Goal: Transaction & Acquisition: Purchase product/service

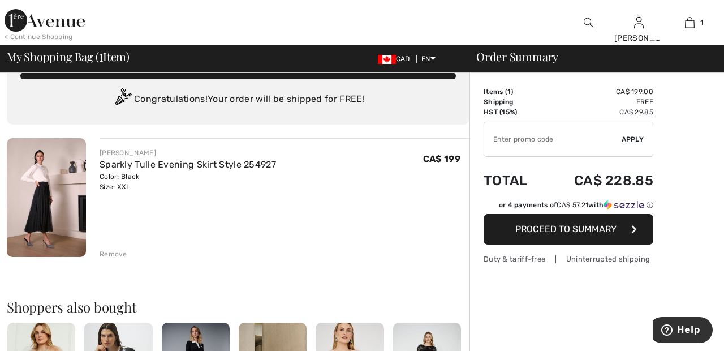
scroll to position [25, 0]
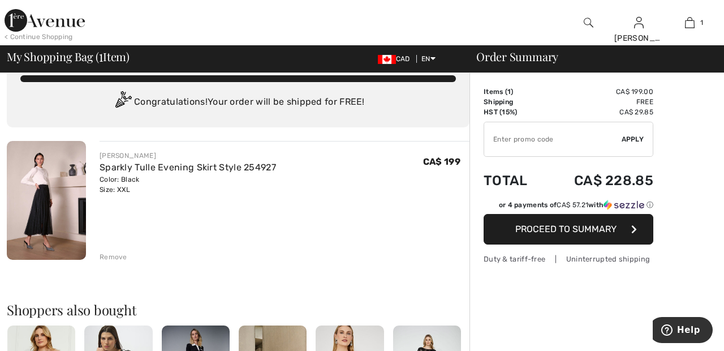
click at [585, 228] on span "Proceed to Summary" at bounding box center [566, 229] width 101 height 11
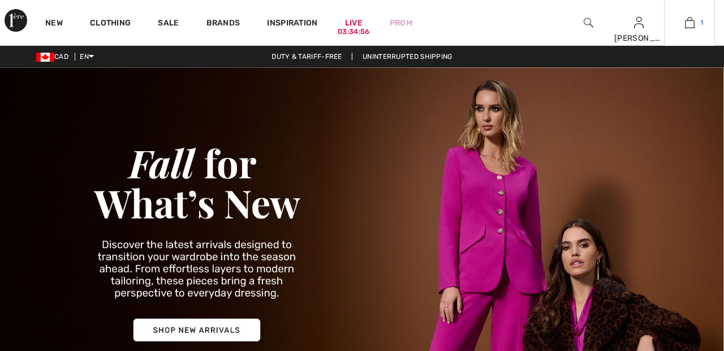
click at [698, 25] on link "1" at bounding box center [690, 23] width 50 height 14
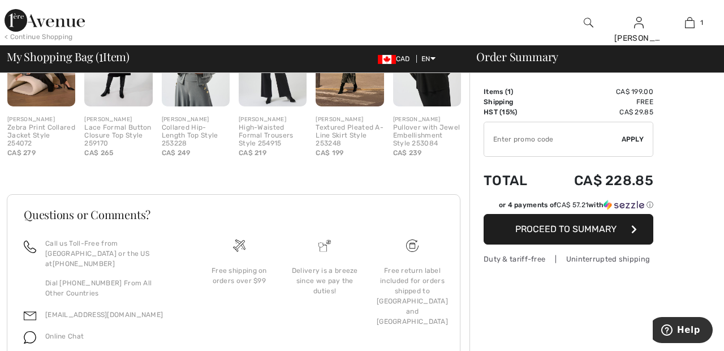
scroll to position [349, 0]
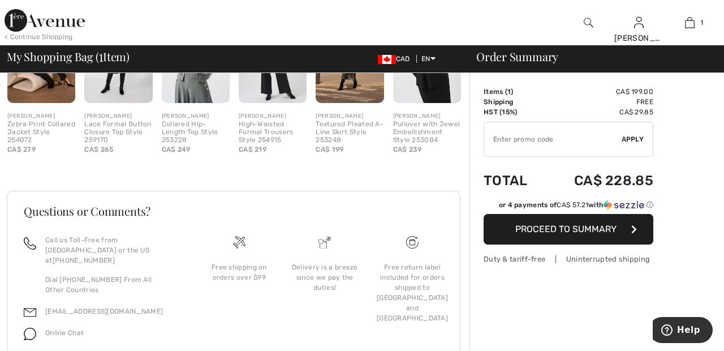
click at [616, 234] on span "Proceed to Summary" at bounding box center [566, 229] width 101 height 11
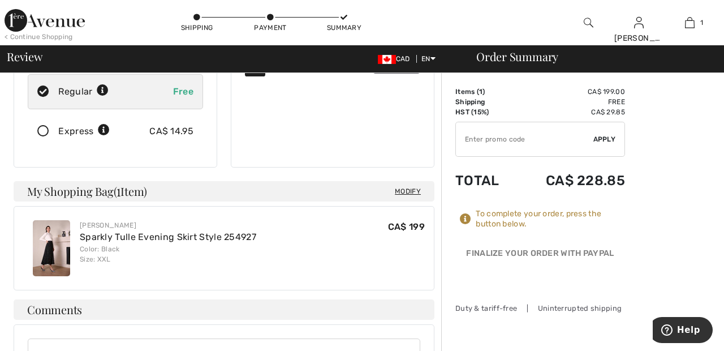
scroll to position [220, 0]
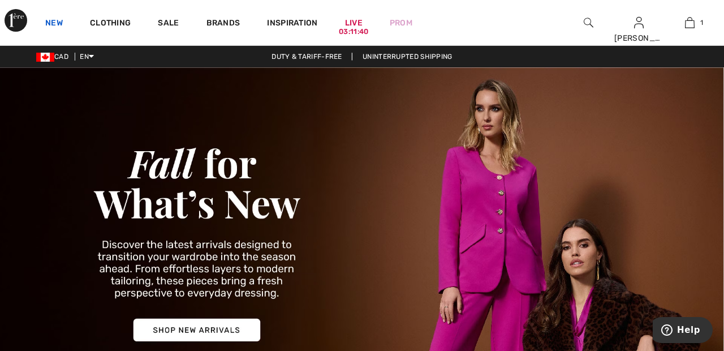
click at [61, 22] on link "New" at bounding box center [54, 24] width 18 height 12
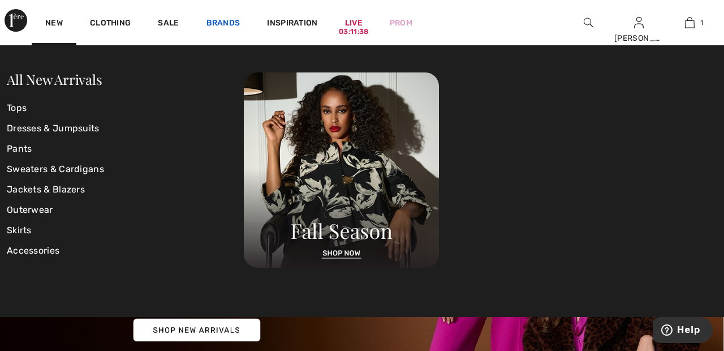
click at [220, 27] on link "Brands" at bounding box center [224, 24] width 34 height 12
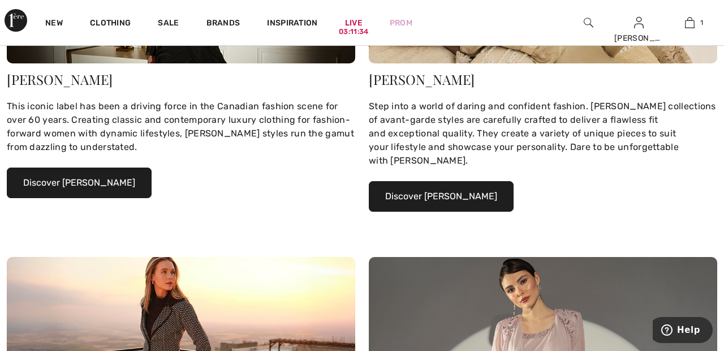
scroll to position [259, 0]
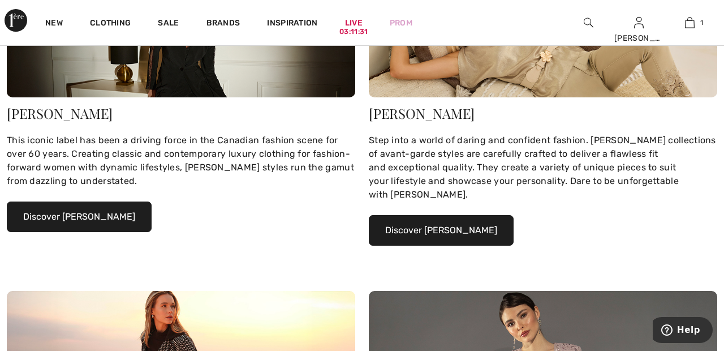
click at [111, 218] on button "Discover Joseph Ribkoff" at bounding box center [79, 216] width 145 height 31
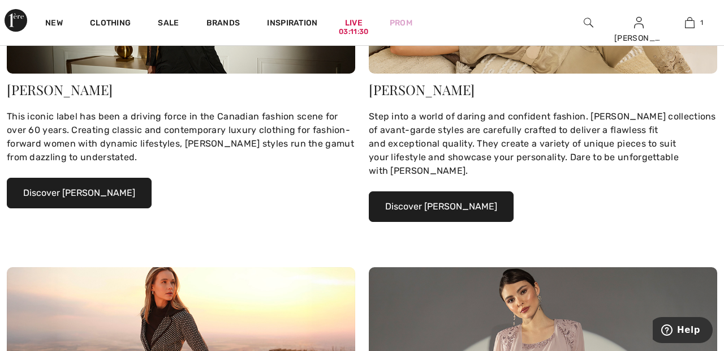
scroll to position [277, 0]
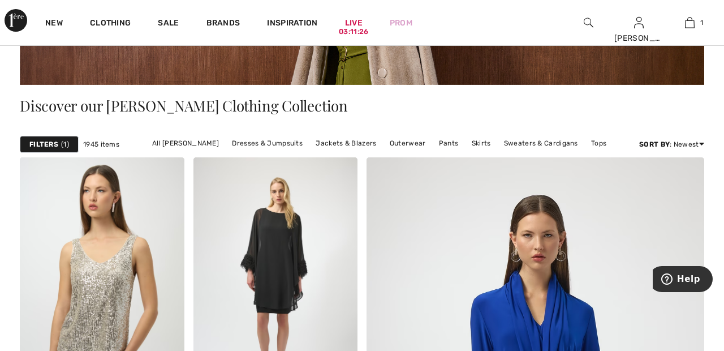
scroll to position [209, 0]
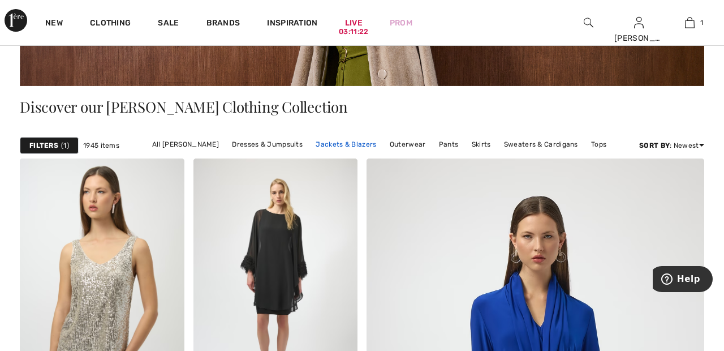
click at [337, 141] on link "Jackets & Blazers" at bounding box center [346, 144] width 72 height 15
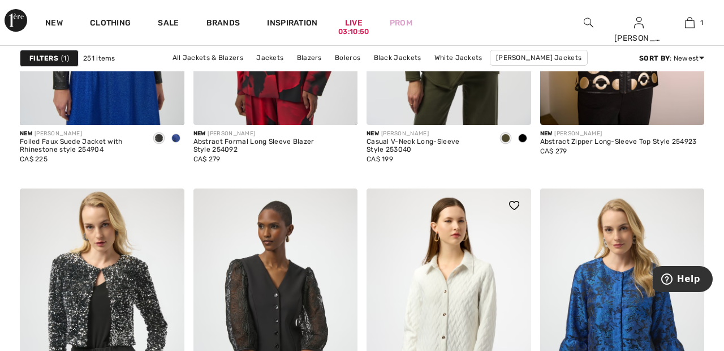
click at [469, 298] on img at bounding box center [449, 311] width 165 height 247
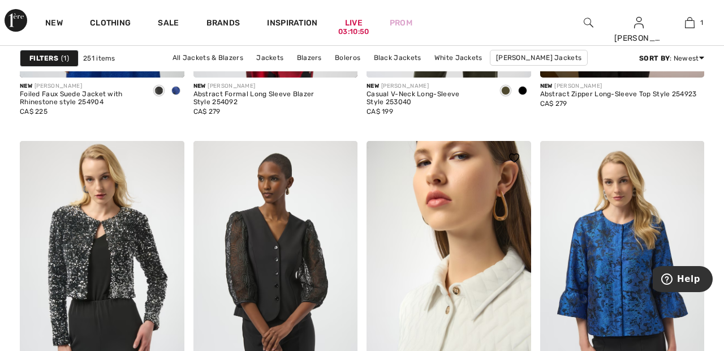
scroll to position [963, 0]
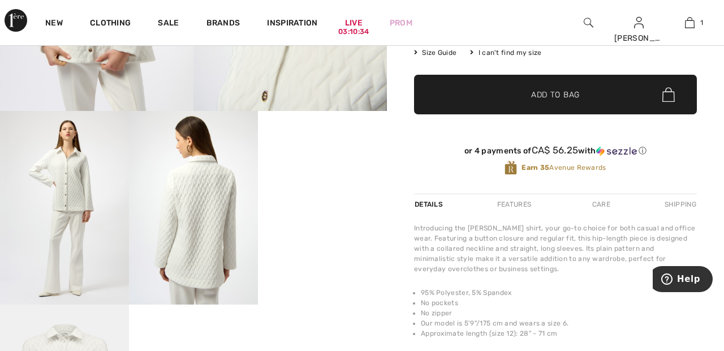
scroll to position [246, 0]
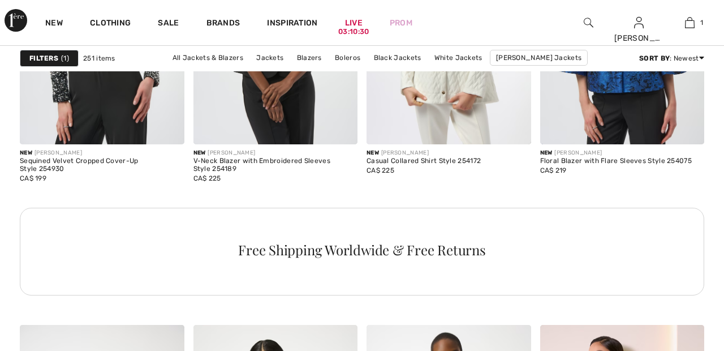
scroll to position [1252, 0]
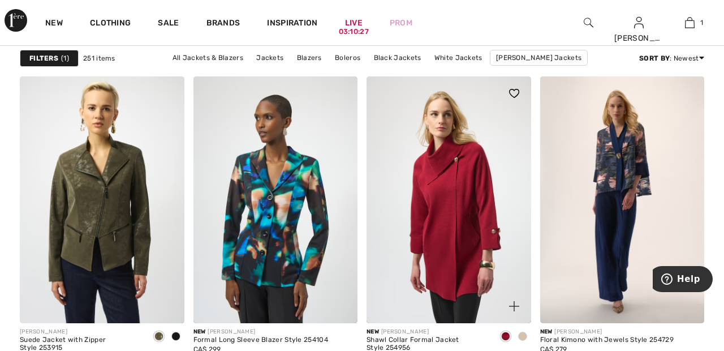
click at [460, 201] on img at bounding box center [449, 199] width 165 height 247
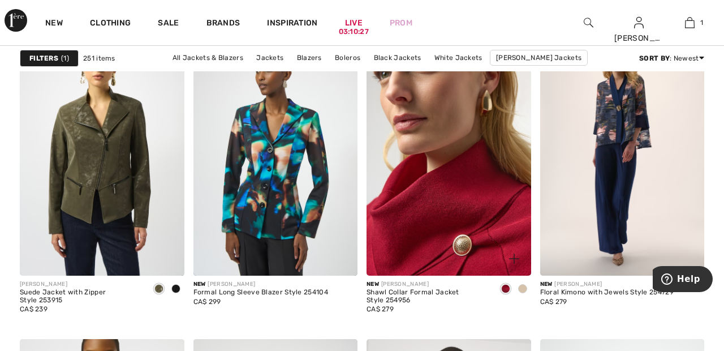
scroll to position [1812, 0]
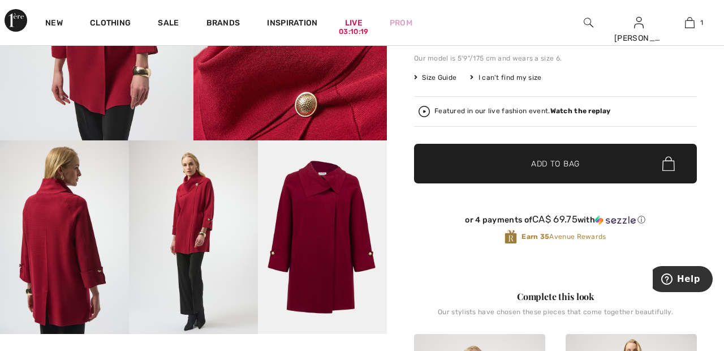
scroll to position [237, 0]
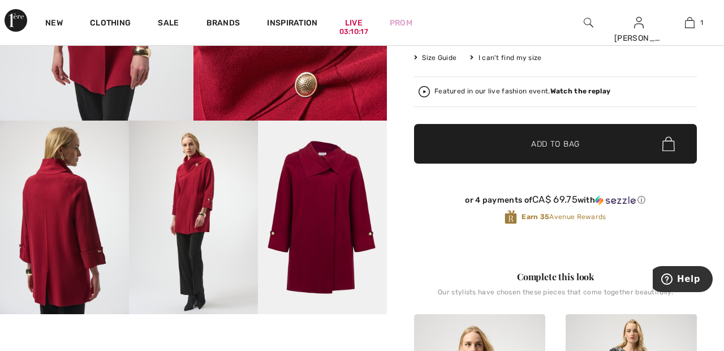
click at [338, 220] on img at bounding box center [322, 218] width 129 height 194
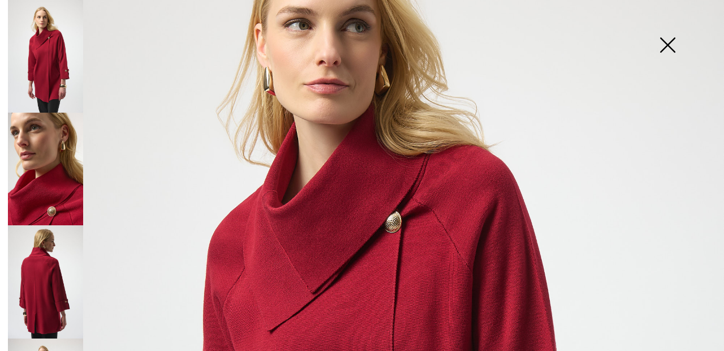
scroll to position [0, 0]
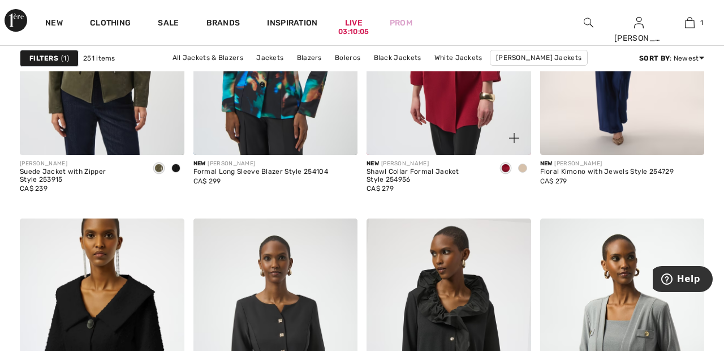
click at [530, 164] on div at bounding box center [522, 169] width 17 height 19
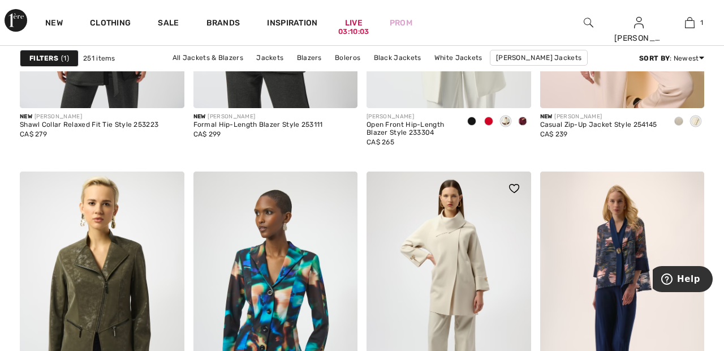
click at [458, 259] on img at bounding box center [449, 294] width 165 height 247
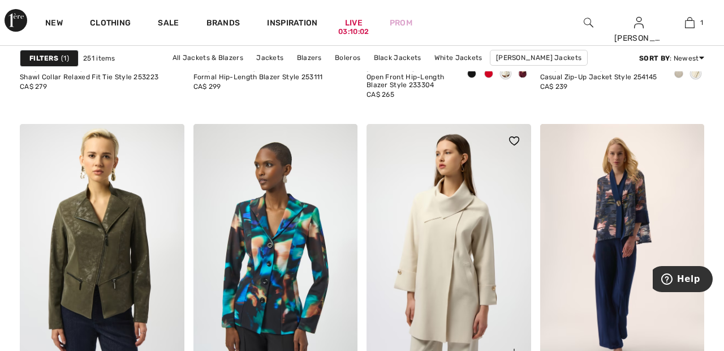
scroll to position [1717, 0]
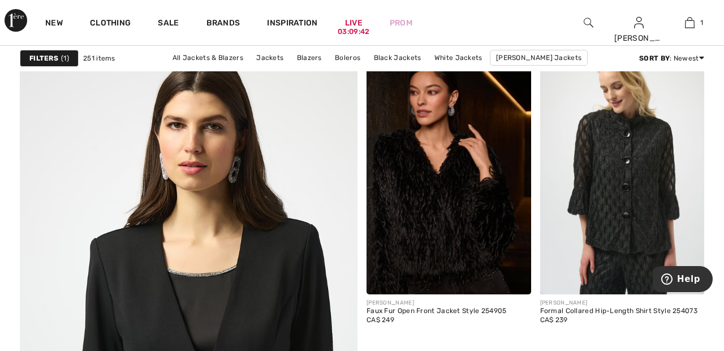
scroll to position [2526, 0]
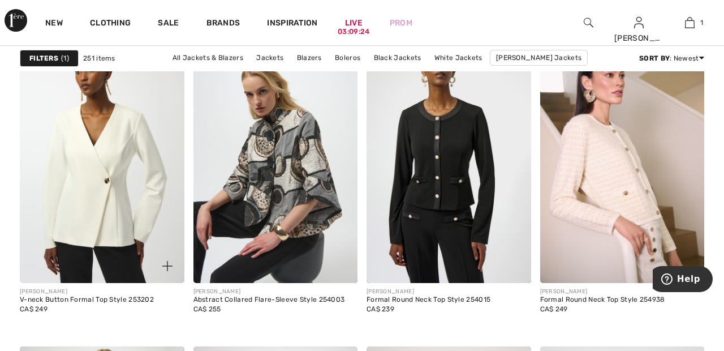
click at [124, 171] on img at bounding box center [102, 159] width 165 height 247
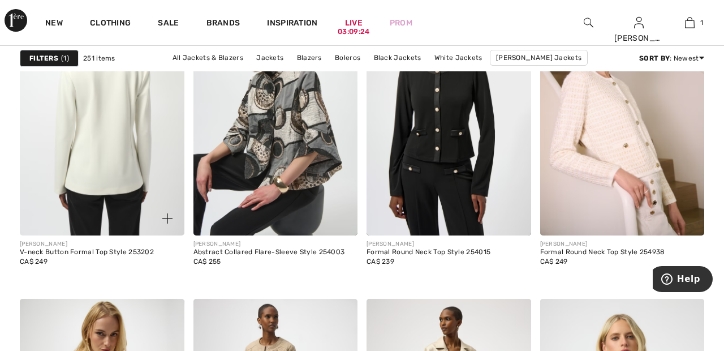
scroll to position [3209, 0]
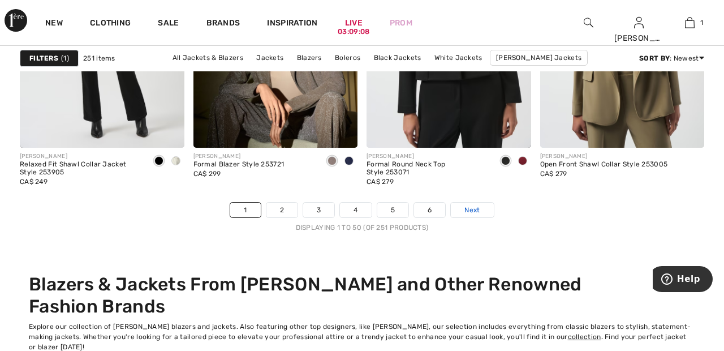
click at [485, 209] on link "Next" at bounding box center [472, 210] width 42 height 15
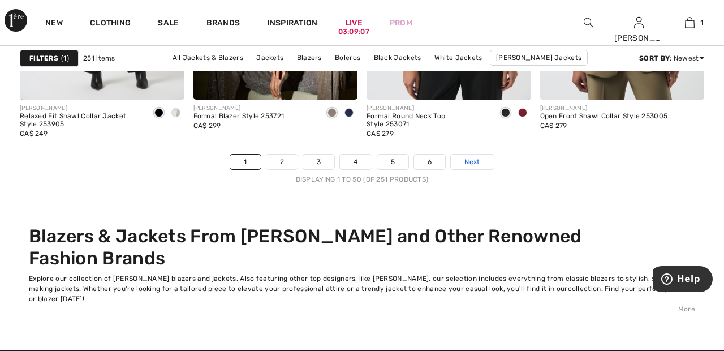
scroll to position [4702, 0]
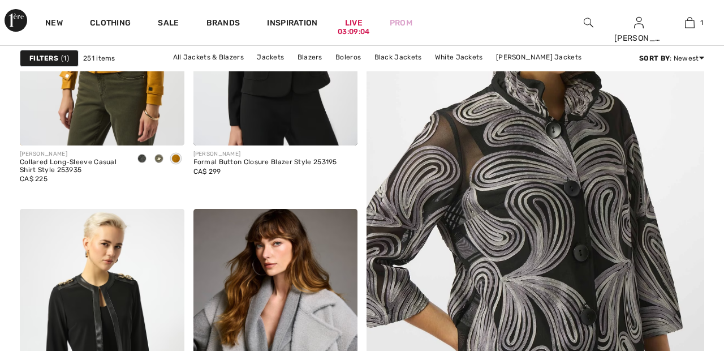
scroll to position [284, 0]
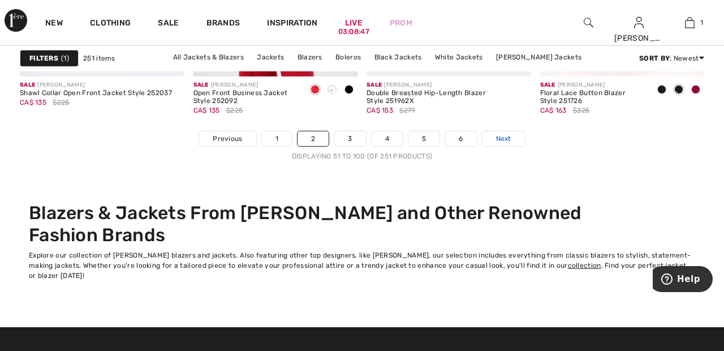
click at [509, 145] on link "Next" at bounding box center [504, 138] width 42 height 15
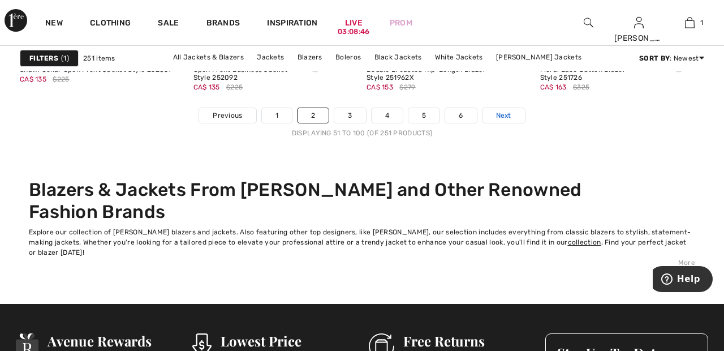
scroll to position [4773, 0]
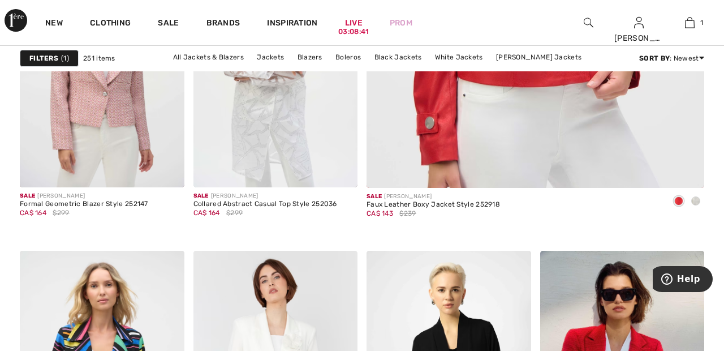
scroll to position [538, 0]
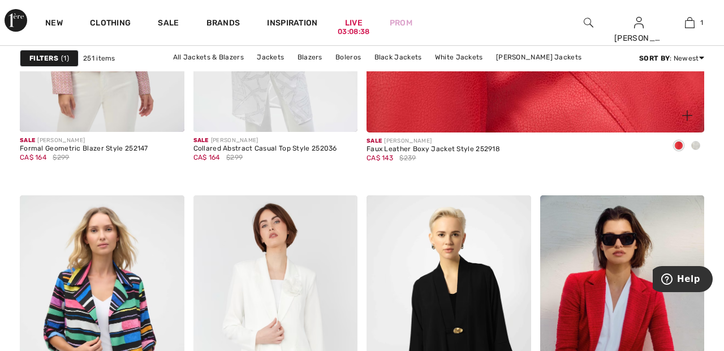
scroll to position [593, 0]
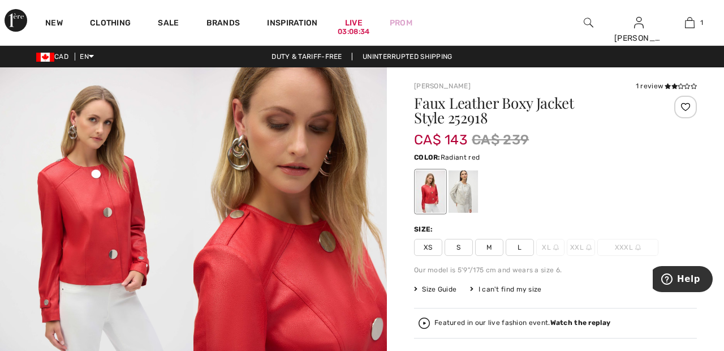
click at [472, 195] on div at bounding box center [463, 191] width 29 height 42
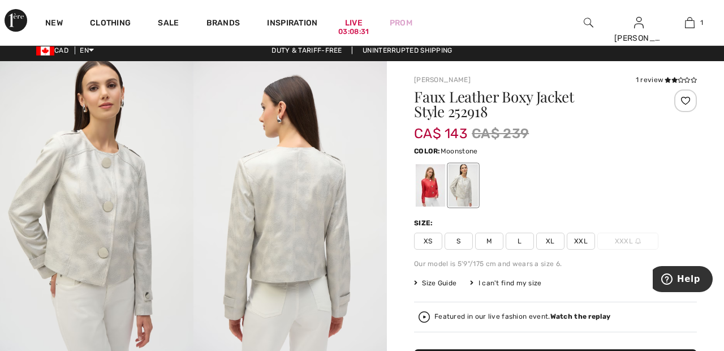
scroll to position [7, 0]
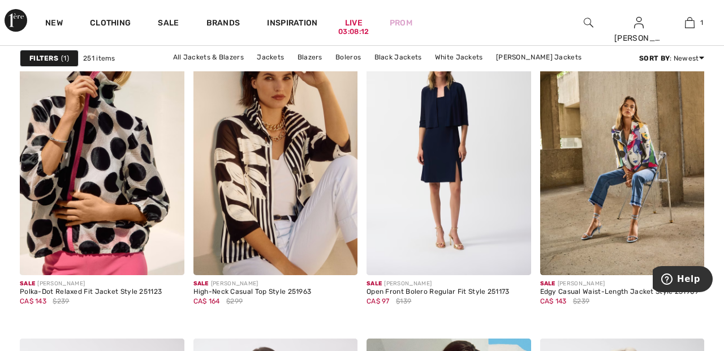
scroll to position [3902, 0]
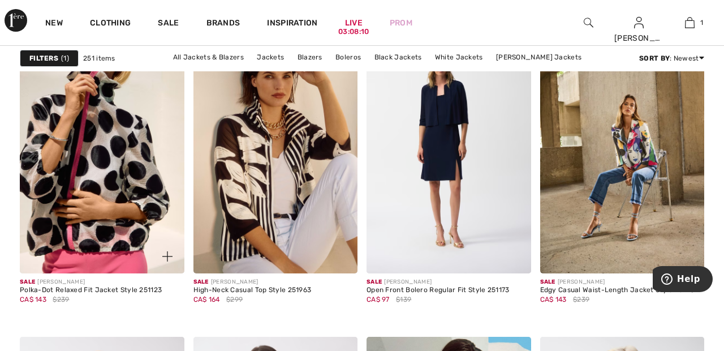
click at [130, 170] on img at bounding box center [102, 150] width 165 height 247
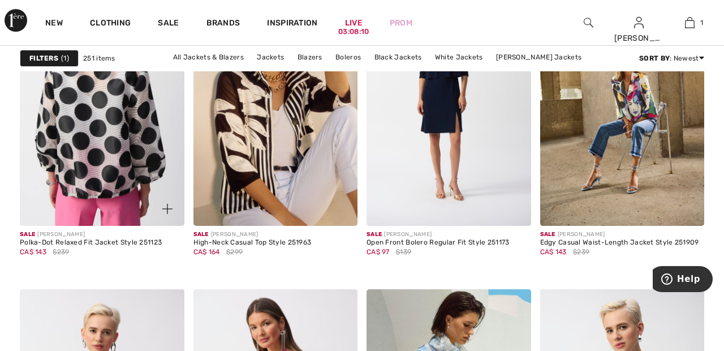
scroll to position [3956, 0]
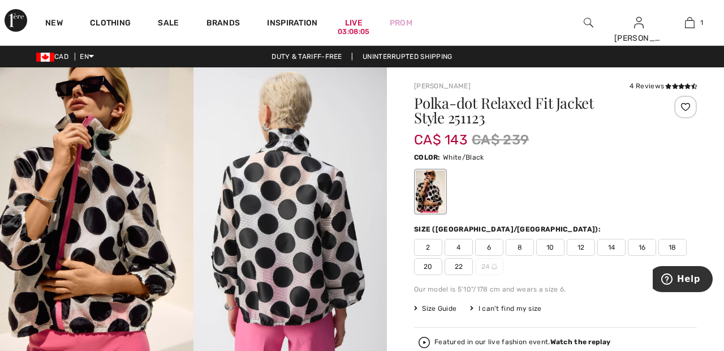
click at [695, 111] on div at bounding box center [686, 107] width 23 height 23
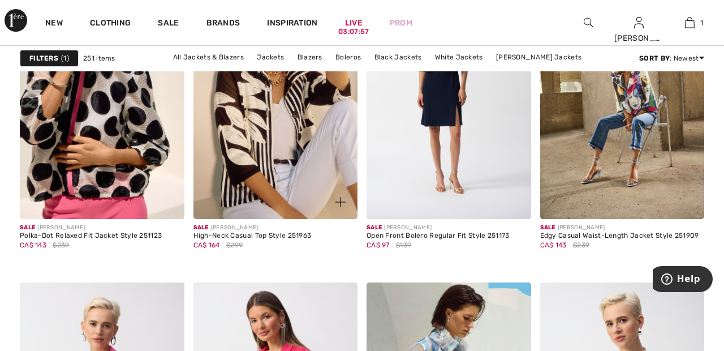
click at [307, 168] on img at bounding box center [276, 95] width 165 height 247
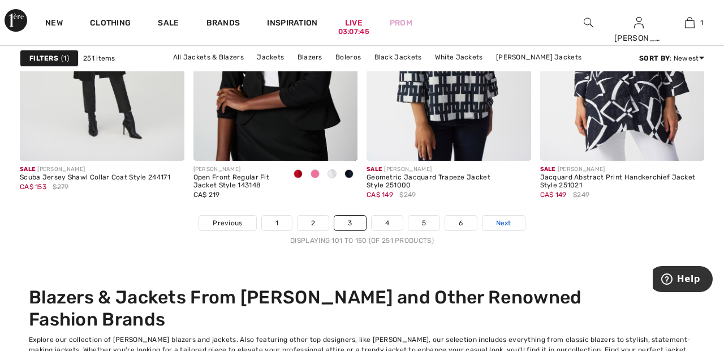
click at [509, 225] on span "Next" at bounding box center [503, 223] width 15 height 10
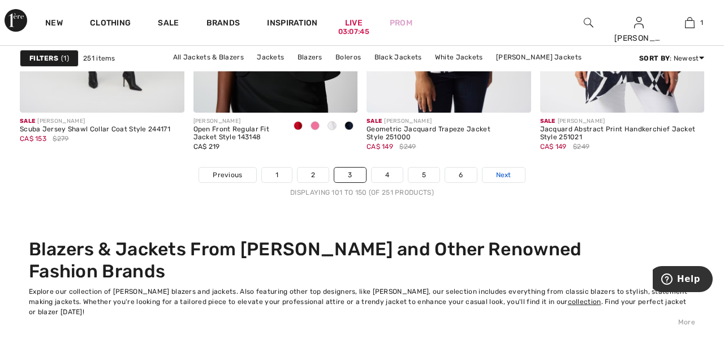
scroll to position [4689, 0]
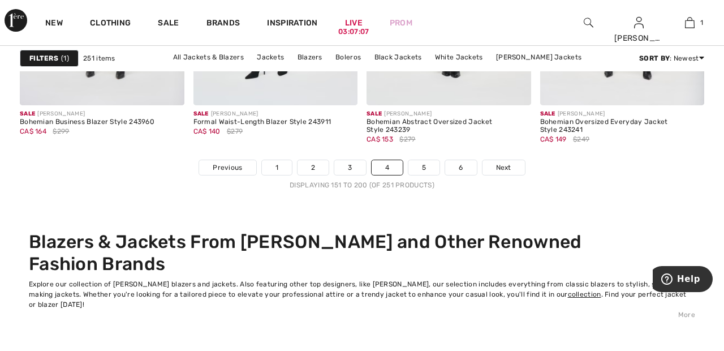
scroll to position [4691, 0]
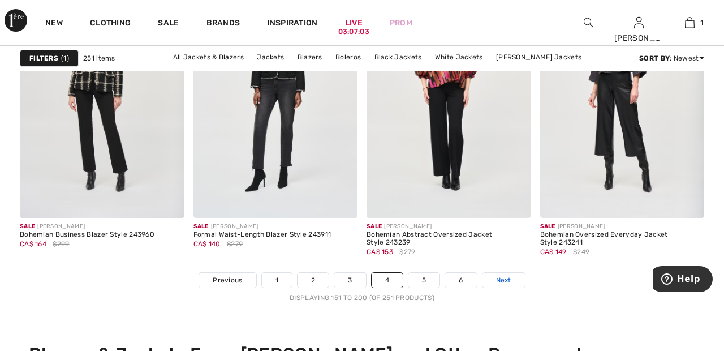
click at [513, 281] on link "Next" at bounding box center [504, 280] width 42 height 15
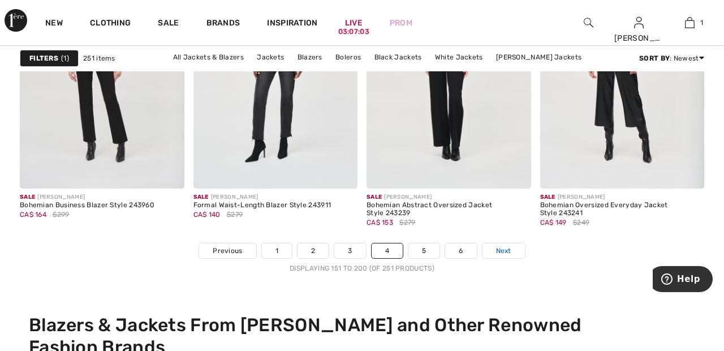
scroll to position [4632, 0]
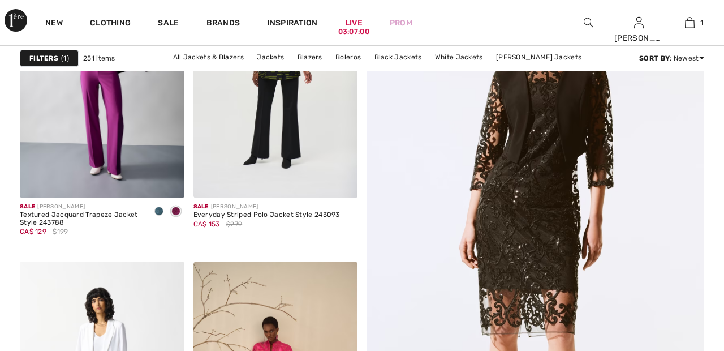
scroll to position [239, 0]
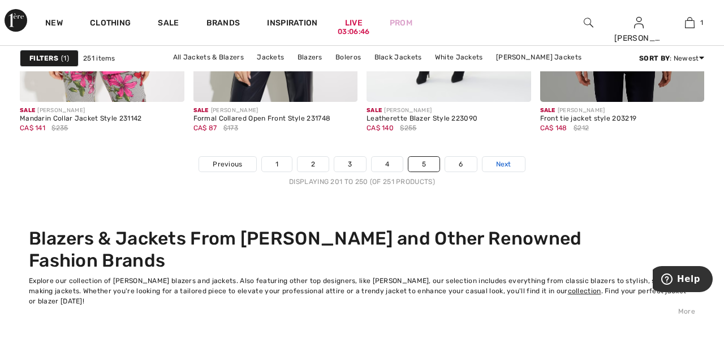
click at [517, 167] on link "Next" at bounding box center [504, 164] width 42 height 15
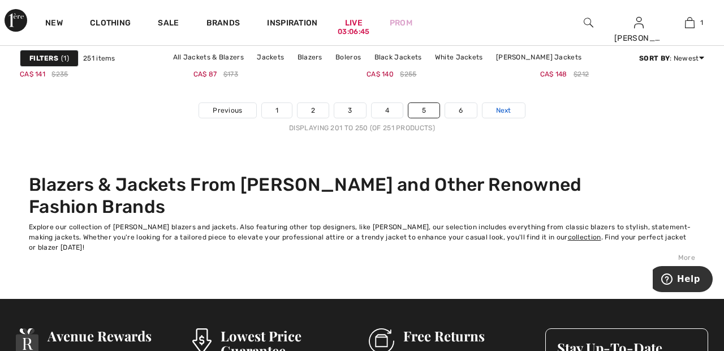
scroll to position [4748, 0]
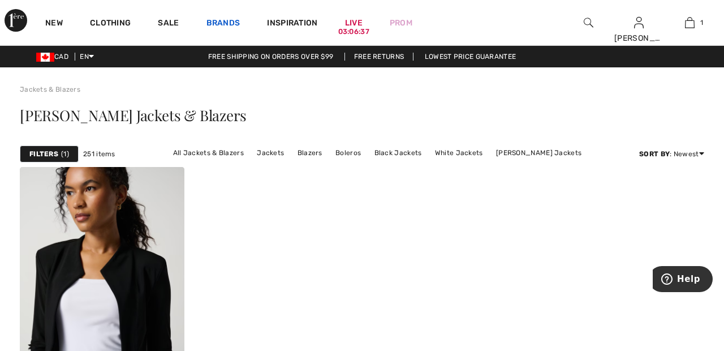
click at [224, 27] on link "Brands" at bounding box center [224, 24] width 34 height 12
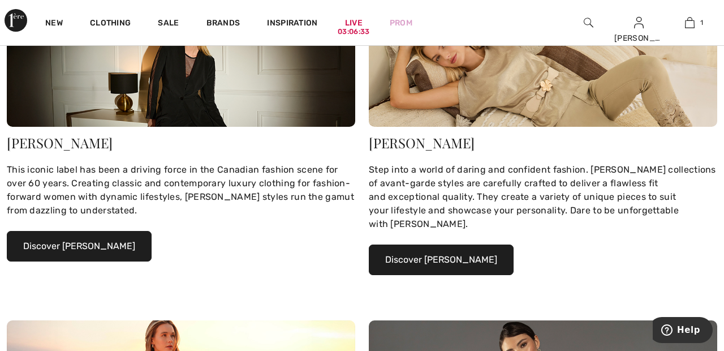
scroll to position [192, 0]
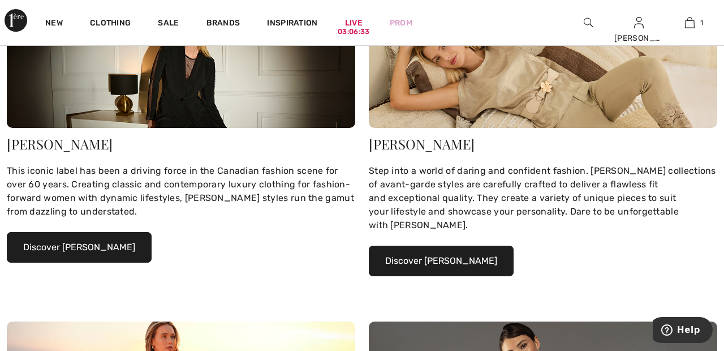
click at [115, 250] on button "Discover Joseph Ribkoff" at bounding box center [79, 247] width 145 height 31
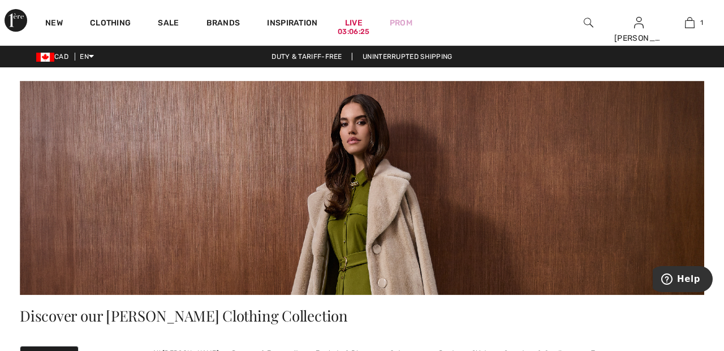
click at [586, 22] on img at bounding box center [589, 23] width 10 height 14
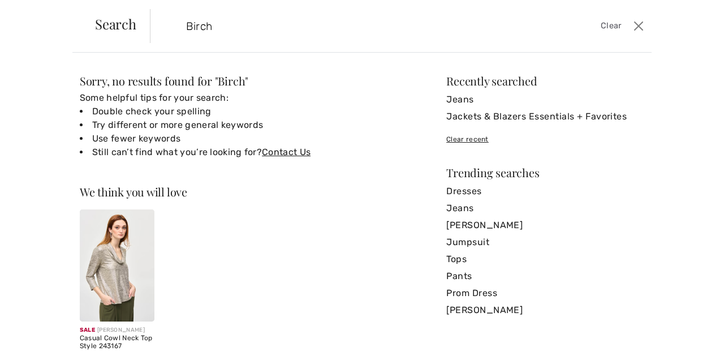
click at [274, 28] on input "Birch" at bounding box center [348, 26] width 340 height 34
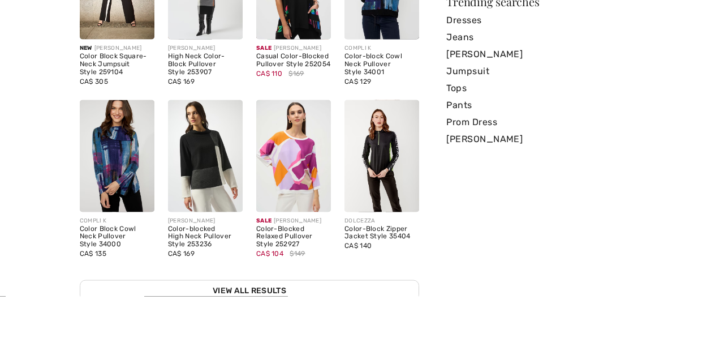
scroll to position [143, 0]
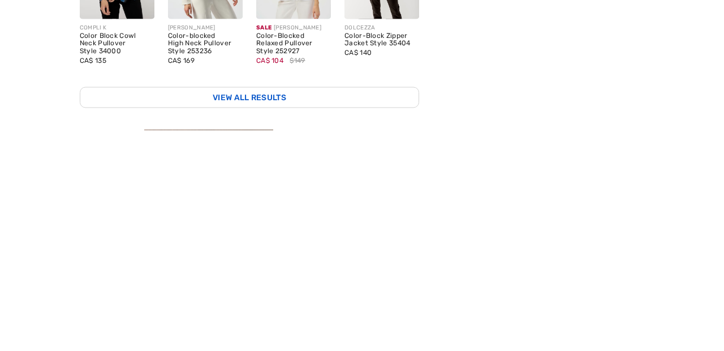
type input "Birch color fashions"
click at [358, 317] on link "View All Results" at bounding box center [250, 318] width 340 height 21
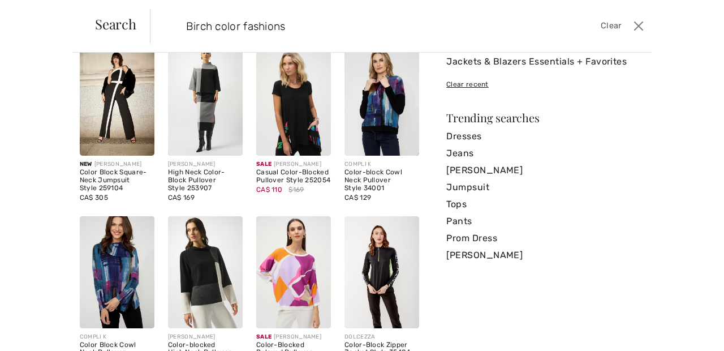
scroll to position [55, 0]
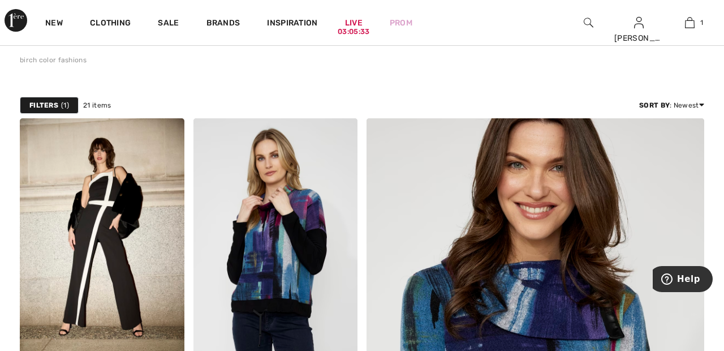
scroll to position [27, 0]
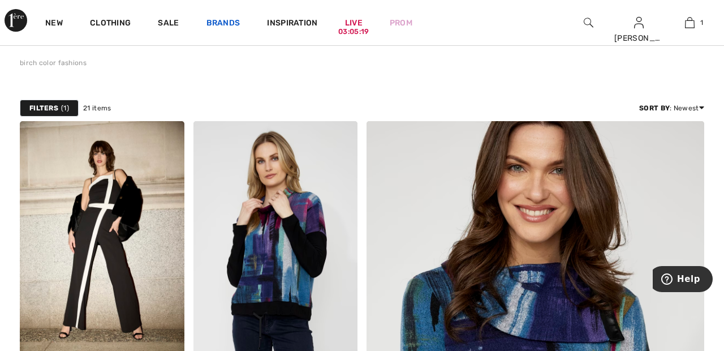
click at [222, 21] on link "Brands" at bounding box center [224, 24] width 34 height 12
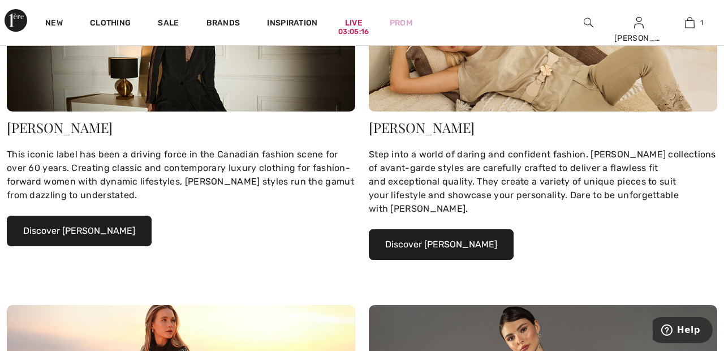
scroll to position [211, 0]
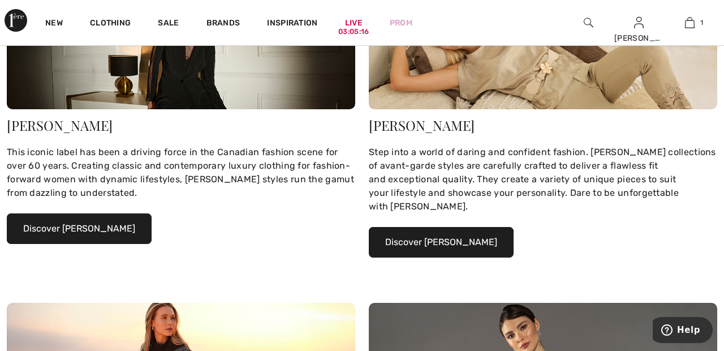
click at [114, 231] on button "Discover Joseph Ribkoff" at bounding box center [79, 228] width 145 height 31
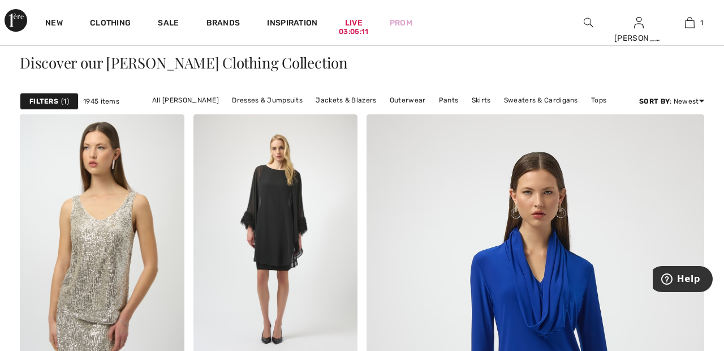
scroll to position [255, 0]
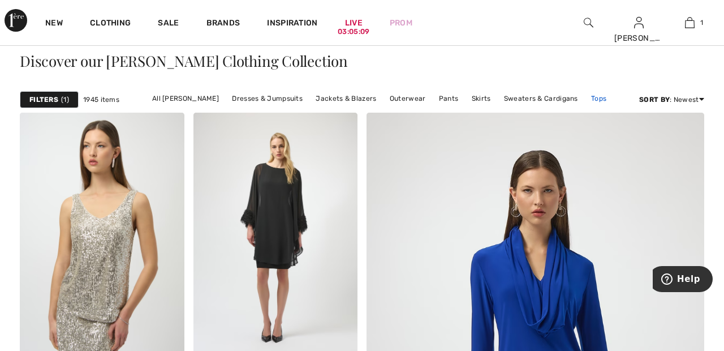
click at [596, 92] on link "Tops" at bounding box center [599, 98] width 27 height 15
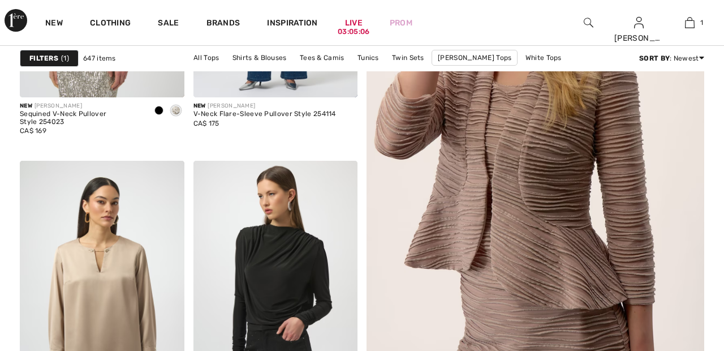
scroll to position [332, 0]
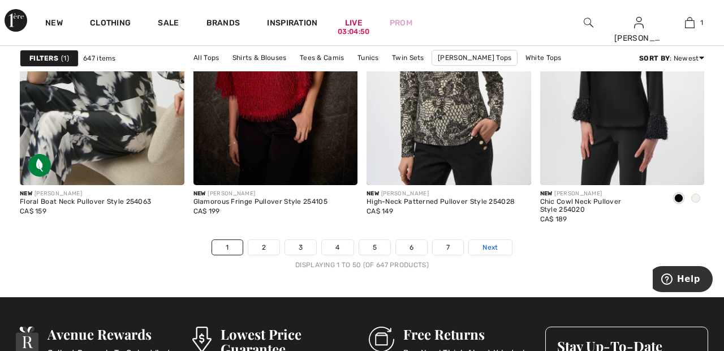
click at [500, 245] on link "Next" at bounding box center [490, 247] width 42 height 15
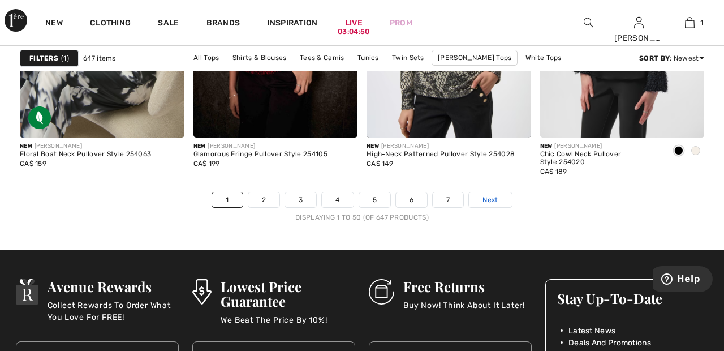
scroll to position [4664, 0]
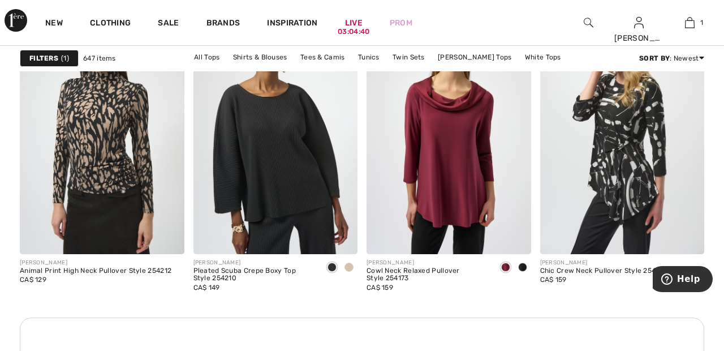
scroll to position [2141, 0]
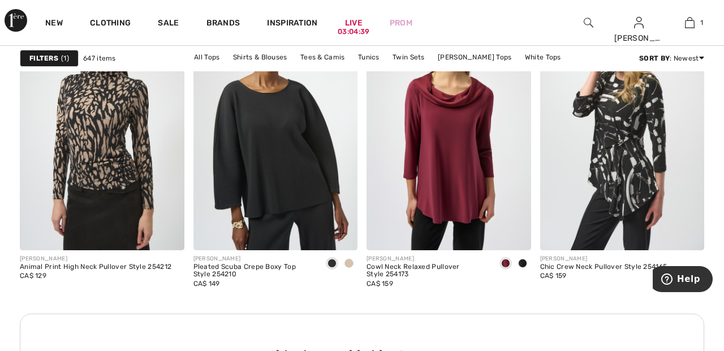
click at [306, 207] on img at bounding box center [276, 126] width 165 height 247
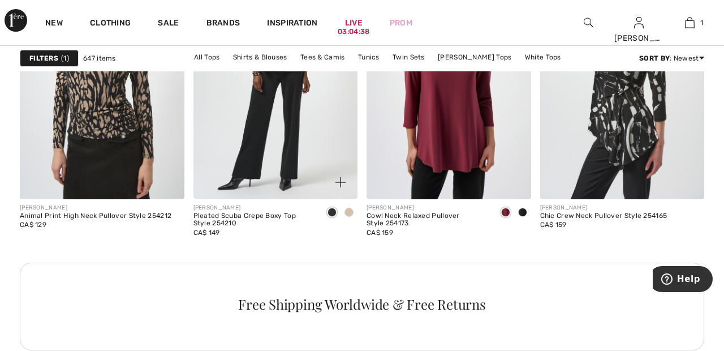
scroll to position [2195, 0]
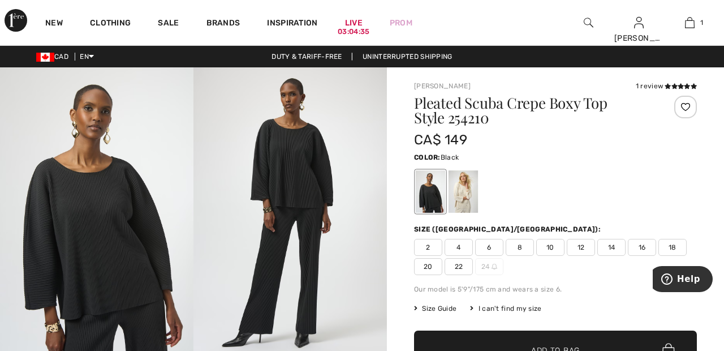
click at [467, 190] on div at bounding box center [463, 191] width 29 height 42
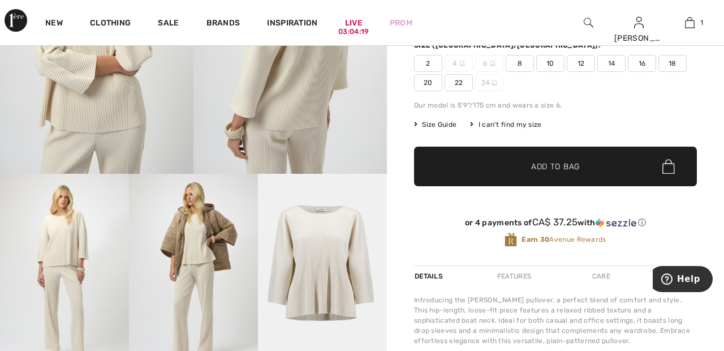
scroll to position [183, 0]
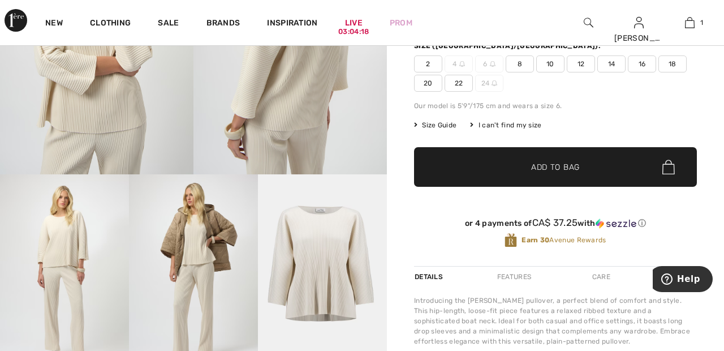
click at [464, 81] on span "22" at bounding box center [459, 83] width 28 height 17
click at [553, 174] on span "✔ Added to Bag Add to Bag" at bounding box center [555, 167] width 283 height 40
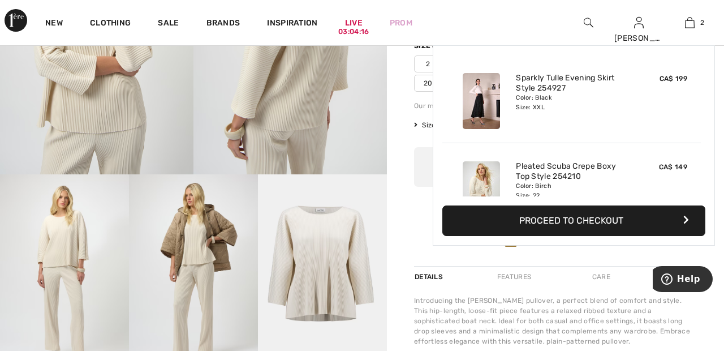
scroll to position [35, 0]
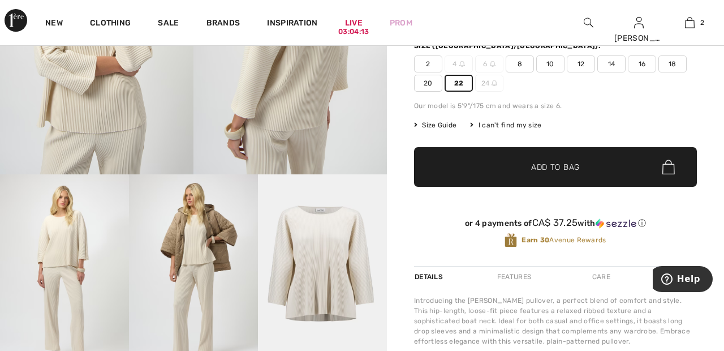
click at [435, 87] on span "20" at bounding box center [428, 83] width 28 height 17
click at [520, 170] on span "✔ Added to Bag" at bounding box center [538, 167] width 69 height 12
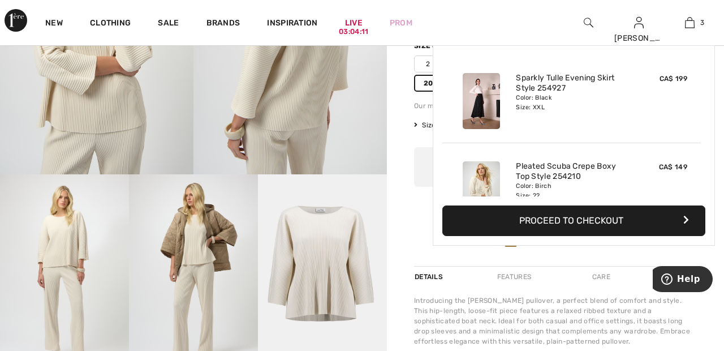
scroll to position [123, 0]
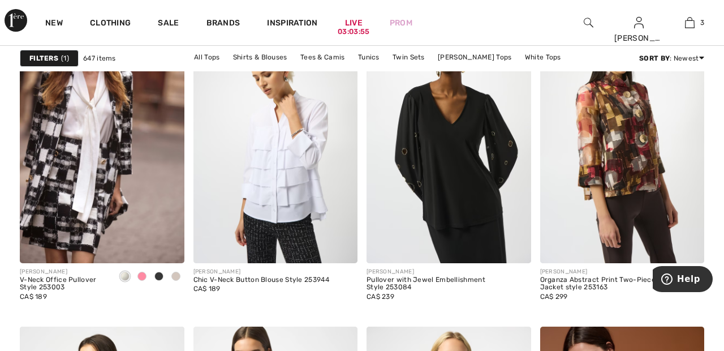
scroll to position [4224, 0]
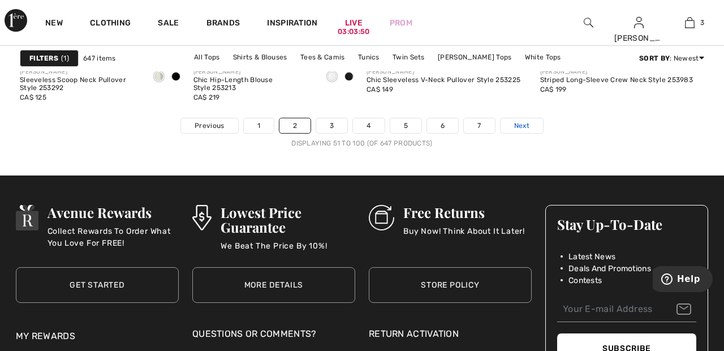
click at [528, 130] on span "Next" at bounding box center [521, 126] width 15 height 10
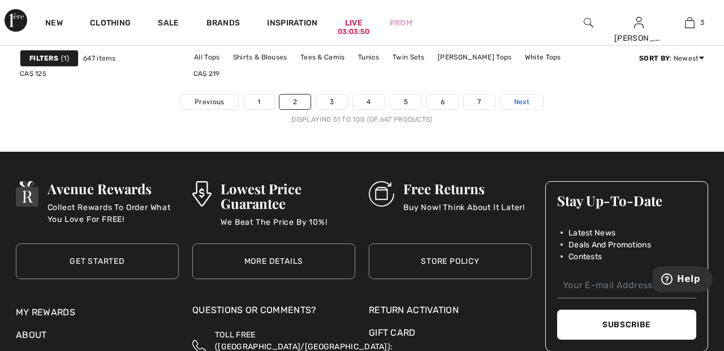
scroll to position [4786, 0]
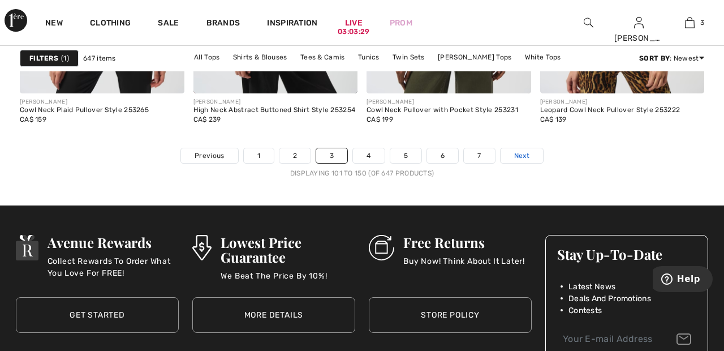
click at [531, 157] on link "Next" at bounding box center [522, 155] width 42 height 15
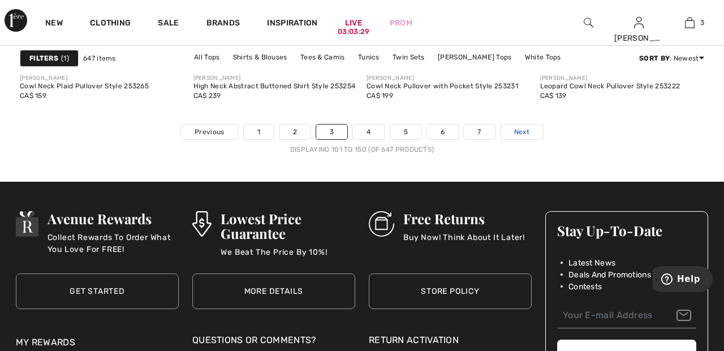
scroll to position [4756, 0]
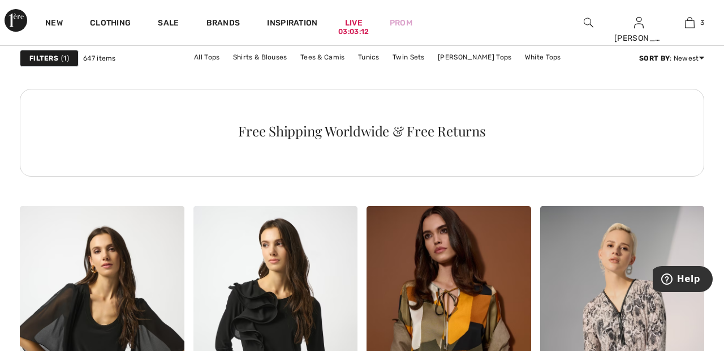
scroll to position [1315, 0]
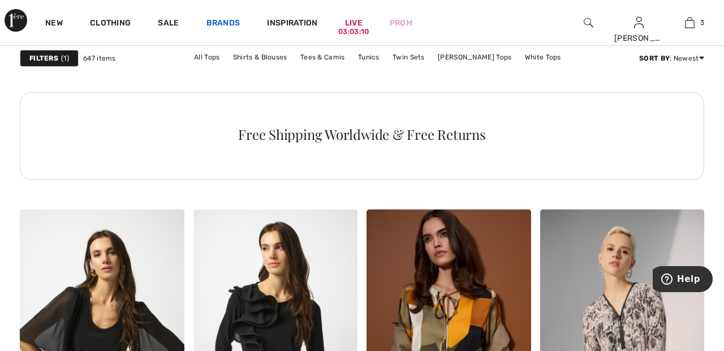
click at [228, 22] on link "Brands" at bounding box center [224, 24] width 34 height 12
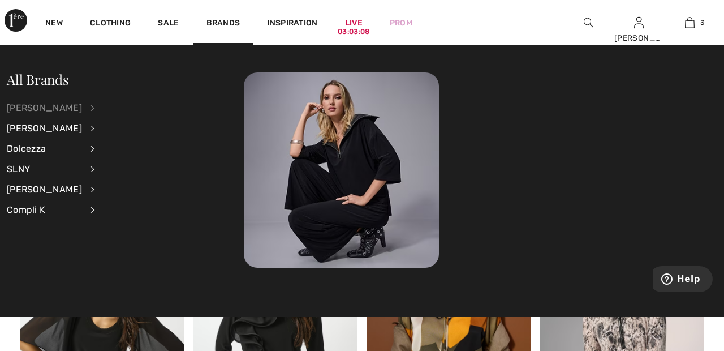
click at [82, 108] on div "[PERSON_NAME]" at bounding box center [44, 108] width 75 height 20
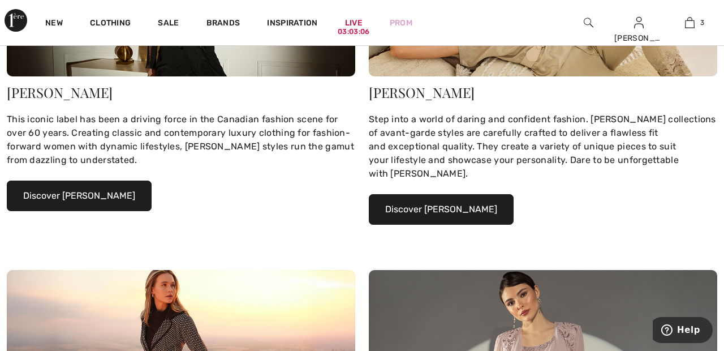
scroll to position [246, 0]
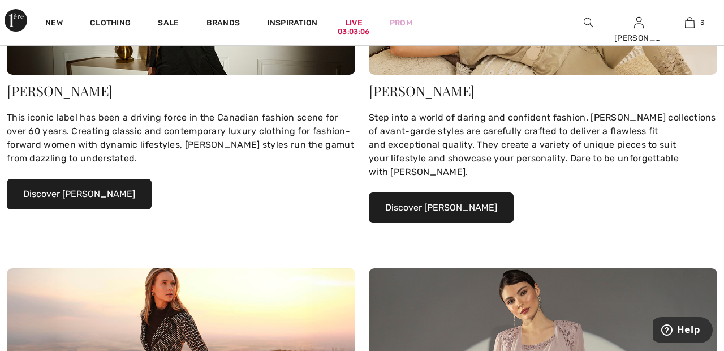
click at [126, 192] on button "Discover [PERSON_NAME]" at bounding box center [79, 194] width 145 height 31
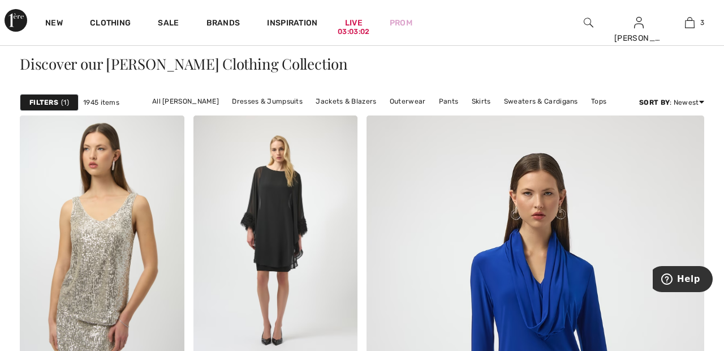
scroll to position [252, 0]
click at [444, 100] on link "Pants" at bounding box center [449, 100] width 31 height 15
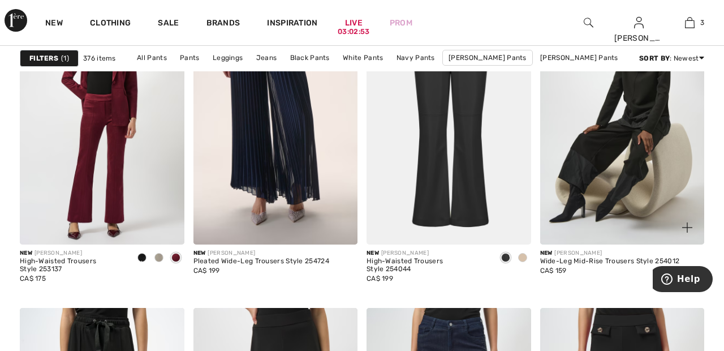
click at [644, 161] on img at bounding box center [622, 121] width 165 height 247
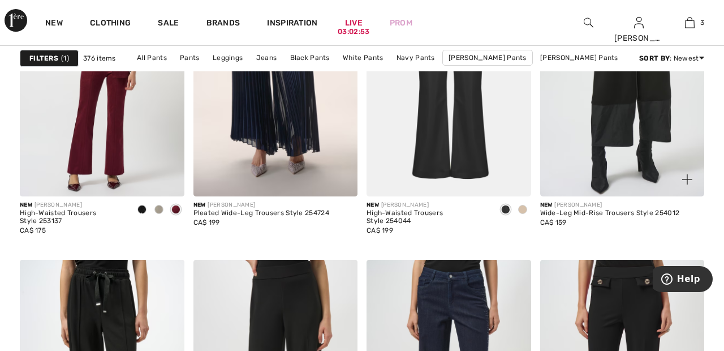
scroll to position [843, 0]
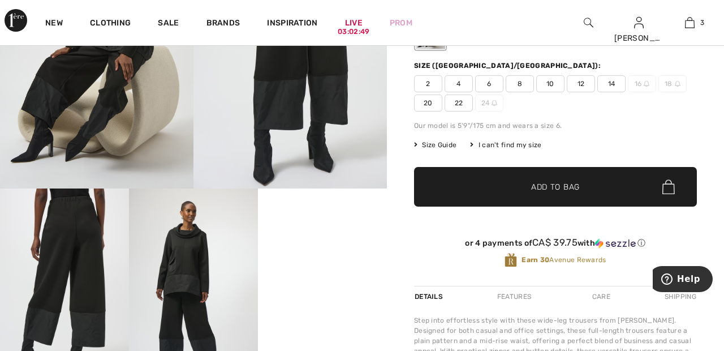
click at [466, 105] on span "22" at bounding box center [459, 103] width 28 height 17
click at [548, 195] on span "✔ Added to Bag Add to Bag" at bounding box center [555, 187] width 283 height 40
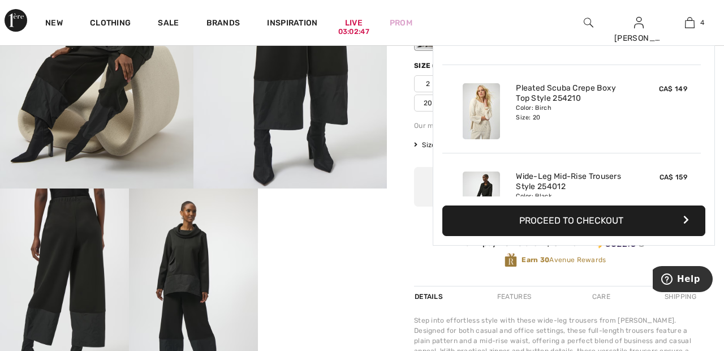
scroll to position [212, 0]
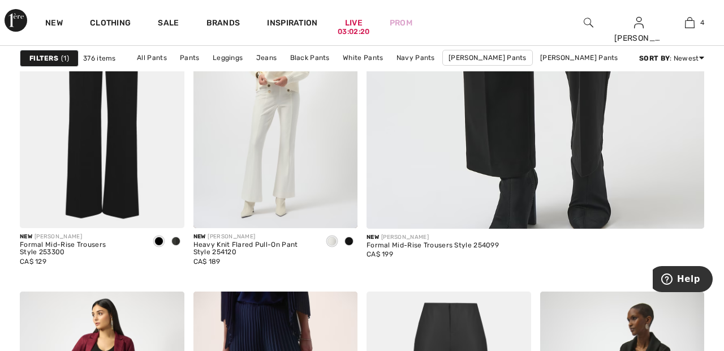
scroll to position [503, 0]
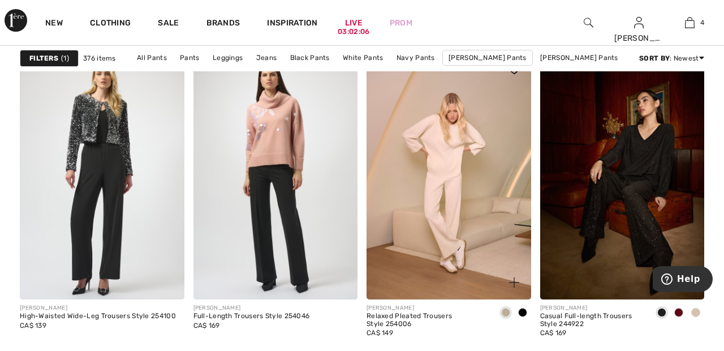
click at [463, 192] on img at bounding box center [449, 176] width 165 height 247
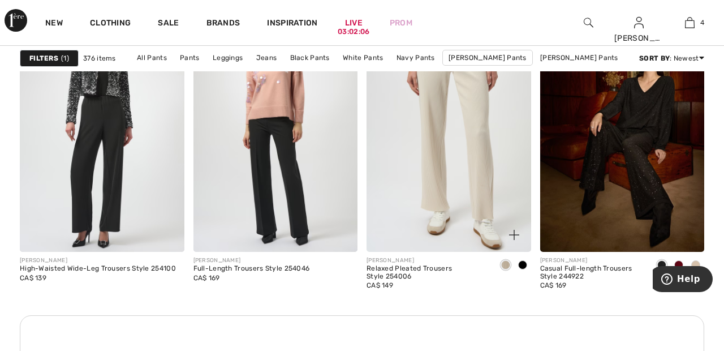
scroll to position [3503, 0]
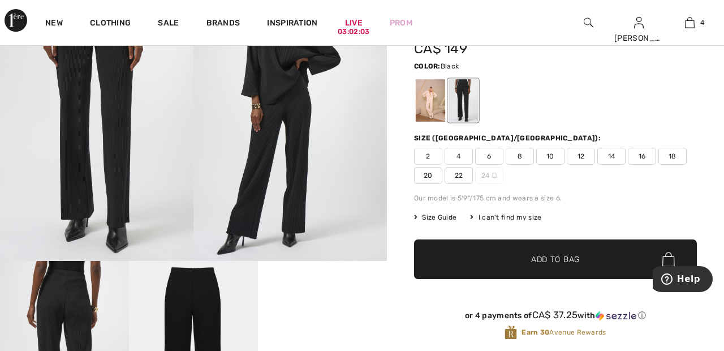
scroll to position [108, 0]
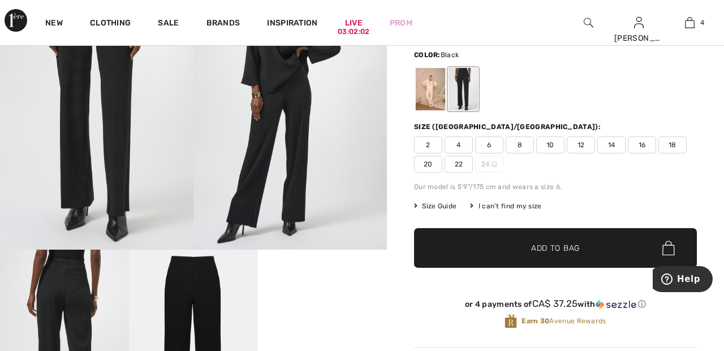
click at [428, 85] on div at bounding box center [430, 89] width 29 height 42
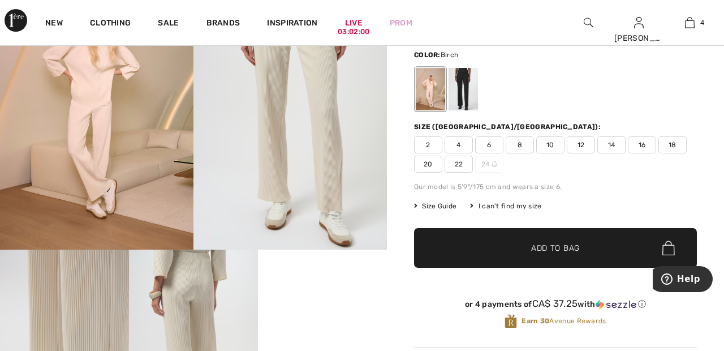
click at [466, 159] on span "22" at bounding box center [459, 164] width 28 height 17
click at [546, 250] on span "Add to Bag" at bounding box center [555, 248] width 49 height 12
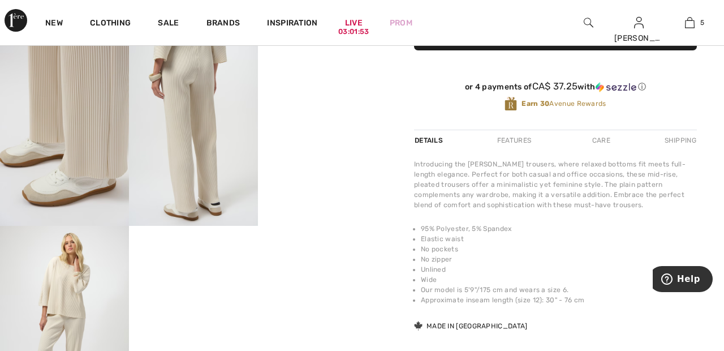
scroll to position [328, 0]
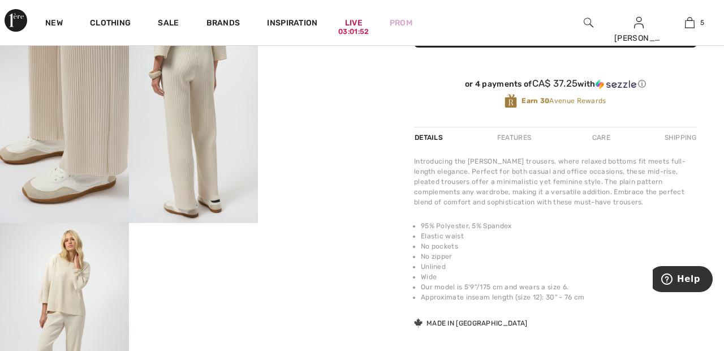
click at [347, 94] on video "Your browser does not support the video tag." at bounding box center [322, 61] width 129 height 65
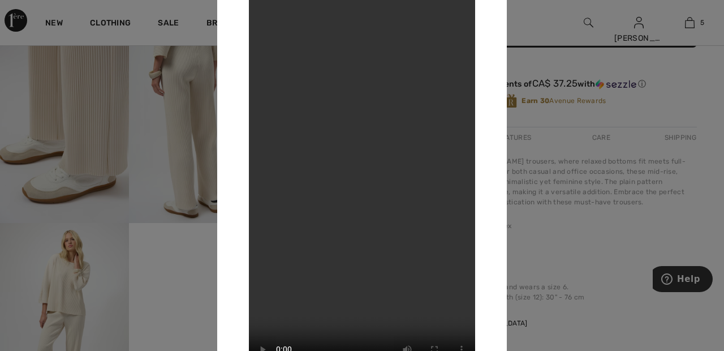
click at [542, 31] on div at bounding box center [362, 175] width 724 height 351
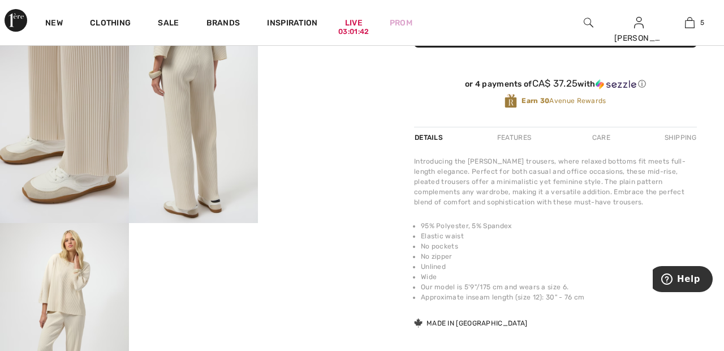
click at [78, 285] on img at bounding box center [64, 320] width 129 height 194
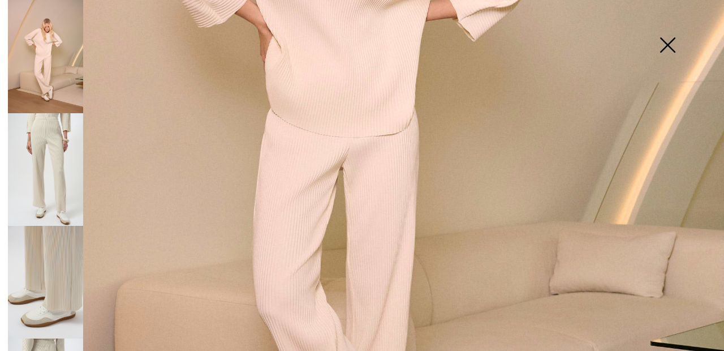
scroll to position [418, 0]
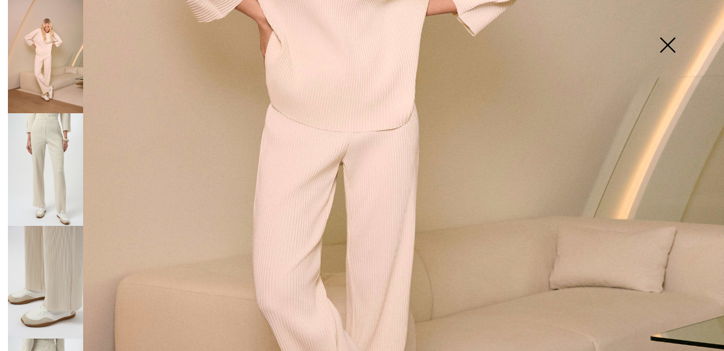
click at [53, 166] on img at bounding box center [45, 169] width 75 height 113
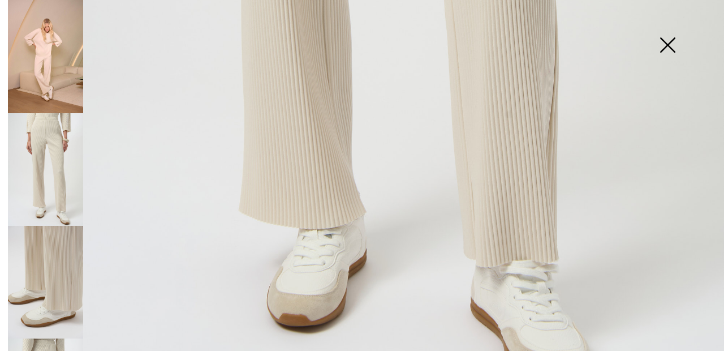
scroll to position [680, 0]
click at [68, 261] on img at bounding box center [45, 282] width 75 height 113
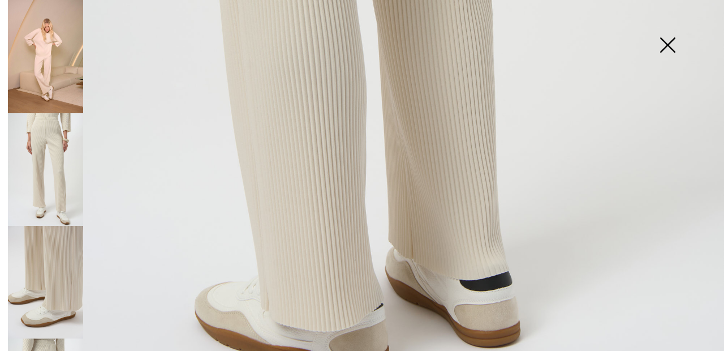
scroll to position [679, 0]
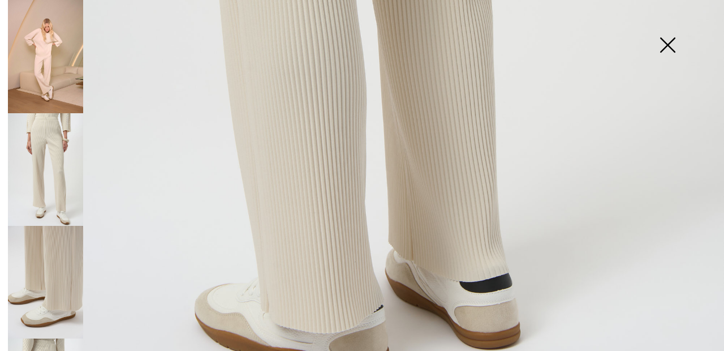
click at [676, 45] on img at bounding box center [668, 46] width 57 height 58
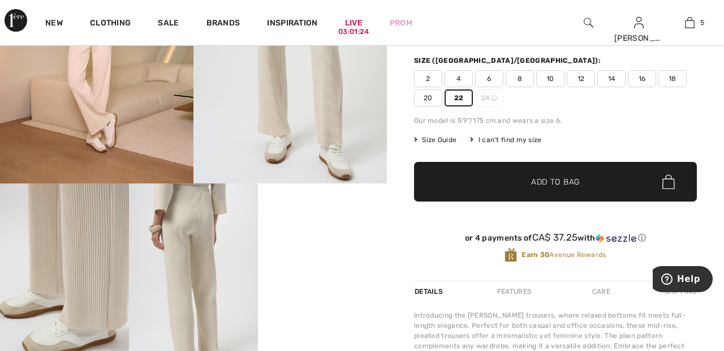
scroll to position [174, 0]
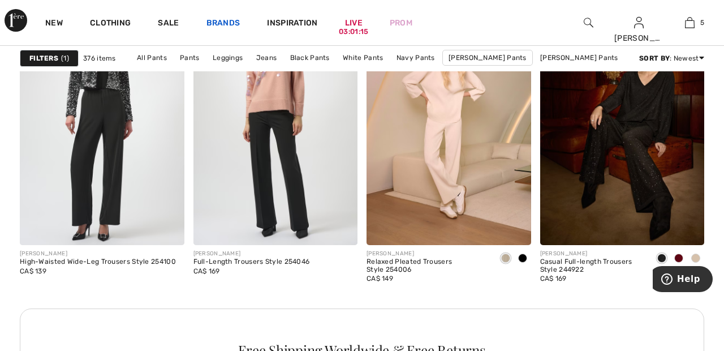
click at [228, 21] on link "Brands" at bounding box center [224, 24] width 34 height 12
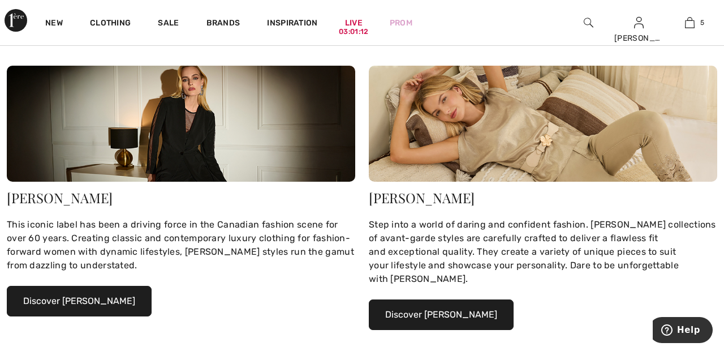
scroll to position [139, 0]
click at [113, 301] on button "Discover Joseph Ribkoff" at bounding box center [79, 301] width 145 height 31
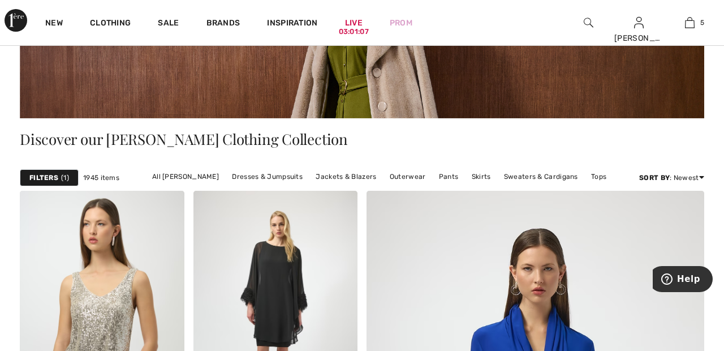
scroll to position [182, 0]
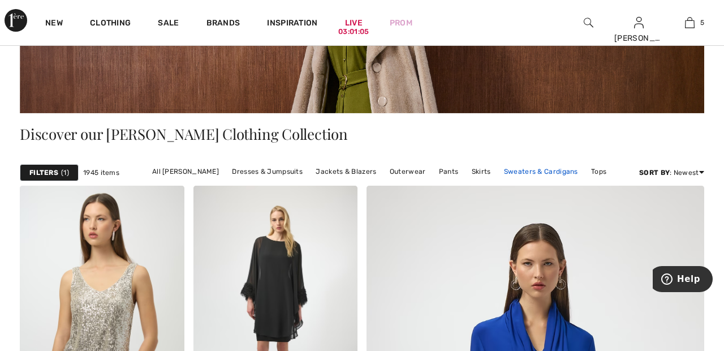
click at [534, 172] on link "Sweaters & Cardigans" at bounding box center [541, 171] width 85 height 15
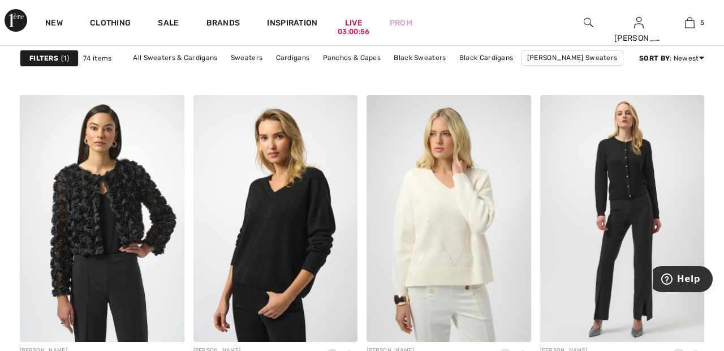
scroll to position [1433, 0]
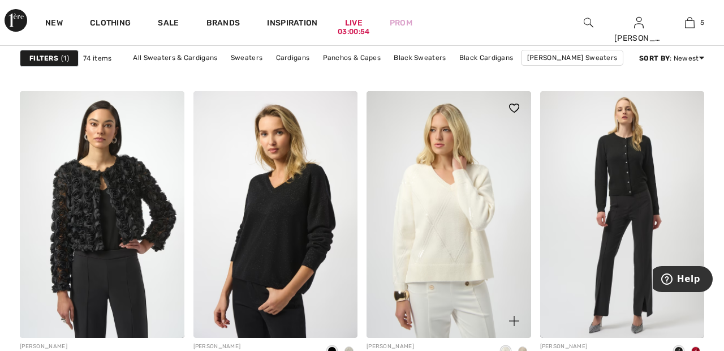
click at [467, 200] on img at bounding box center [449, 214] width 165 height 247
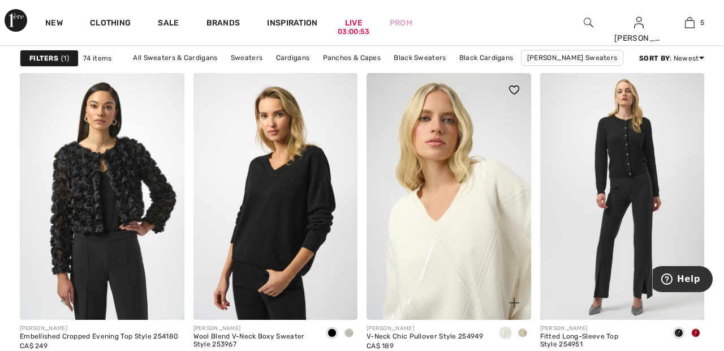
scroll to position [1487, 0]
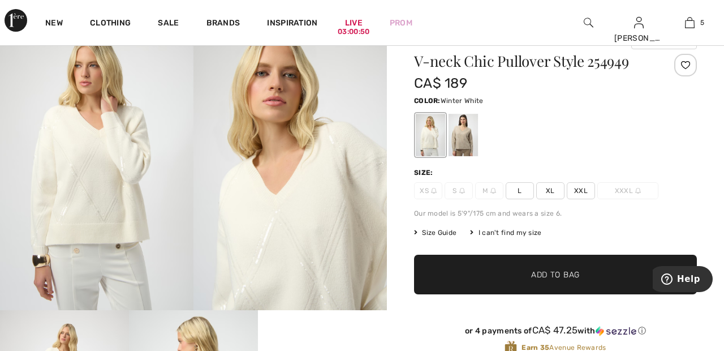
click at [469, 127] on div at bounding box center [463, 135] width 29 height 42
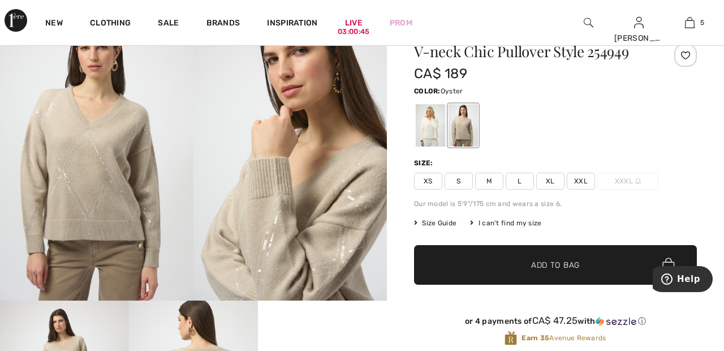
scroll to position [55, 0]
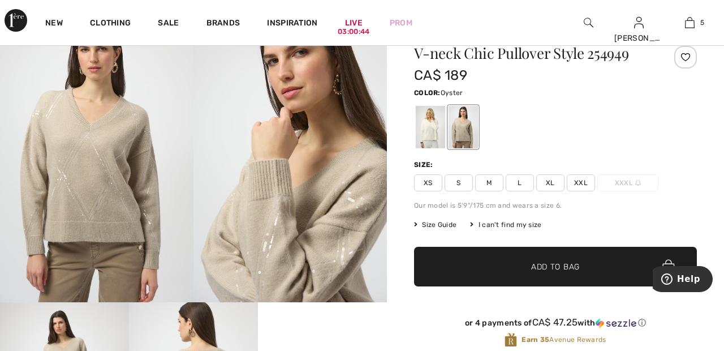
click at [433, 120] on div at bounding box center [430, 127] width 29 height 42
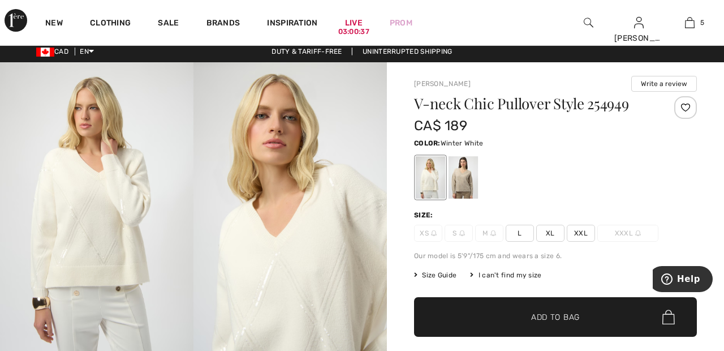
scroll to position [0, 0]
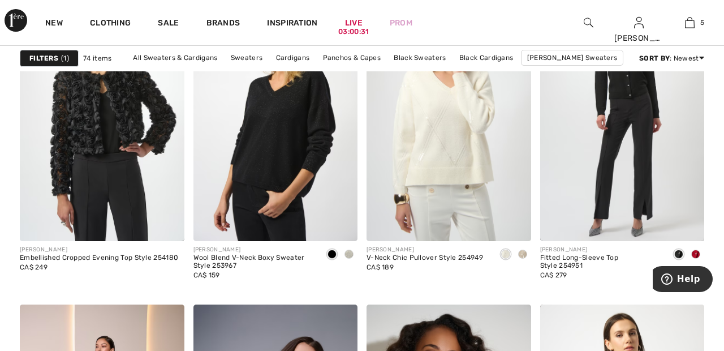
scroll to position [1532, 0]
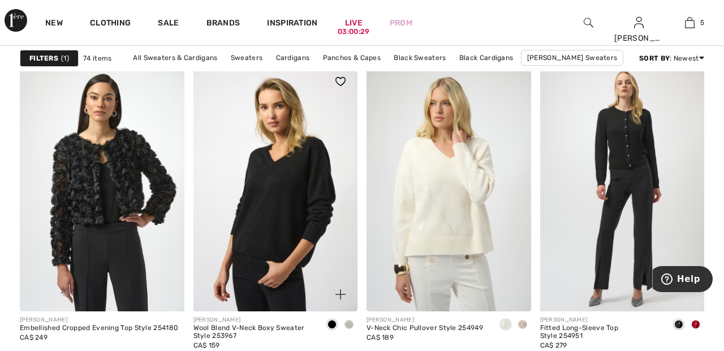
click at [307, 183] on img at bounding box center [276, 188] width 165 height 247
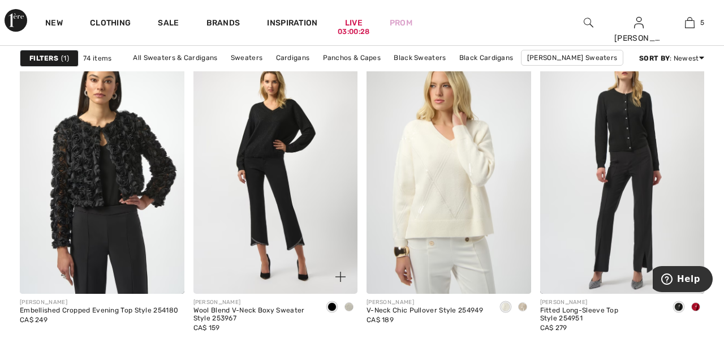
scroll to position [1514, 0]
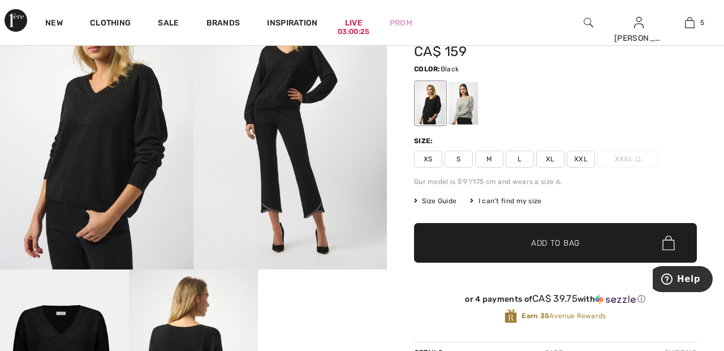
scroll to position [95, 0]
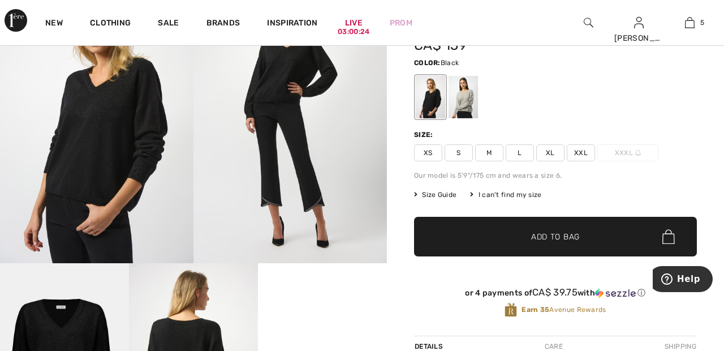
click at [470, 97] on div at bounding box center [463, 97] width 29 height 42
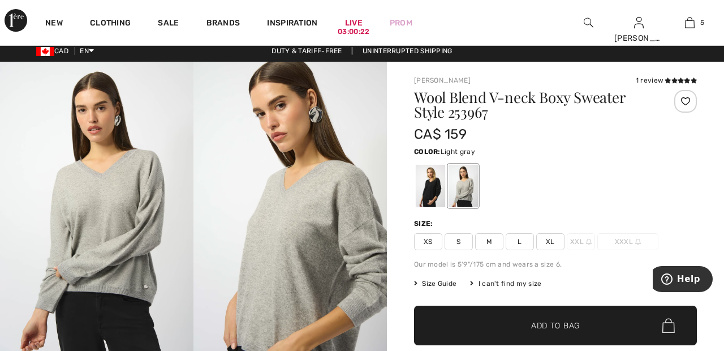
scroll to position [0, 0]
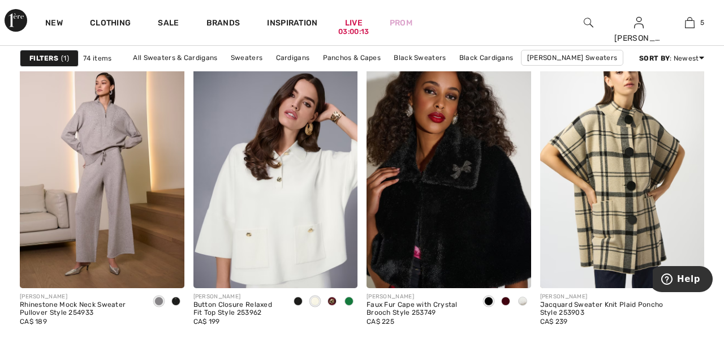
scroll to position [1795, 0]
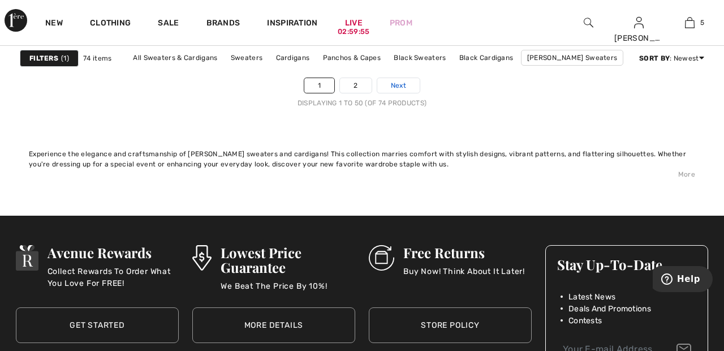
click at [409, 86] on link "Next" at bounding box center [398, 85] width 42 height 15
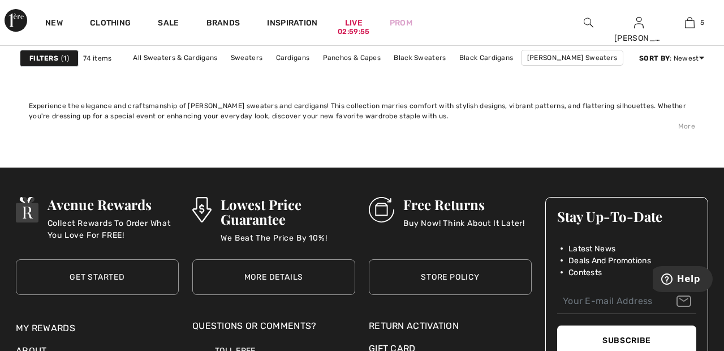
scroll to position [4826, 0]
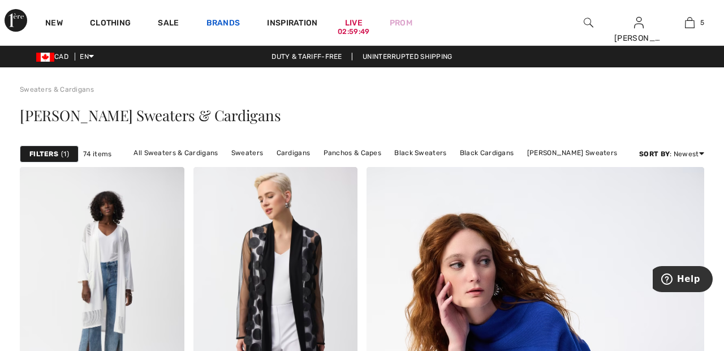
click at [225, 19] on link "Brands" at bounding box center [224, 24] width 34 height 12
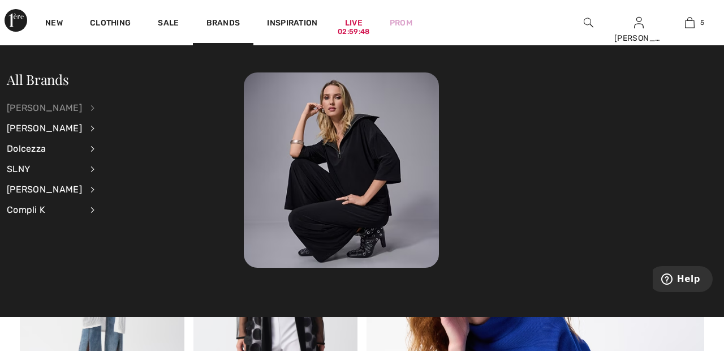
click at [68, 108] on div "[PERSON_NAME]" at bounding box center [44, 108] width 75 height 20
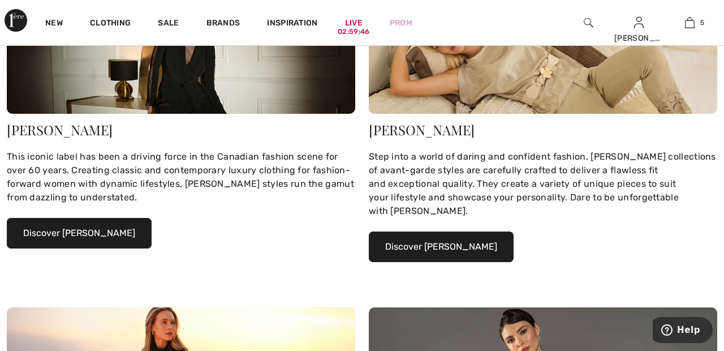
scroll to position [208, 0]
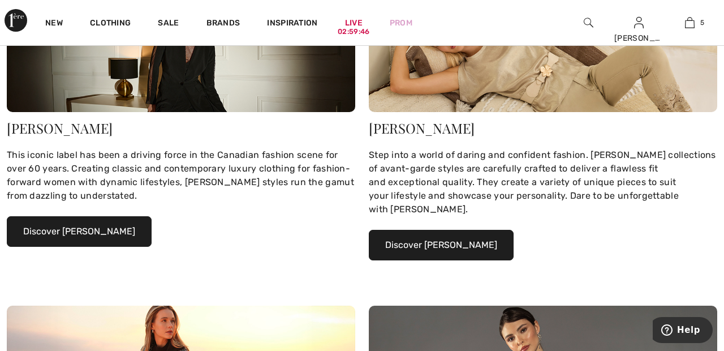
click at [113, 230] on button "Discover Joseph Ribkoff" at bounding box center [79, 231] width 145 height 31
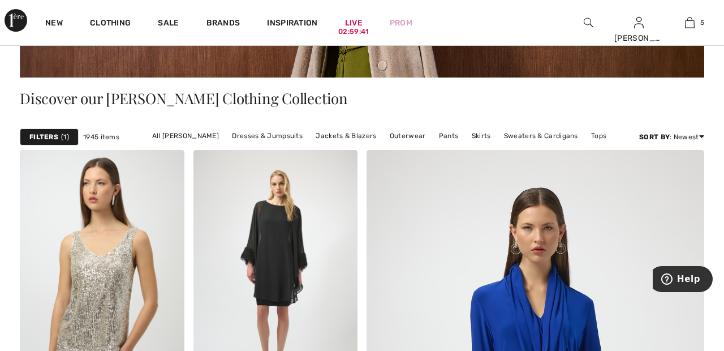
scroll to position [219, 0]
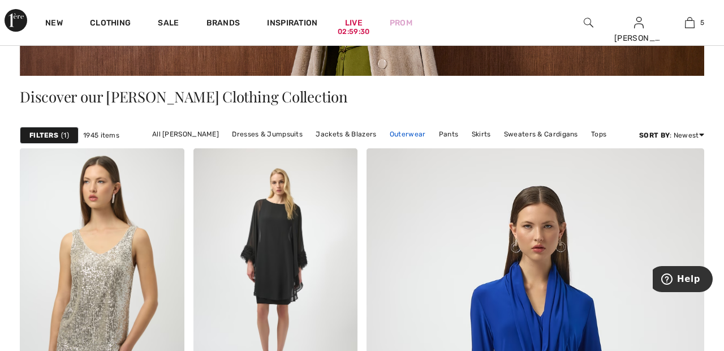
click at [407, 132] on link "Outerwear" at bounding box center [408, 134] width 48 height 15
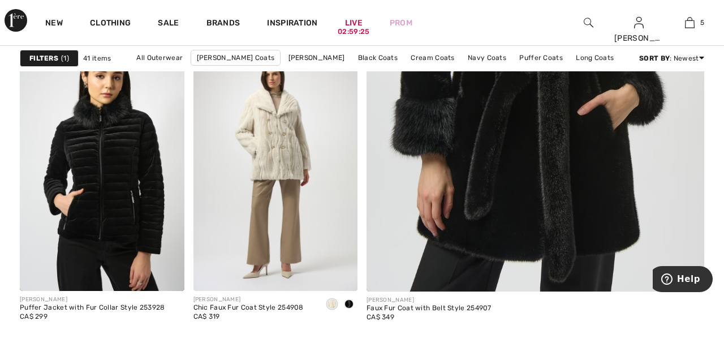
scroll to position [436, 0]
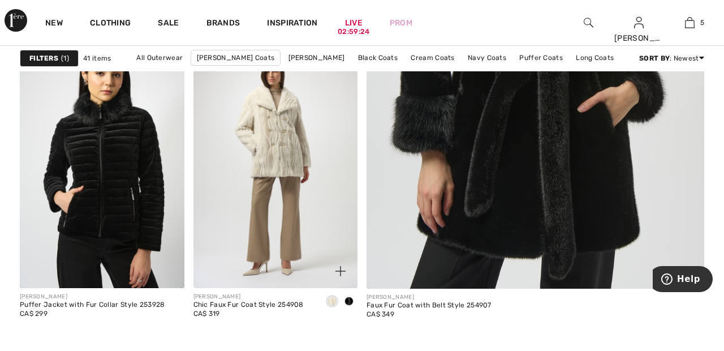
click at [289, 161] on img at bounding box center [276, 164] width 165 height 247
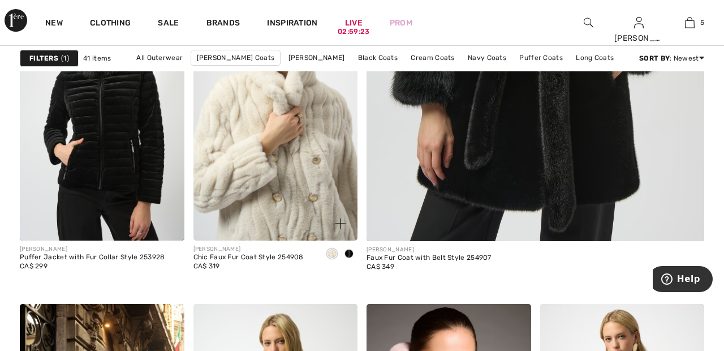
scroll to position [490, 0]
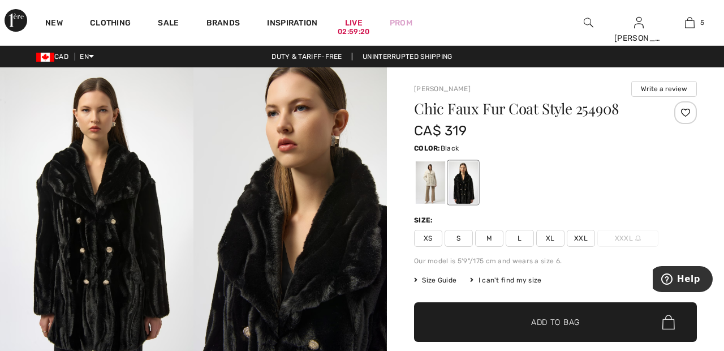
click at [432, 179] on div at bounding box center [430, 182] width 29 height 42
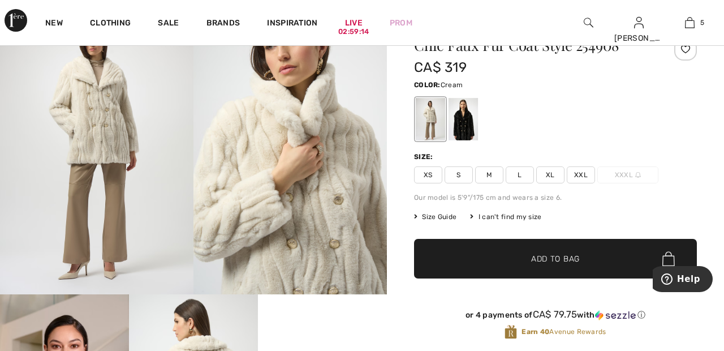
scroll to position [62, 0]
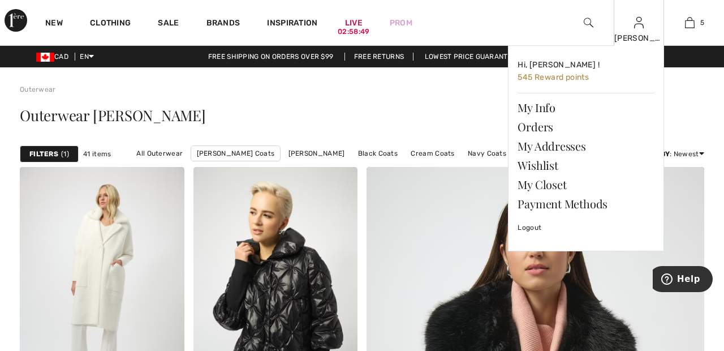
click at [639, 28] on img at bounding box center [639, 23] width 10 height 14
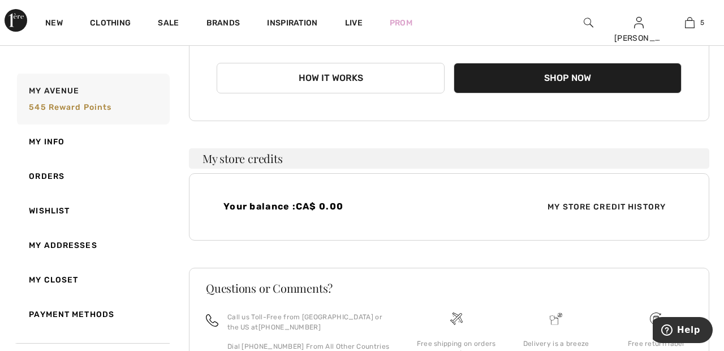
scroll to position [197, 0]
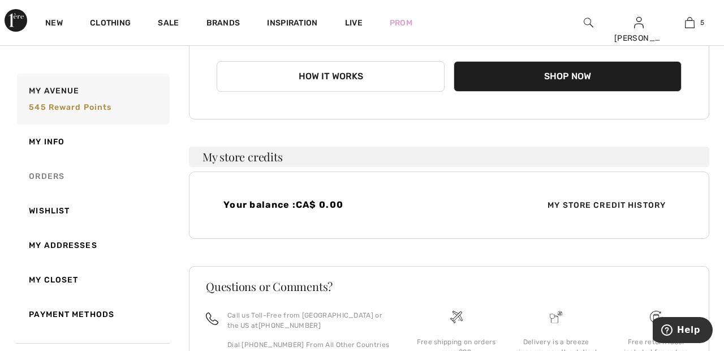
click at [59, 174] on link "Orders" at bounding box center [92, 176] width 155 height 35
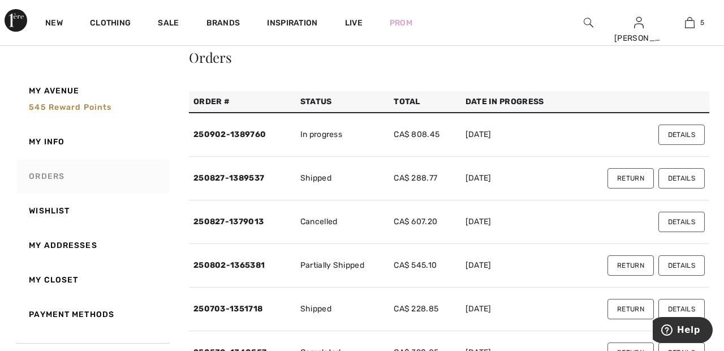
scroll to position [0, 0]
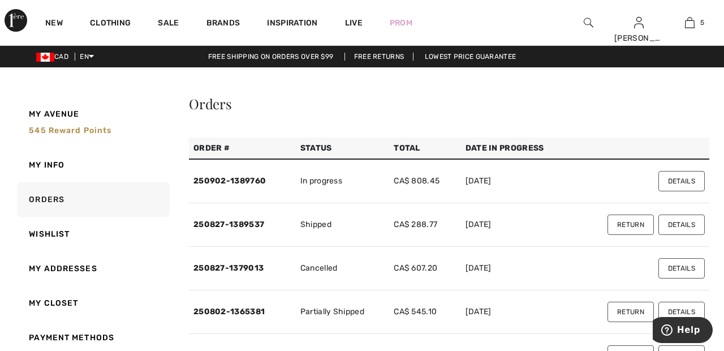
click at [690, 181] on button "Details" at bounding box center [682, 181] width 46 height 20
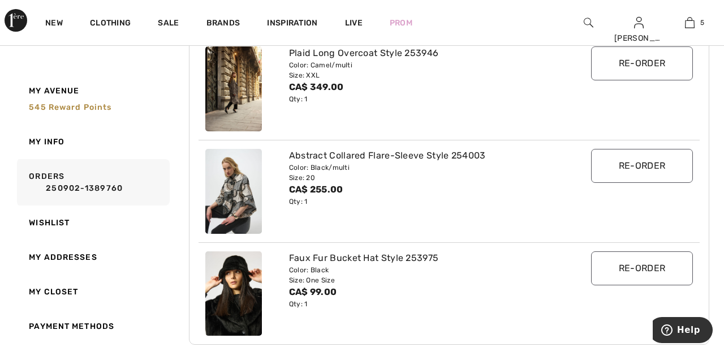
scroll to position [187, 0]
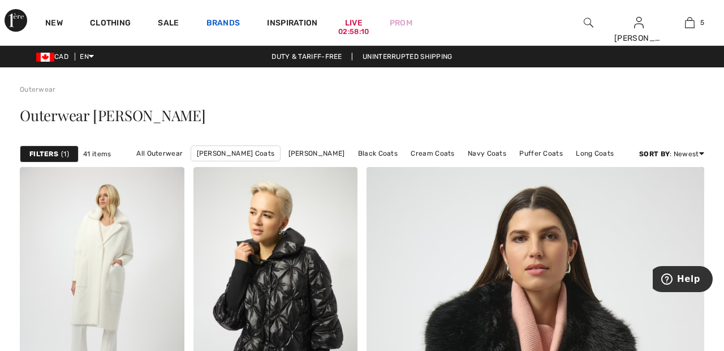
click at [227, 23] on link "Brands" at bounding box center [224, 24] width 34 height 12
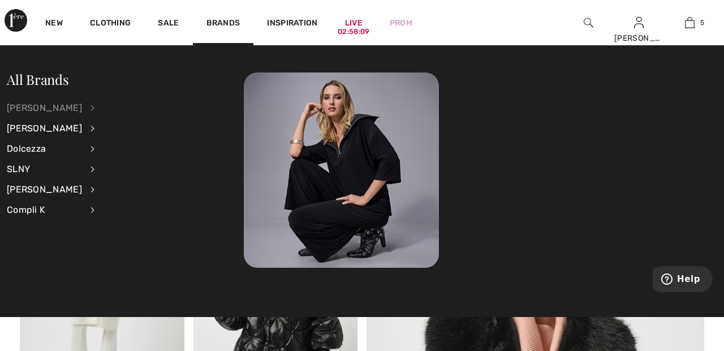
click at [70, 107] on div "[PERSON_NAME]" at bounding box center [44, 108] width 75 height 20
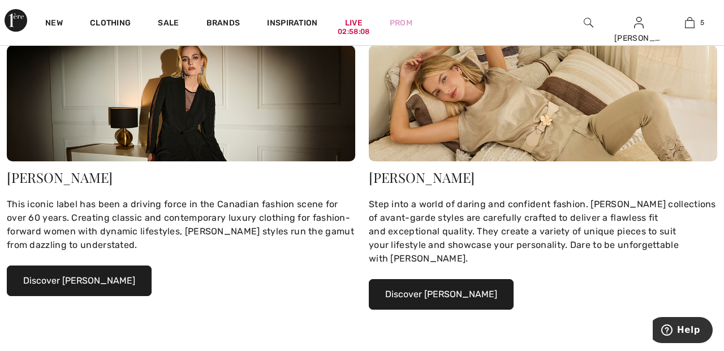
scroll to position [160, 0]
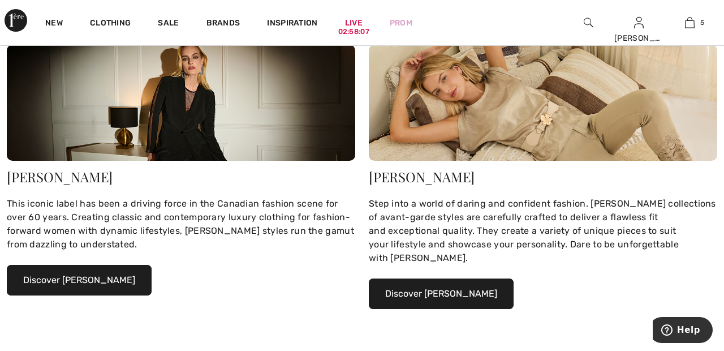
click at [107, 273] on button "Discover Joseph Ribkoff" at bounding box center [79, 280] width 145 height 31
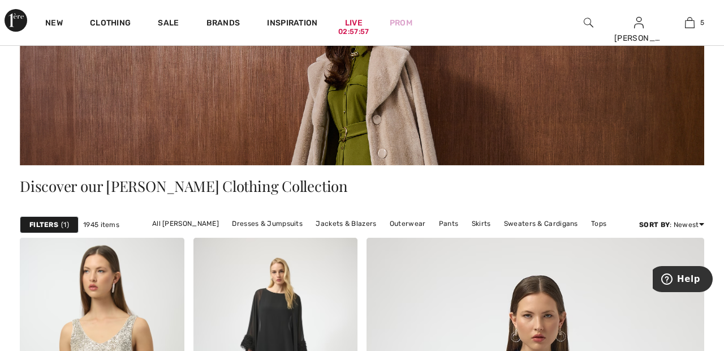
scroll to position [131, 0]
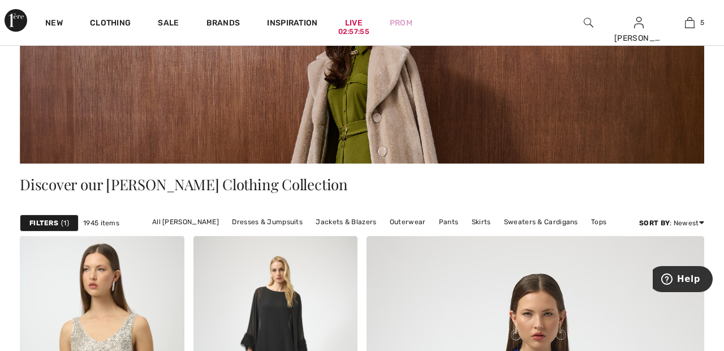
click at [57, 223] on strong "Filters" at bounding box center [43, 223] width 29 height 10
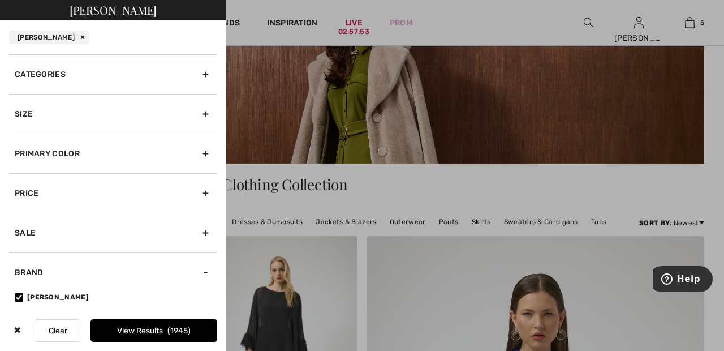
click at [212, 152] on div "Primary Color" at bounding box center [113, 154] width 208 height 40
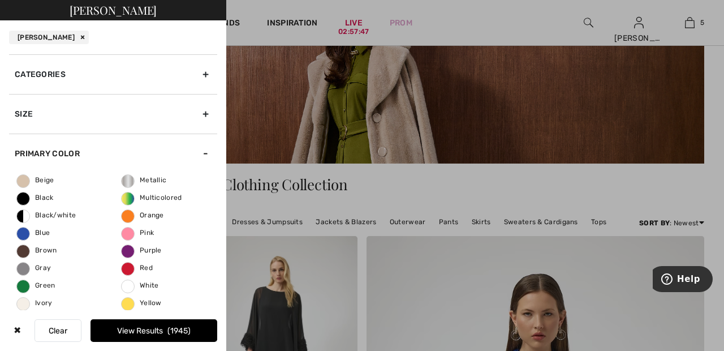
click at [30, 181] on span "Beige" at bounding box center [35, 180] width 37 height 8
click at [0, 0] on input "Beige" at bounding box center [0, 0] width 0 height 0
click at [28, 302] on span "Ivory" at bounding box center [35, 303] width 36 height 8
click at [0, 0] on input "Ivory" at bounding box center [0, 0] width 0 height 0
click at [187, 336] on span "410" at bounding box center [179, 331] width 19 height 10
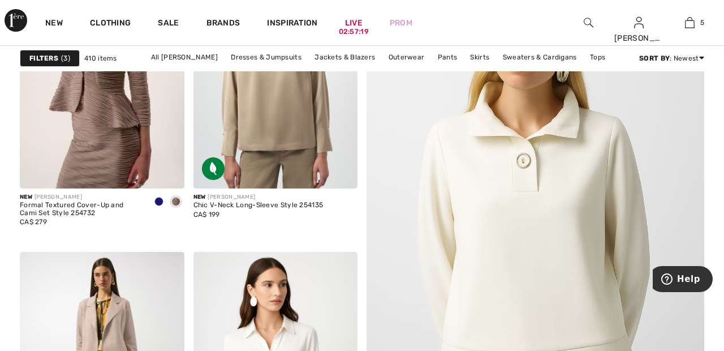
click at [565, 214] on img at bounding box center [536, 195] width 338 height 507
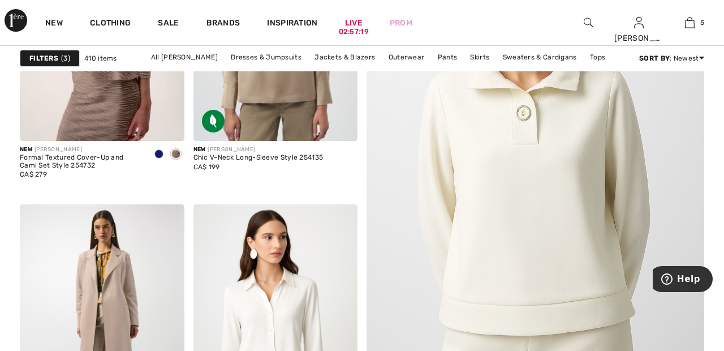
scroll to position [264, 0]
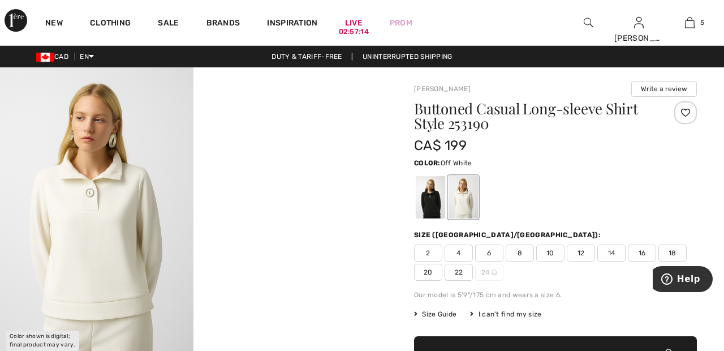
click at [688, 117] on div at bounding box center [686, 112] width 23 height 23
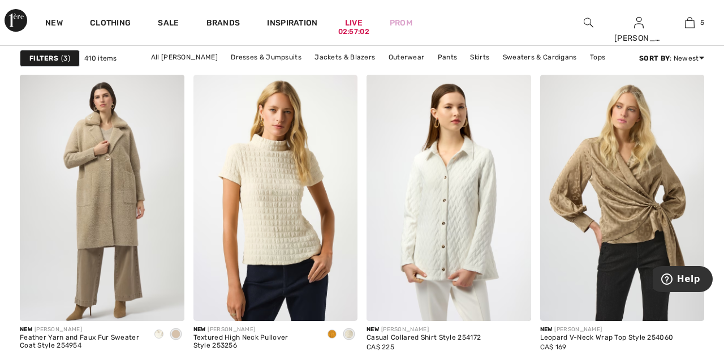
scroll to position [705, 0]
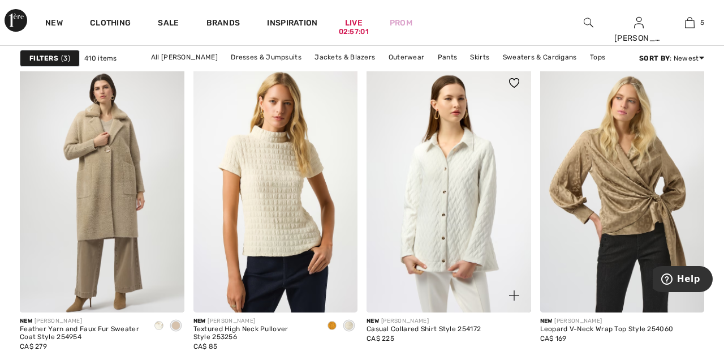
click at [459, 192] on img at bounding box center [449, 189] width 165 height 247
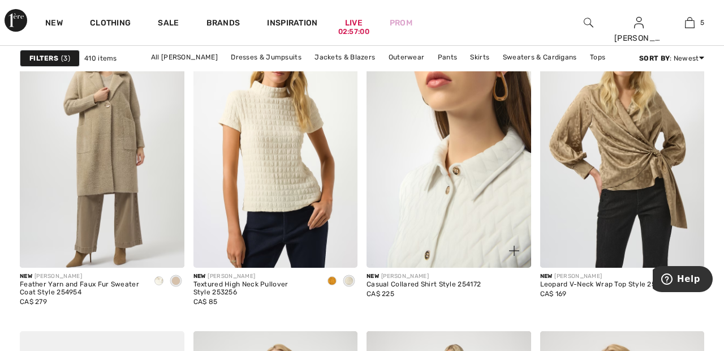
scroll to position [759, 0]
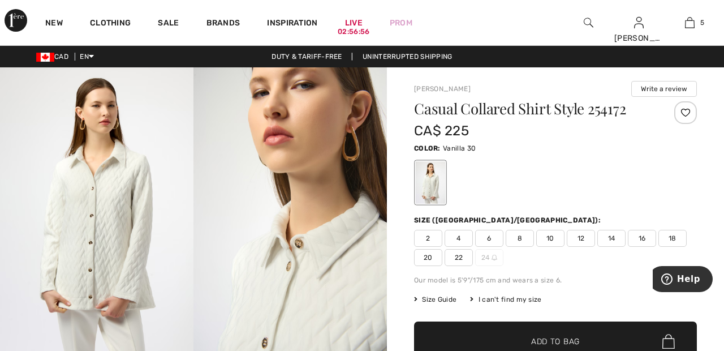
click at [691, 112] on div at bounding box center [686, 112] width 23 height 23
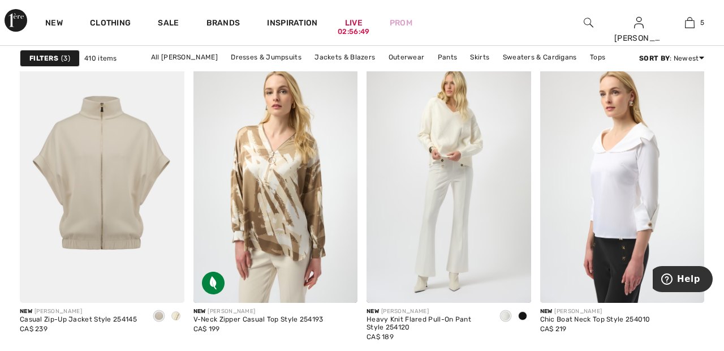
scroll to position [1028, 0]
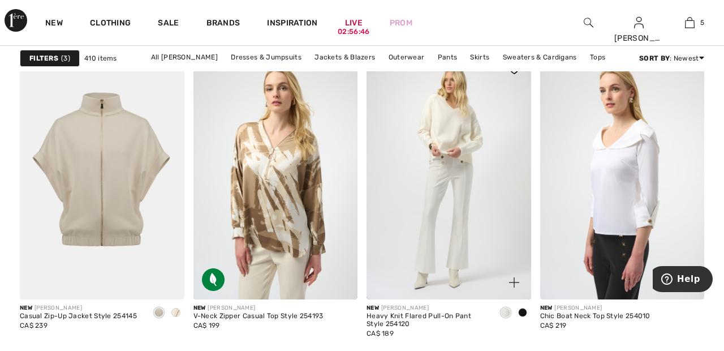
click at [467, 208] on img at bounding box center [449, 176] width 165 height 247
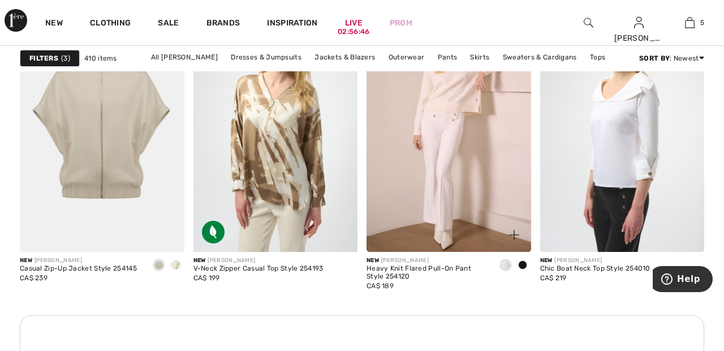
scroll to position [1083, 0]
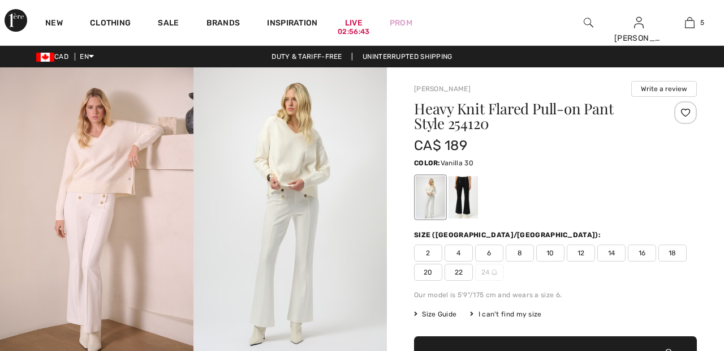
click at [692, 115] on div at bounding box center [686, 112] width 23 height 23
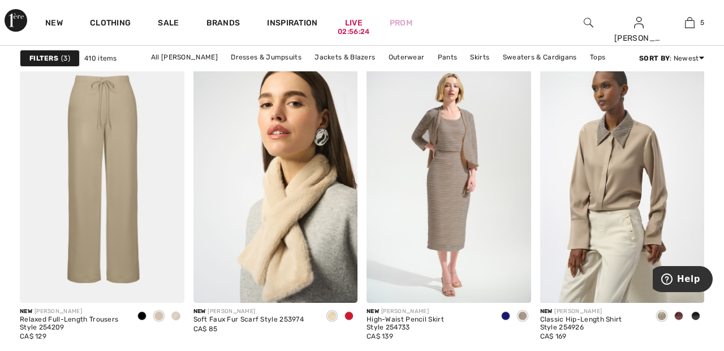
scroll to position [1765, 0]
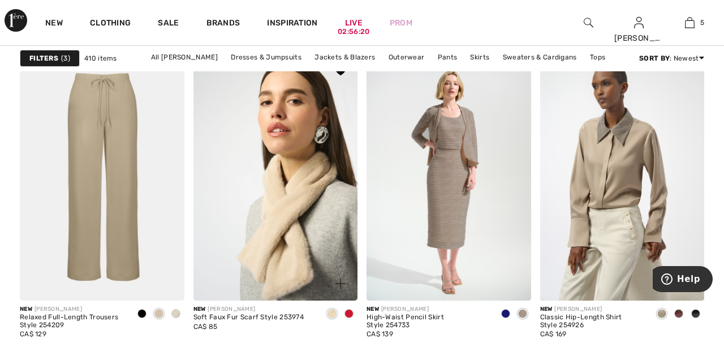
click at [291, 220] on img at bounding box center [276, 177] width 165 height 247
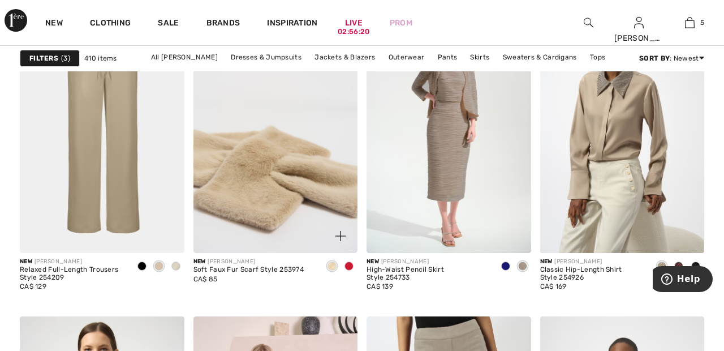
scroll to position [1819, 0]
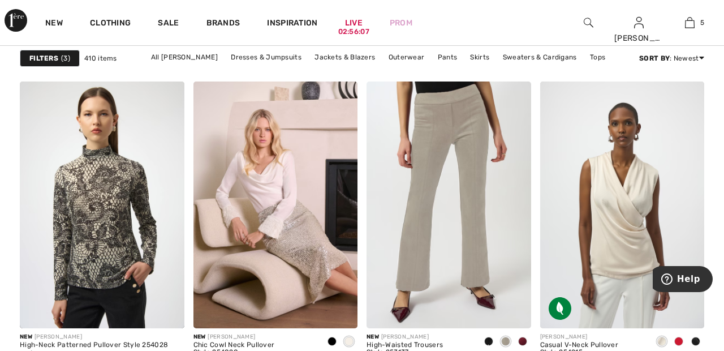
scroll to position [2046, 0]
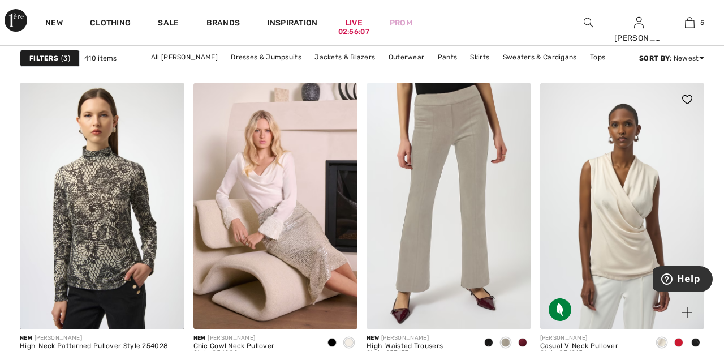
click at [622, 209] on img at bounding box center [622, 206] width 165 height 247
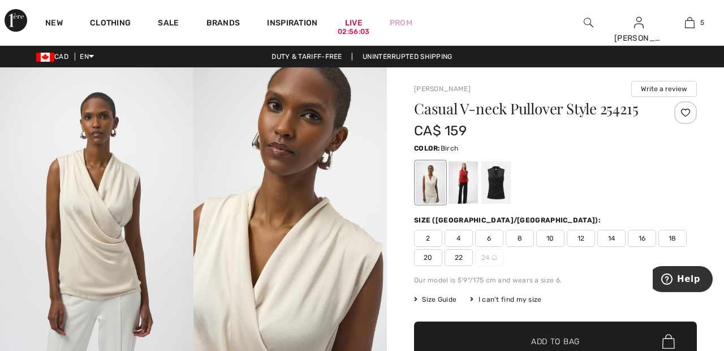
click at [686, 114] on div at bounding box center [686, 112] width 23 height 23
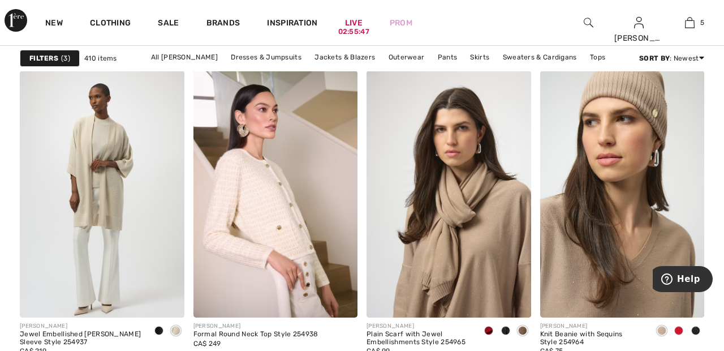
scroll to position [3415, 0]
click at [101, 173] on img at bounding box center [102, 193] width 165 height 247
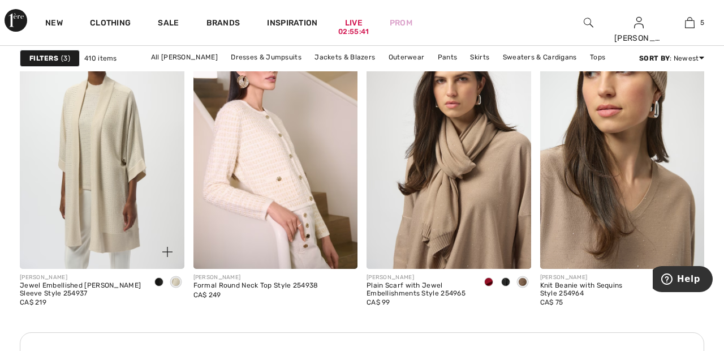
scroll to position [3470, 0]
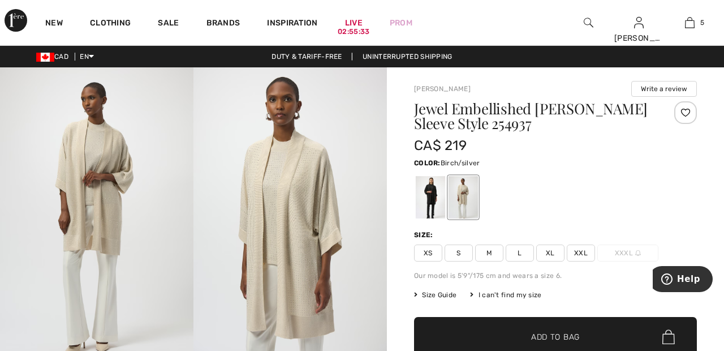
click at [691, 110] on div at bounding box center [686, 112] width 23 height 23
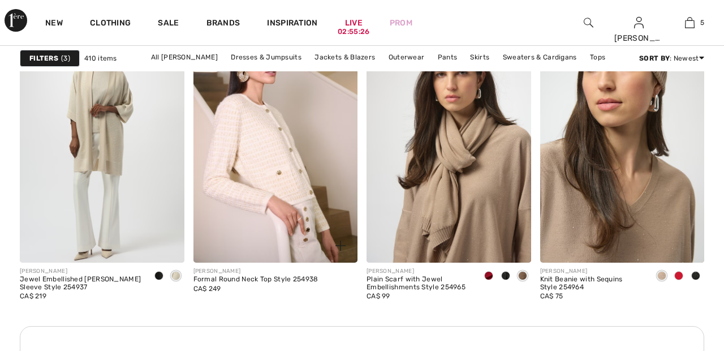
click at [273, 156] on img at bounding box center [276, 139] width 165 height 247
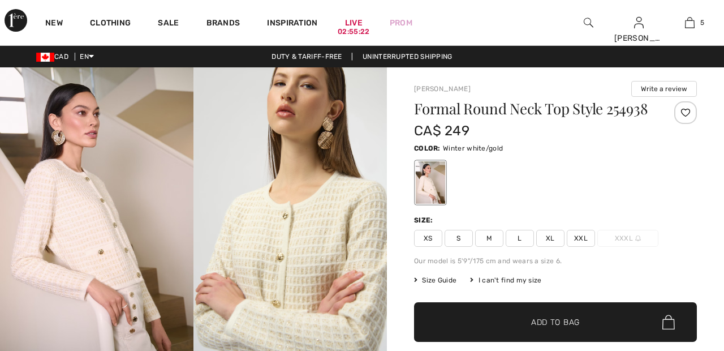
click at [689, 117] on div at bounding box center [686, 112] width 23 height 23
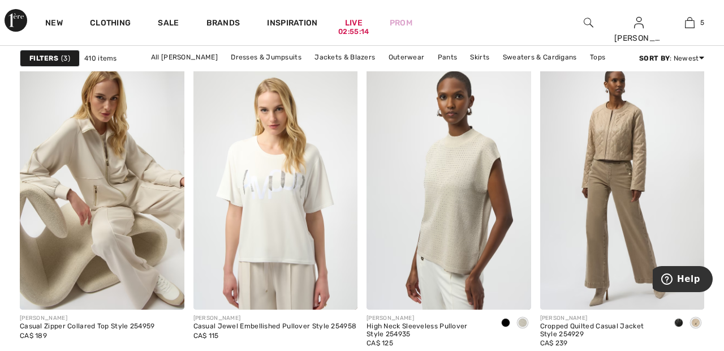
scroll to position [3850, 0]
click at [456, 186] on img at bounding box center [449, 186] width 165 height 247
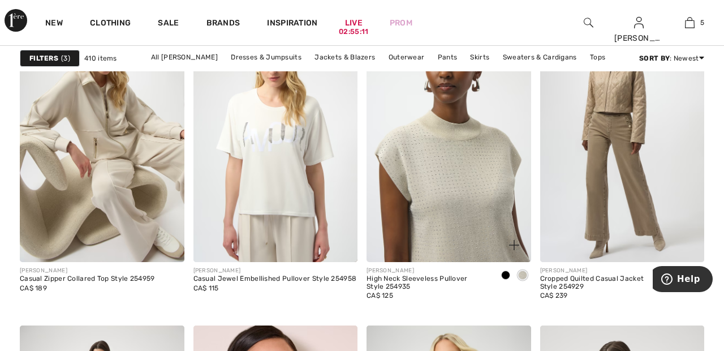
scroll to position [3904, 0]
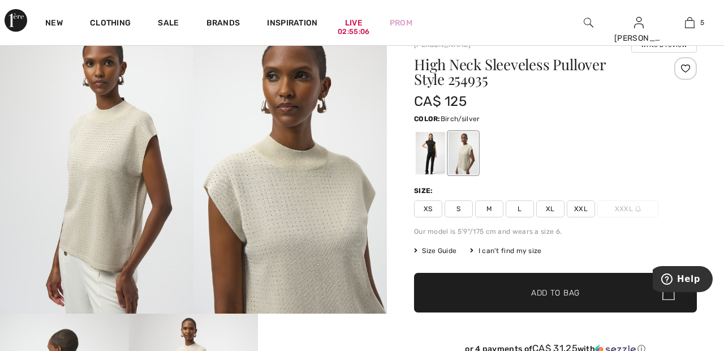
click at [691, 69] on div at bounding box center [686, 68] width 23 height 23
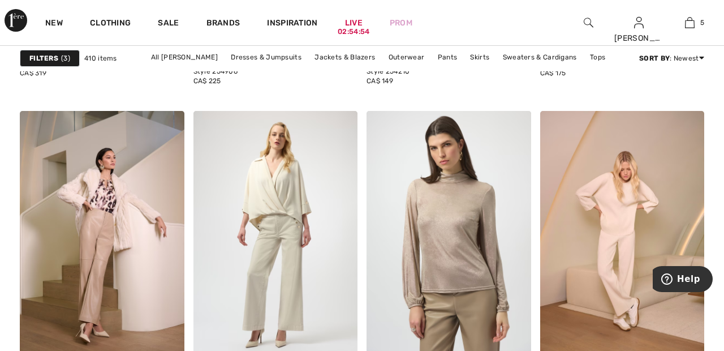
scroll to position [4423, 0]
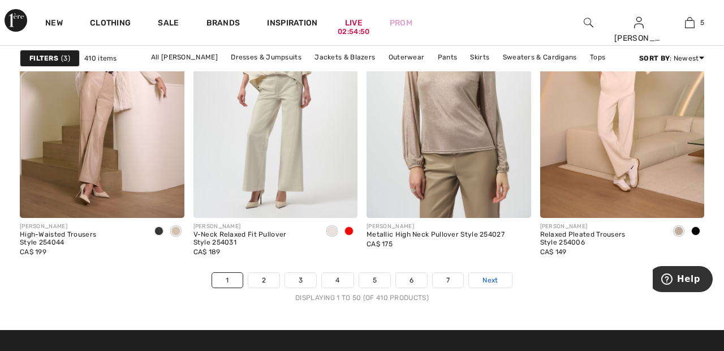
click at [507, 282] on link "Next" at bounding box center [490, 280] width 42 height 15
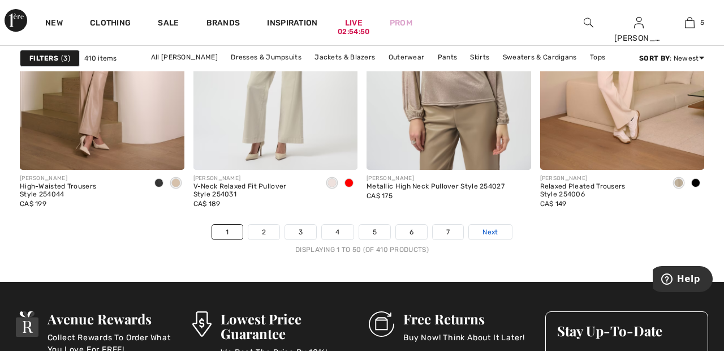
scroll to position [4616, 0]
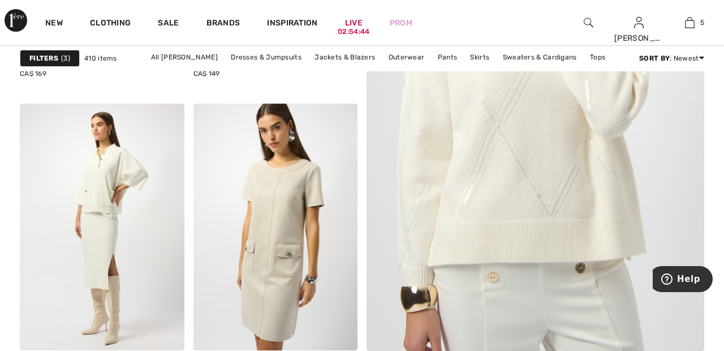
scroll to position [360, 0]
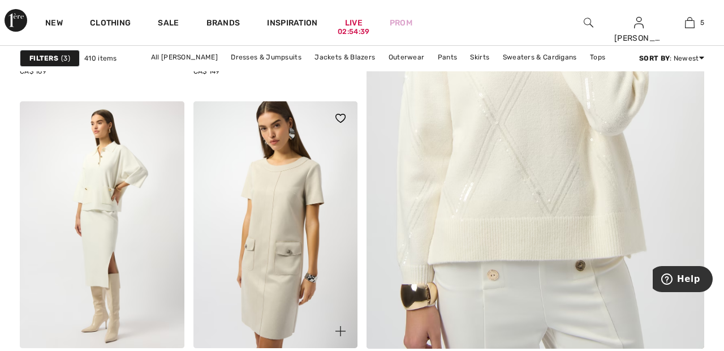
click at [282, 192] on img at bounding box center [276, 224] width 165 height 247
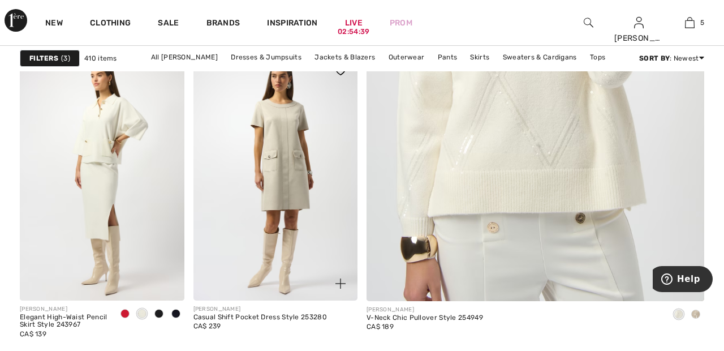
scroll to position [414, 0]
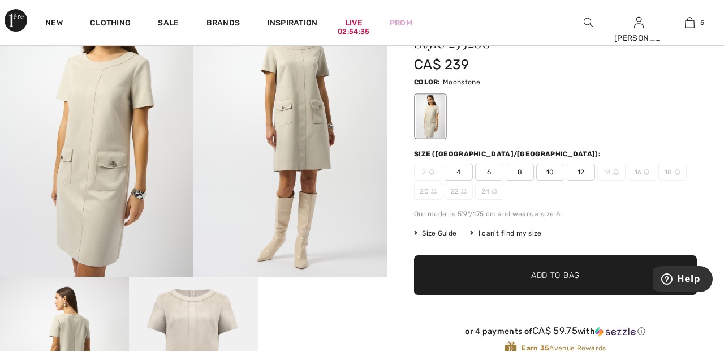
scroll to position [83, 0]
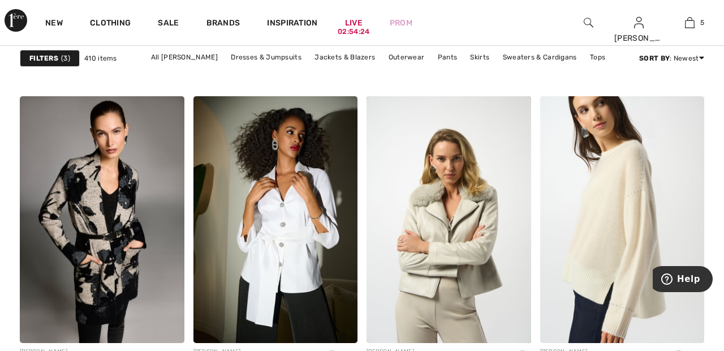
scroll to position [1413, 0]
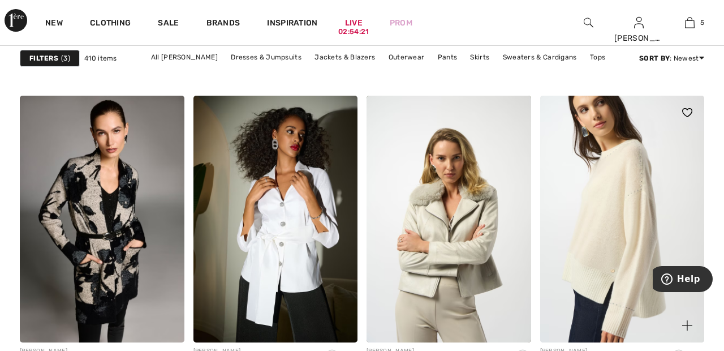
click at [636, 248] on img at bounding box center [622, 219] width 165 height 247
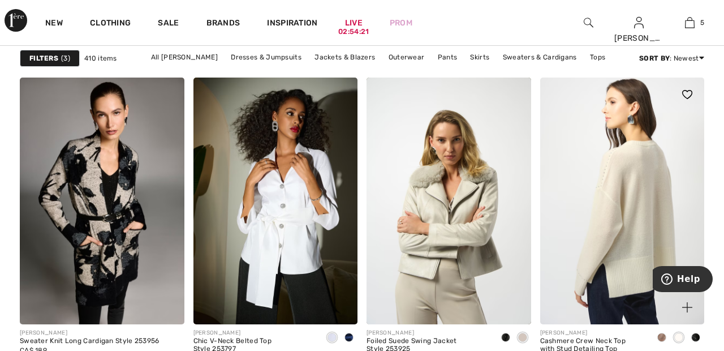
scroll to position [1467, 0]
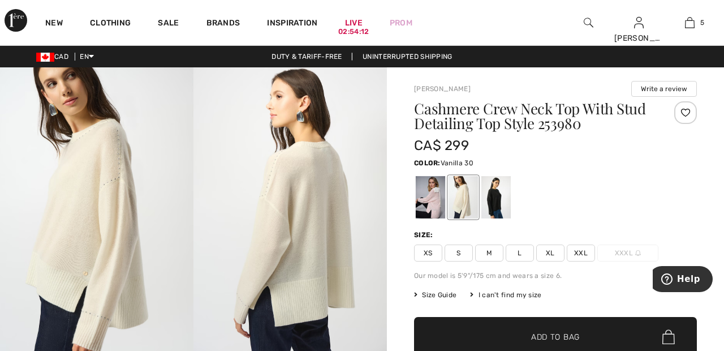
click at [681, 119] on div at bounding box center [686, 112] width 23 height 23
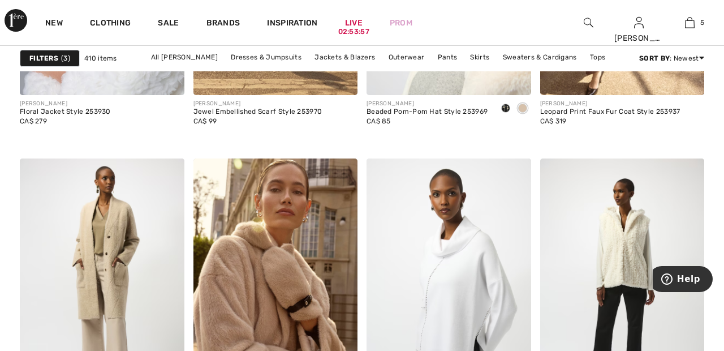
scroll to position [1966, 0]
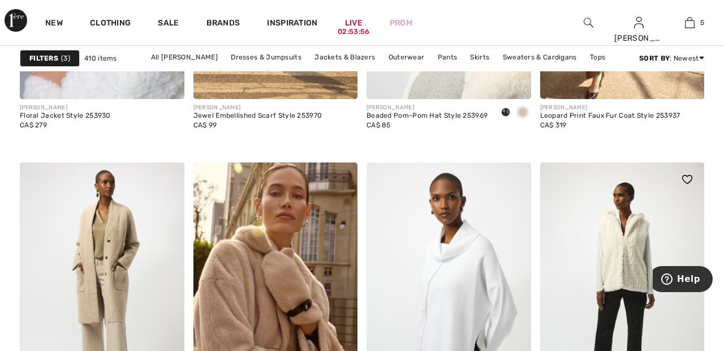
click at [624, 244] on img at bounding box center [622, 285] width 165 height 247
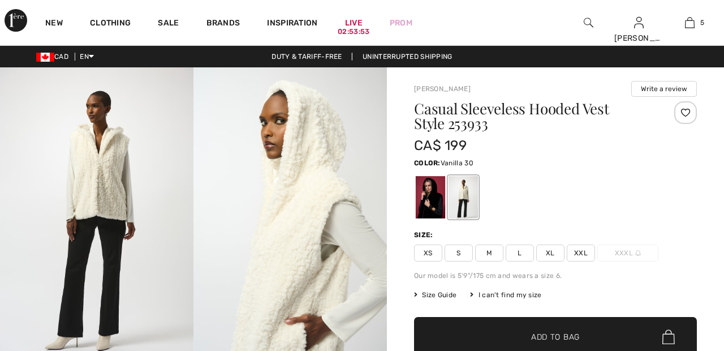
click at [691, 117] on div at bounding box center [686, 112] width 23 height 23
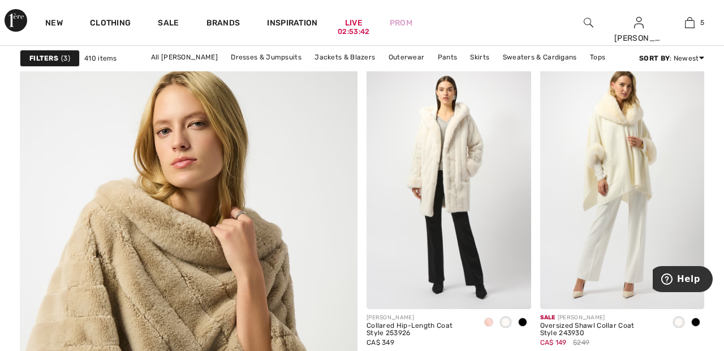
scroll to position [2485, 0]
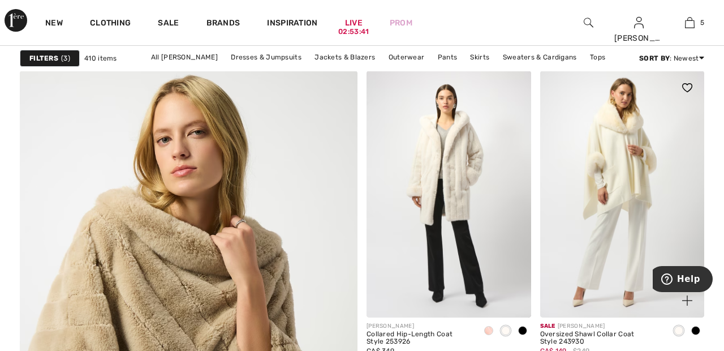
click at [620, 178] on img at bounding box center [622, 194] width 165 height 247
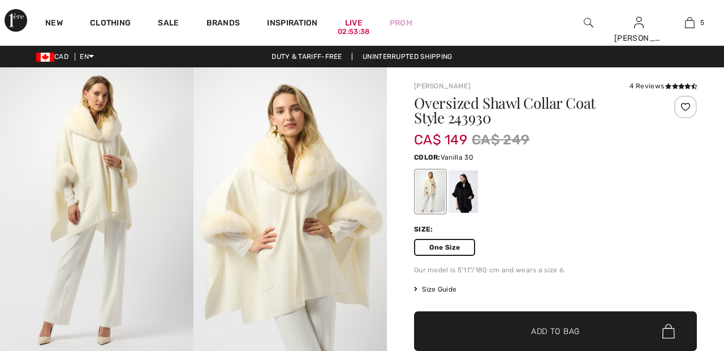
click at [686, 114] on div at bounding box center [686, 107] width 23 height 23
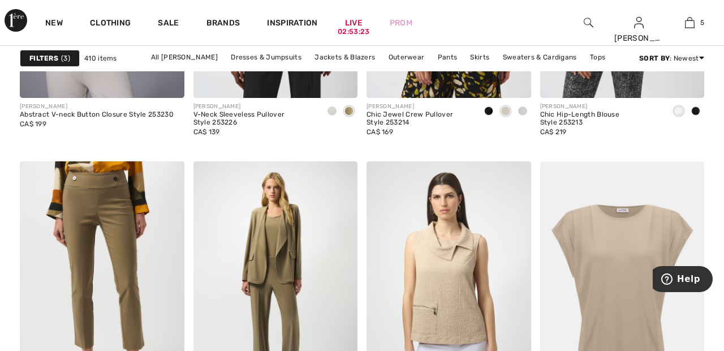
scroll to position [3326, 0]
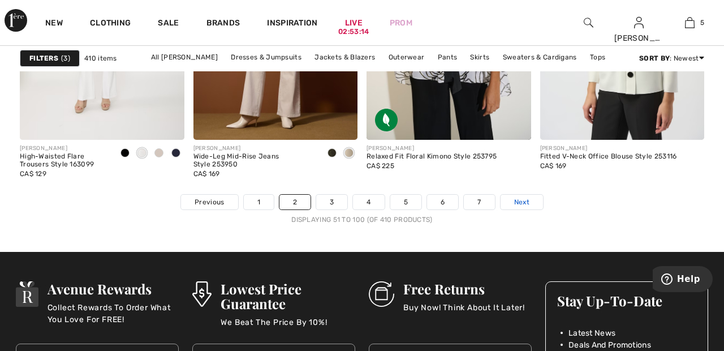
click at [527, 205] on span "Next" at bounding box center [521, 202] width 15 height 10
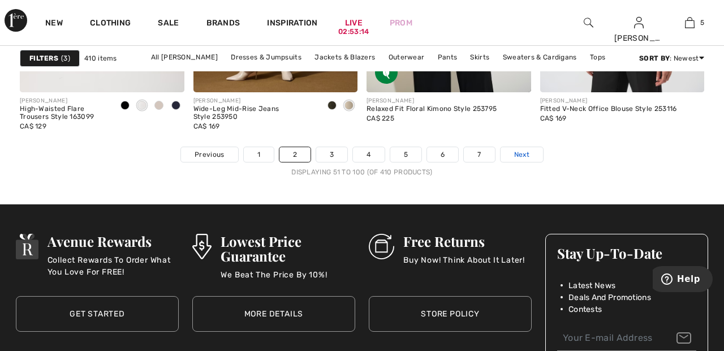
scroll to position [4694, 0]
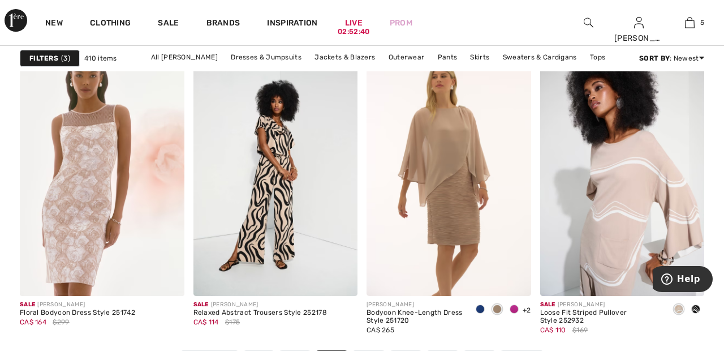
scroll to position [4484, 0]
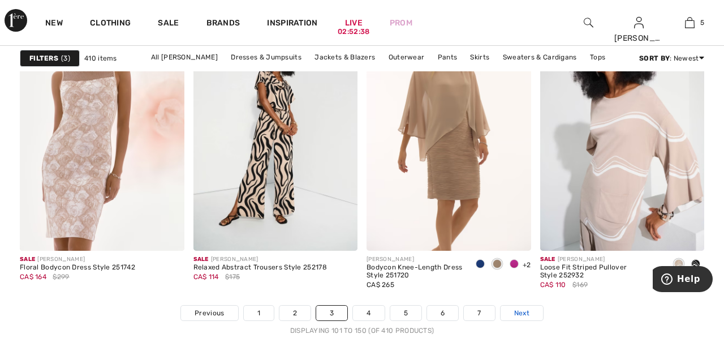
click at [535, 316] on link "Next" at bounding box center [522, 313] width 42 height 15
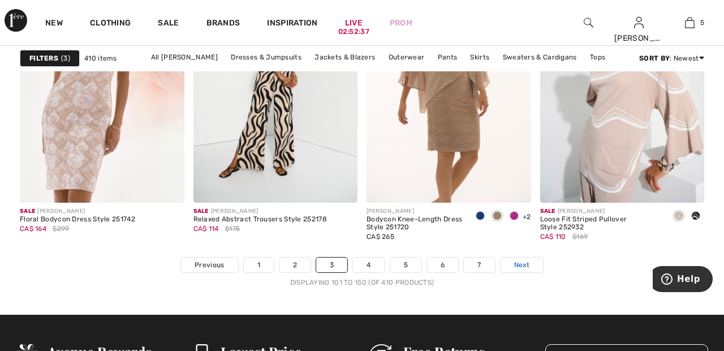
scroll to position [4583, 0]
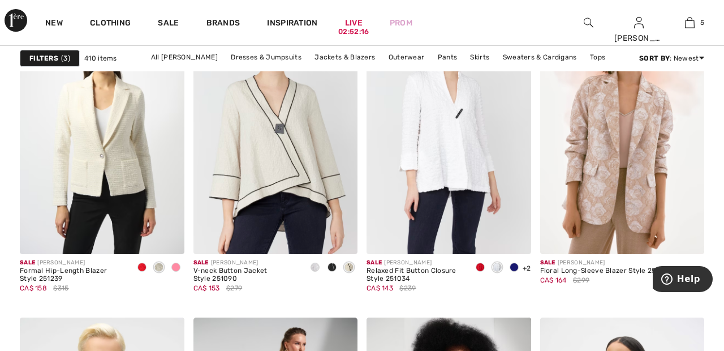
scroll to position [1497, 0]
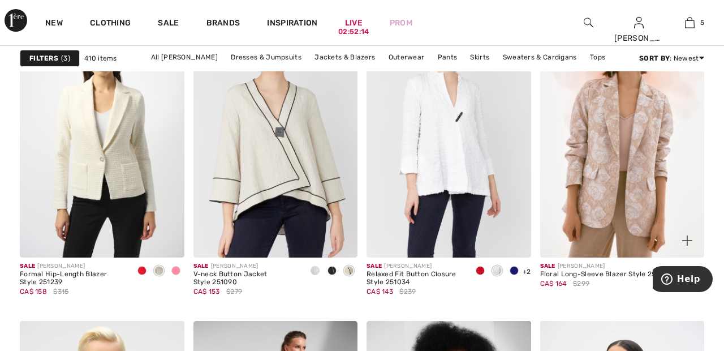
click at [641, 205] on img at bounding box center [622, 134] width 165 height 247
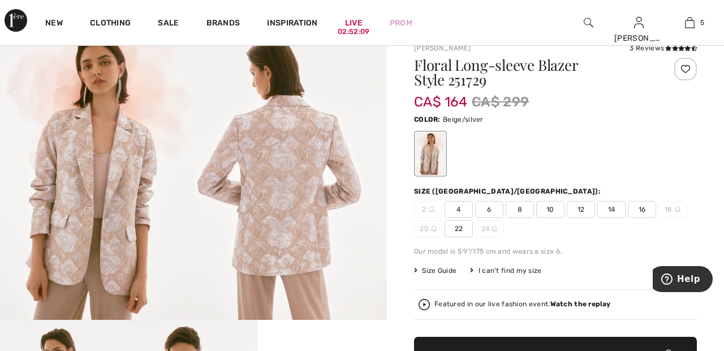
scroll to position [41, 0]
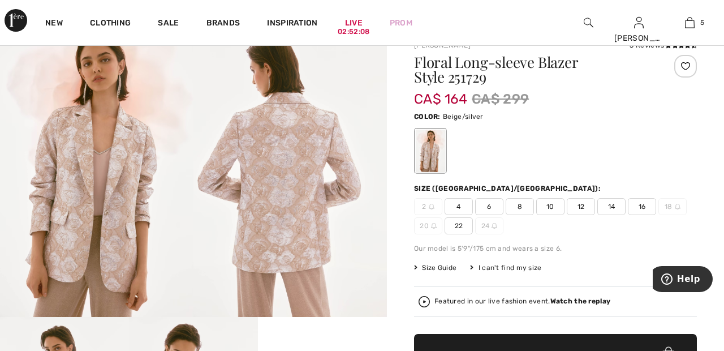
click at [693, 71] on div at bounding box center [686, 66] width 23 height 23
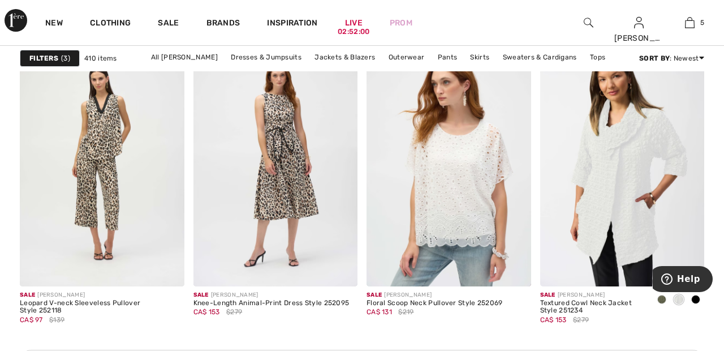
scroll to position [2089, 0]
click at [622, 215] on img at bounding box center [622, 162] width 165 height 247
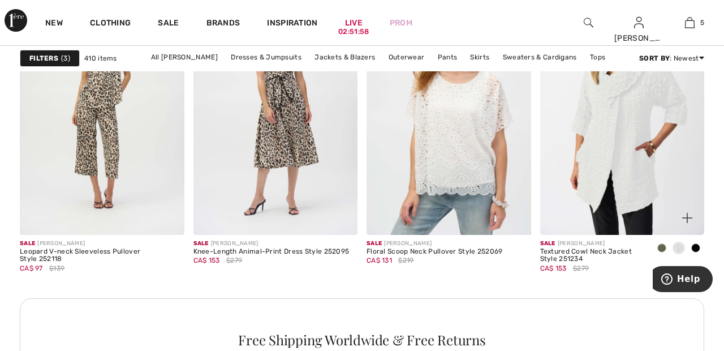
scroll to position [2144, 0]
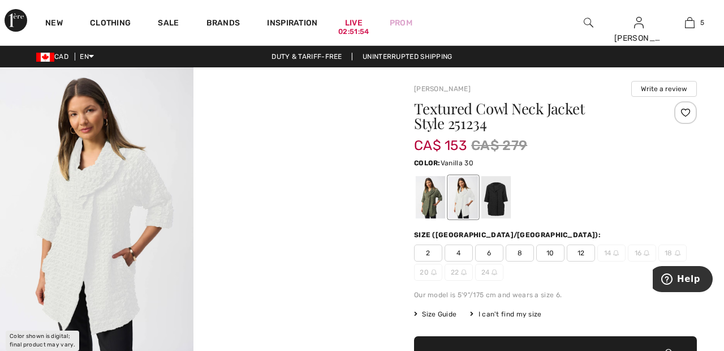
click at [504, 203] on div at bounding box center [496, 197] width 29 height 42
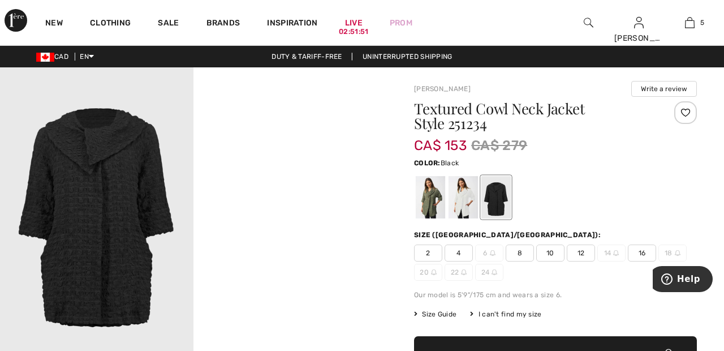
click at [434, 204] on div at bounding box center [430, 197] width 29 height 42
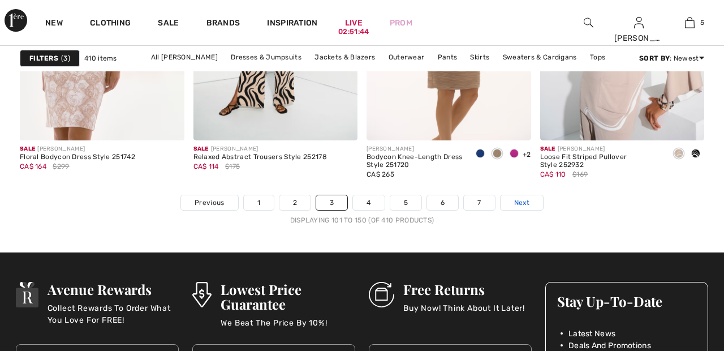
click at [530, 203] on link "Next" at bounding box center [522, 202] width 42 height 15
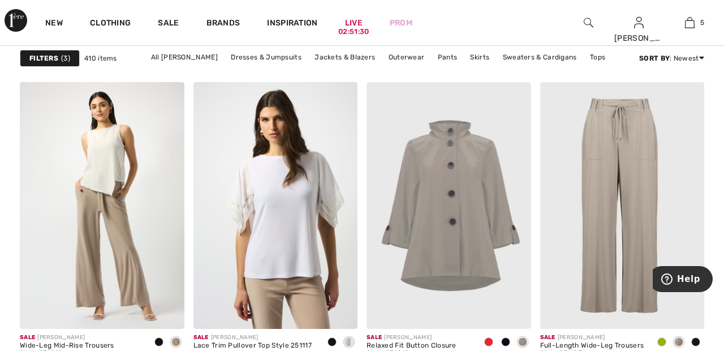
scroll to position [3094, 0]
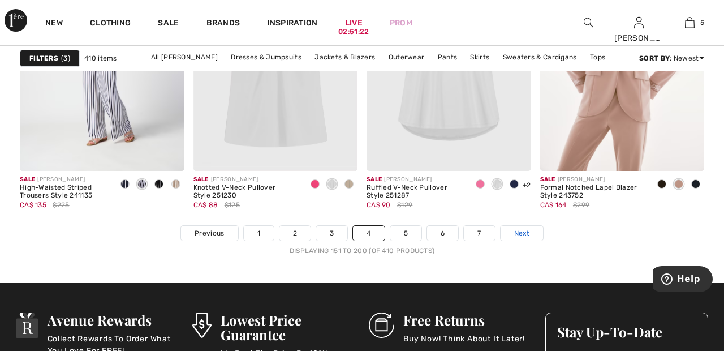
click at [535, 236] on link "Next" at bounding box center [522, 233] width 42 height 15
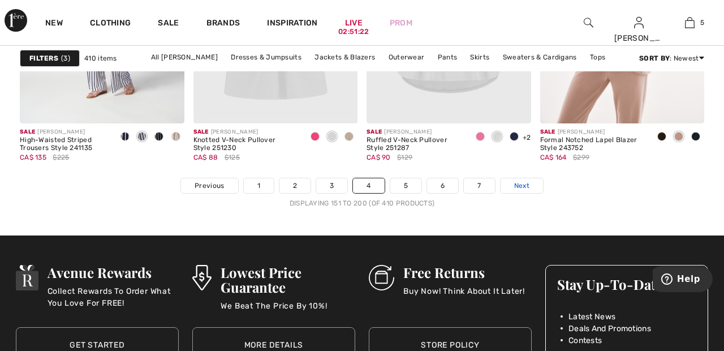
scroll to position [4663, 0]
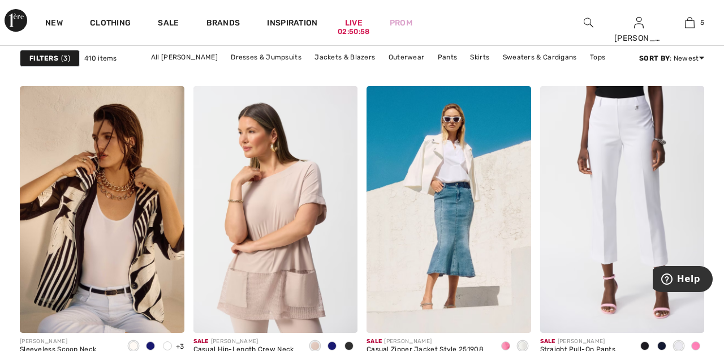
scroll to position [3401, 0]
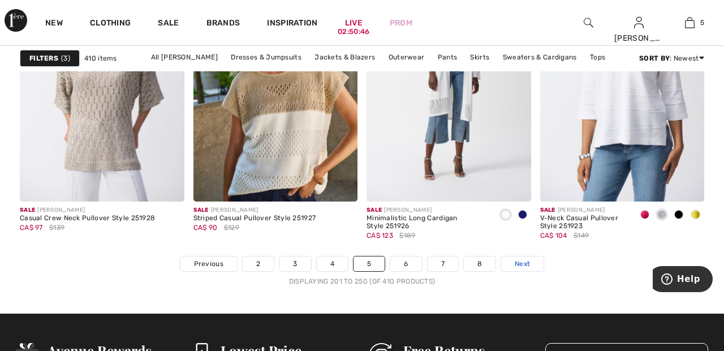
click at [531, 267] on link "Next" at bounding box center [522, 263] width 42 height 15
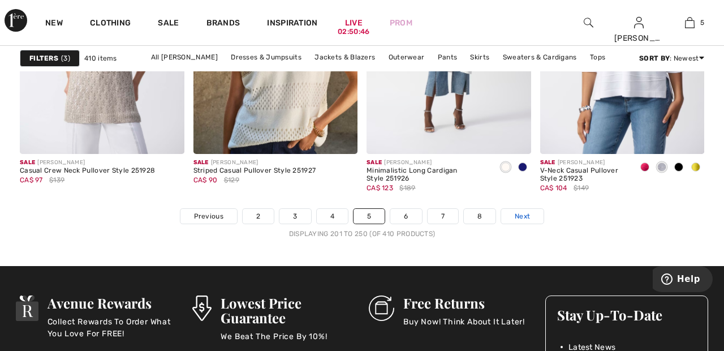
scroll to position [4632, 0]
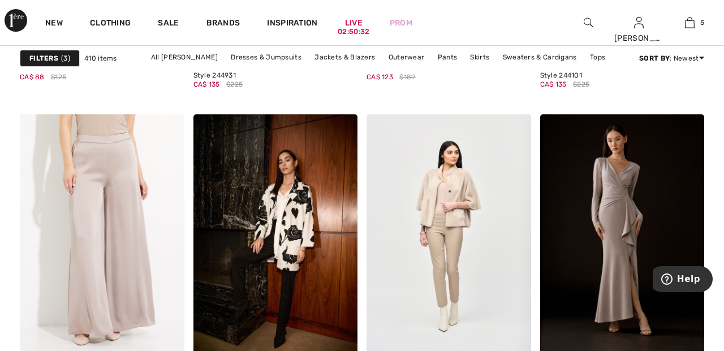
scroll to position [2016, 0]
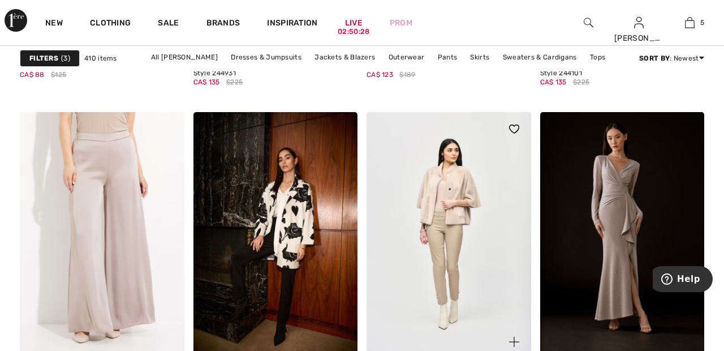
click at [478, 271] on img at bounding box center [449, 235] width 165 height 247
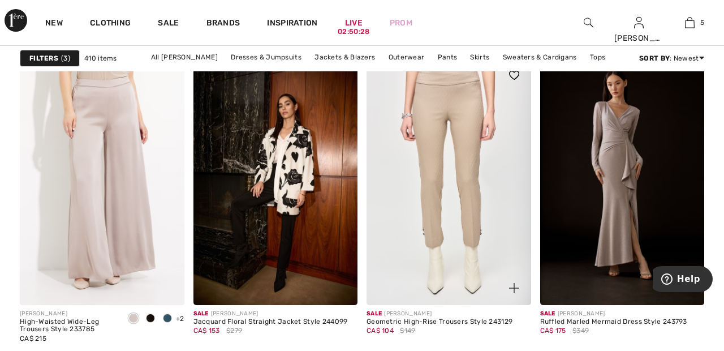
scroll to position [2071, 0]
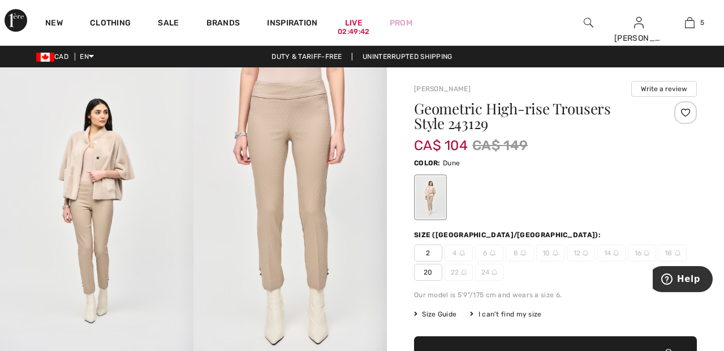
click at [684, 112] on div at bounding box center [686, 112] width 23 height 23
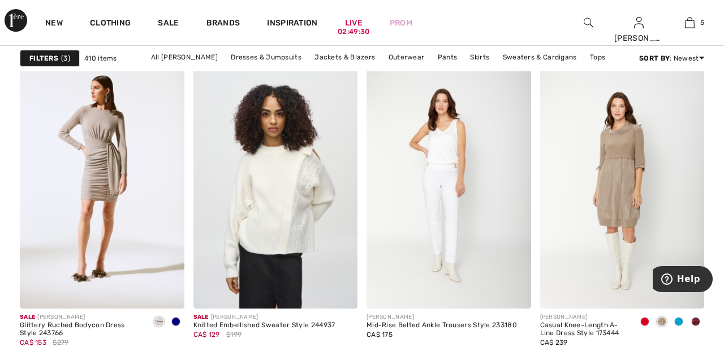
scroll to position [3114, 0]
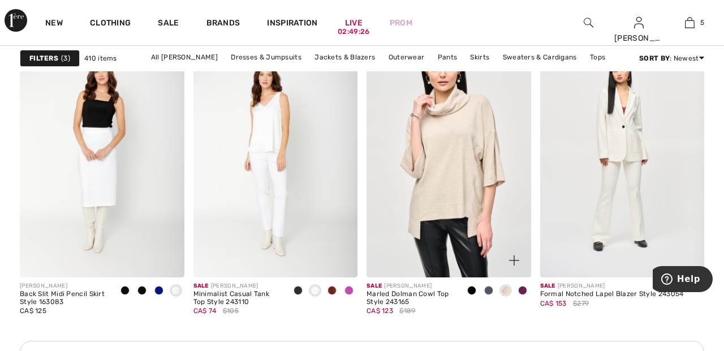
click at [480, 199] on img at bounding box center [449, 154] width 165 height 247
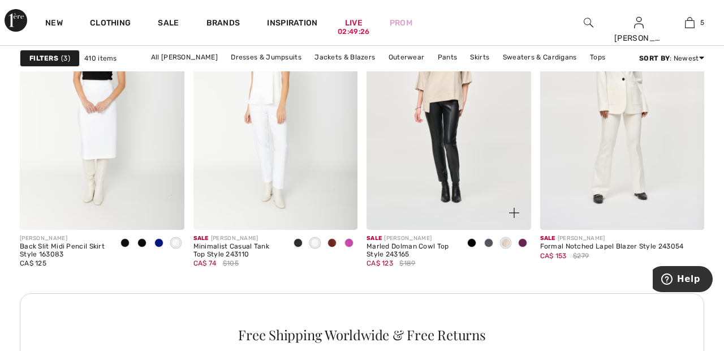
scroll to position [3509, 0]
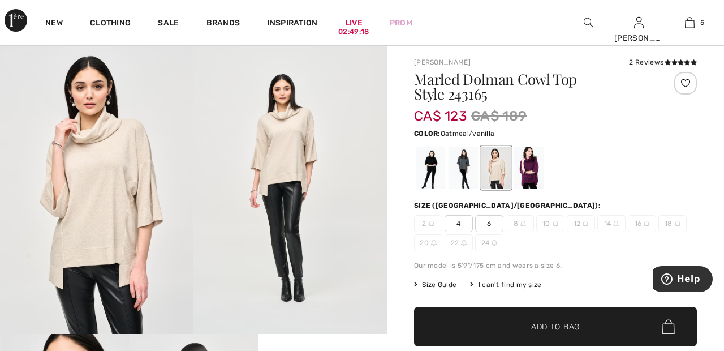
scroll to position [12, 0]
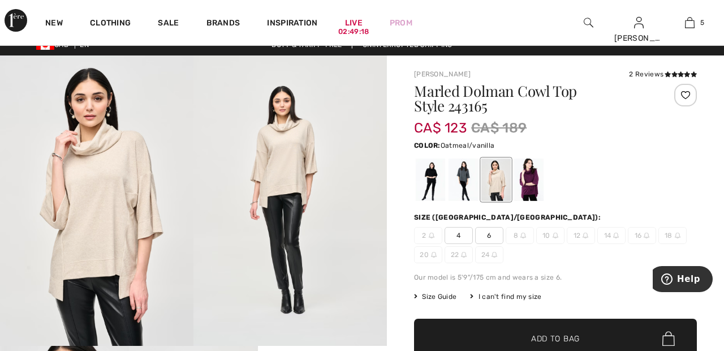
click at [439, 182] on div at bounding box center [430, 179] width 29 height 42
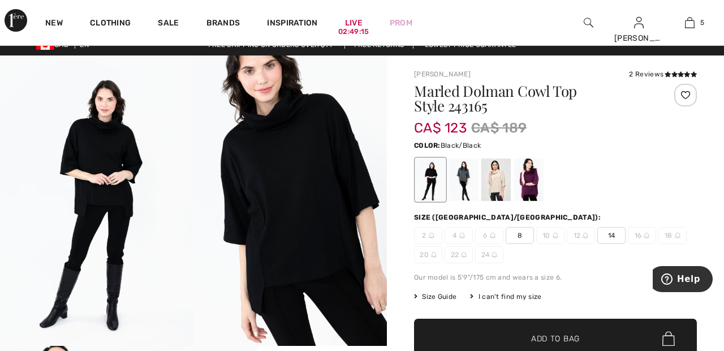
click at [467, 181] on div at bounding box center [463, 179] width 29 height 42
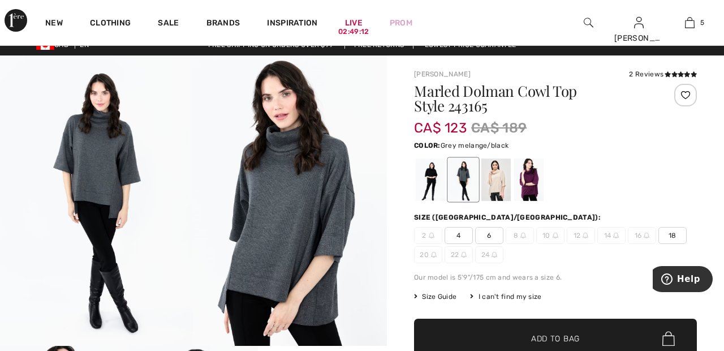
scroll to position [0, 0]
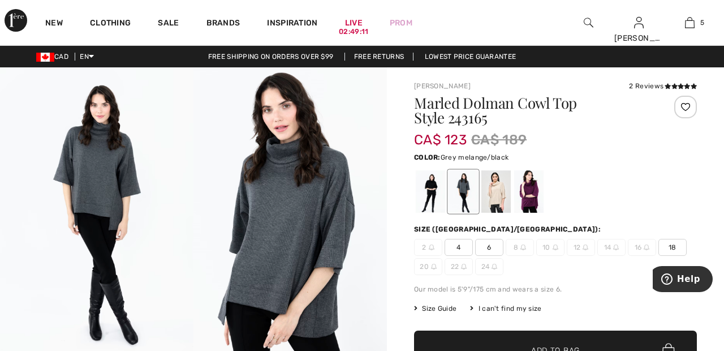
click at [535, 192] on div at bounding box center [528, 191] width 29 height 42
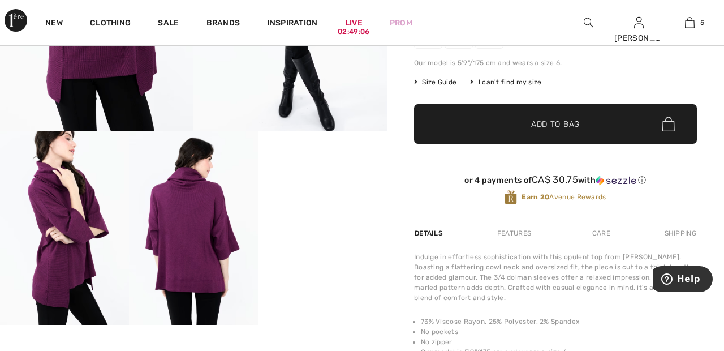
scroll to position [226, 0]
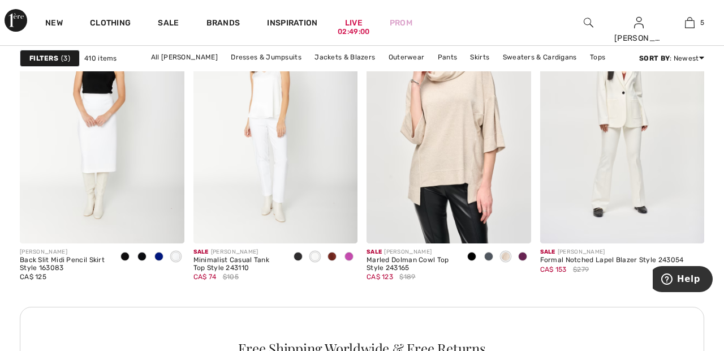
scroll to position [3491, 0]
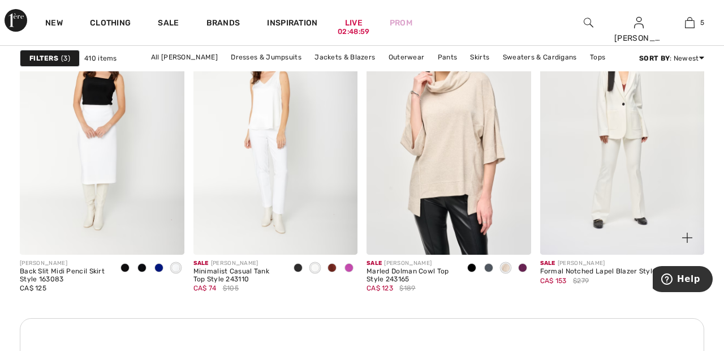
click at [644, 181] on img at bounding box center [622, 131] width 165 height 247
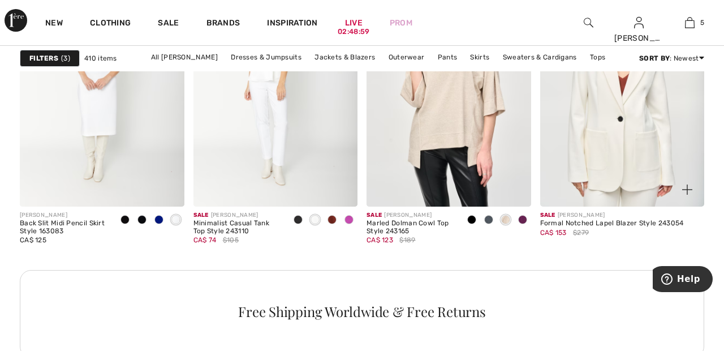
scroll to position [3532, 0]
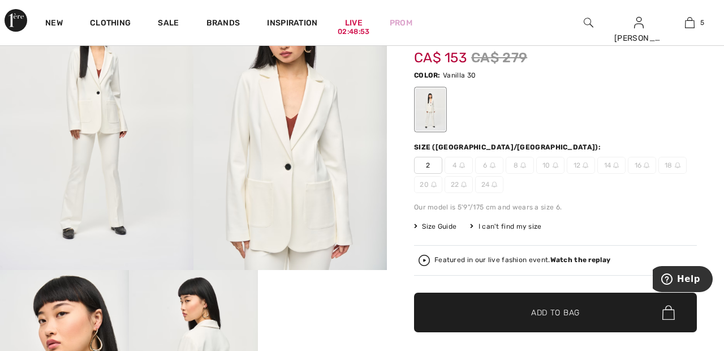
scroll to position [87, 0]
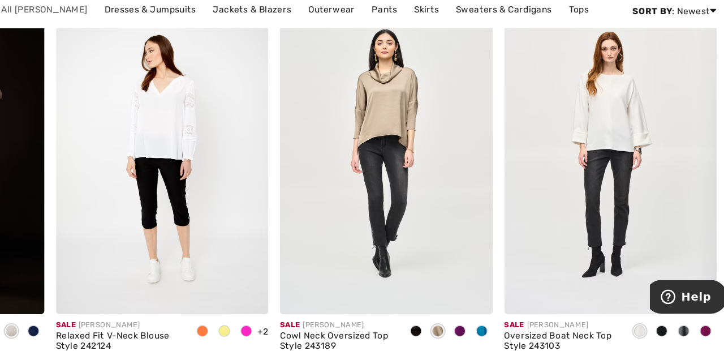
scroll to position [3873, 0]
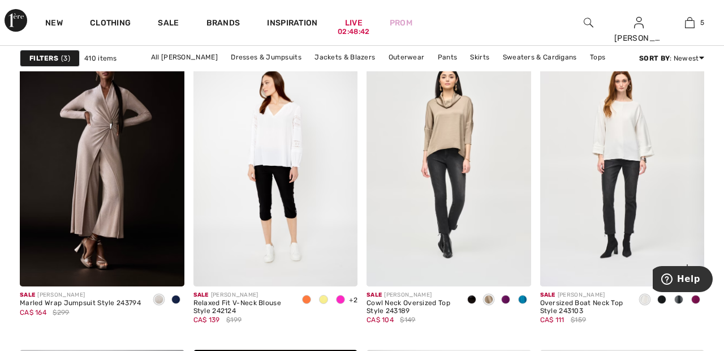
click at [649, 127] on img at bounding box center [622, 163] width 165 height 247
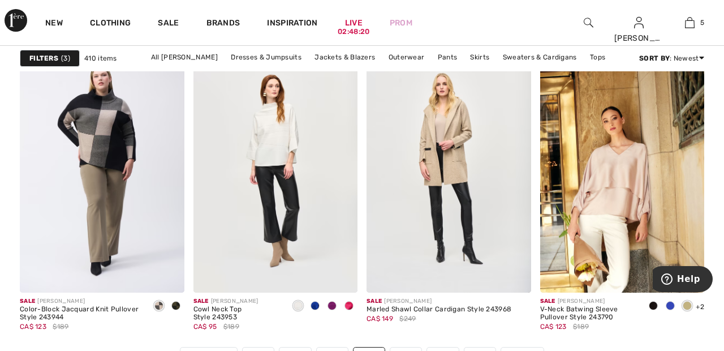
scroll to position [4488, 0]
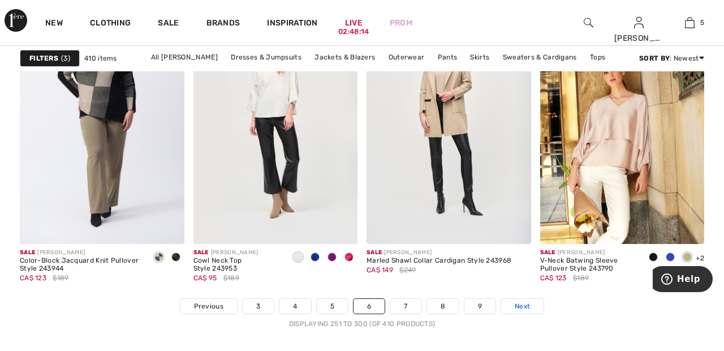
click at [534, 310] on link "Next" at bounding box center [522, 306] width 42 height 15
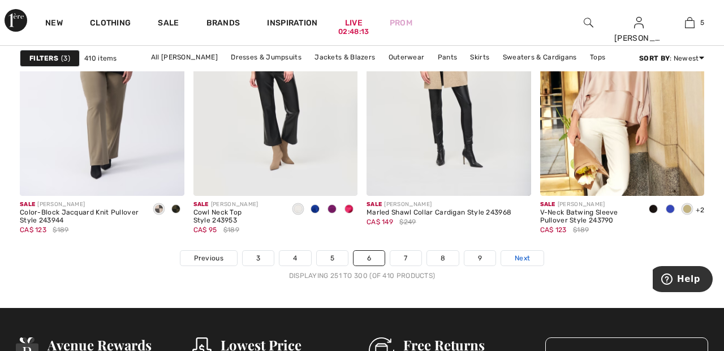
scroll to position [4590, 0]
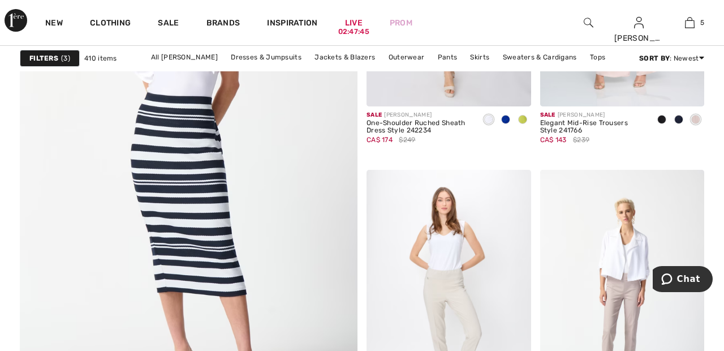
scroll to position [2696, 0]
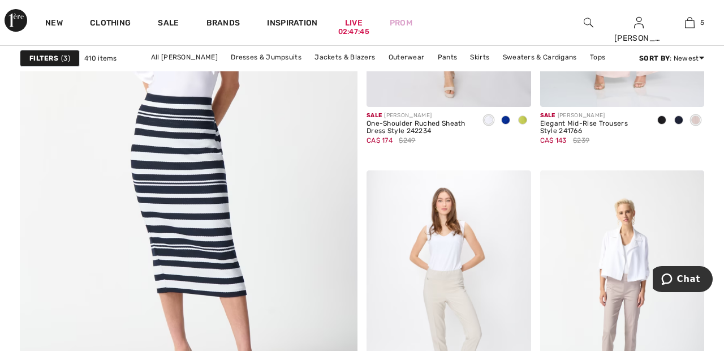
click at [193, 154] on img at bounding box center [188, 164] width 405 height 608
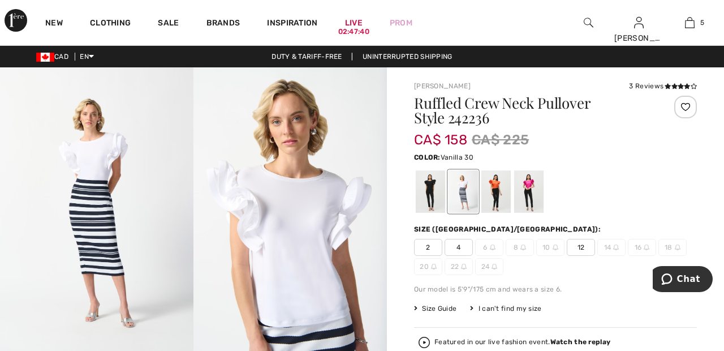
click at [427, 182] on div at bounding box center [430, 191] width 29 height 42
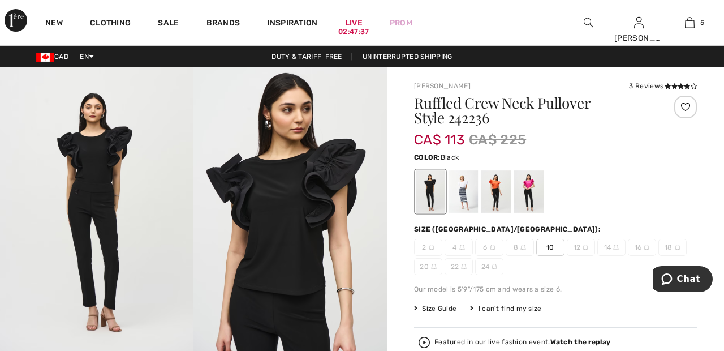
click at [497, 181] on div at bounding box center [496, 191] width 29 height 42
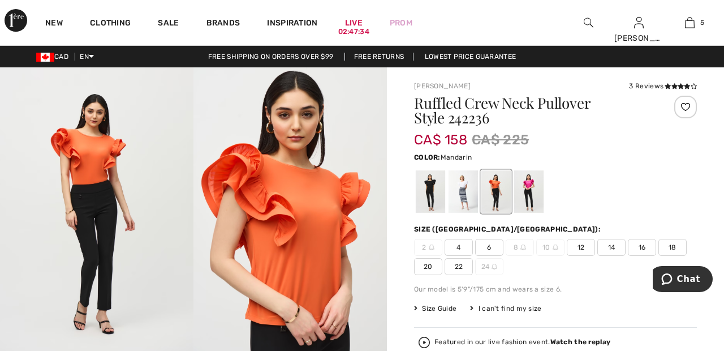
click at [534, 184] on div at bounding box center [528, 191] width 29 height 42
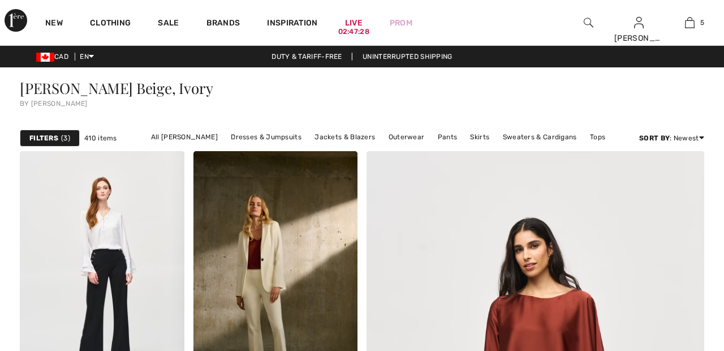
checkbox input "true"
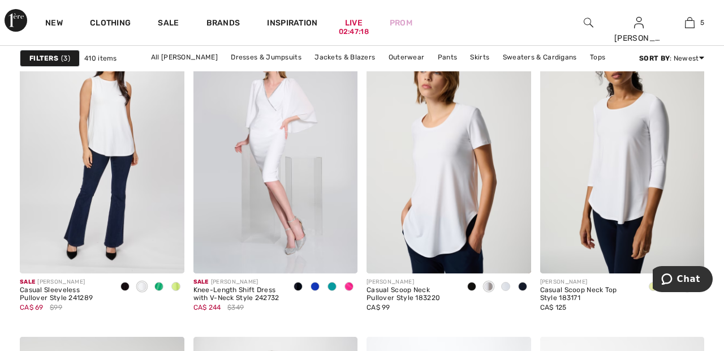
scroll to position [3148, 0]
click at [640, 175] on img at bounding box center [622, 150] width 165 height 247
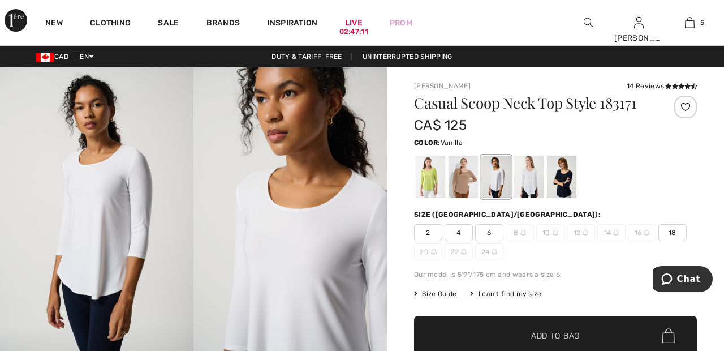
click at [569, 186] on div at bounding box center [561, 177] width 29 height 42
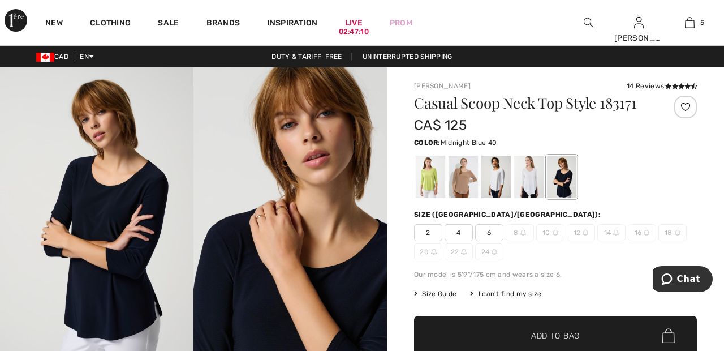
click at [531, 184] on div at bounding box center [528, 177] width 29 height 42
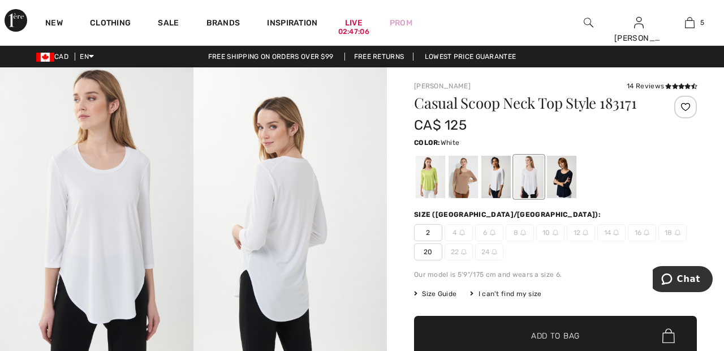
click at [500, 186] on div at bounding box center [496, 177] width 29 height 42
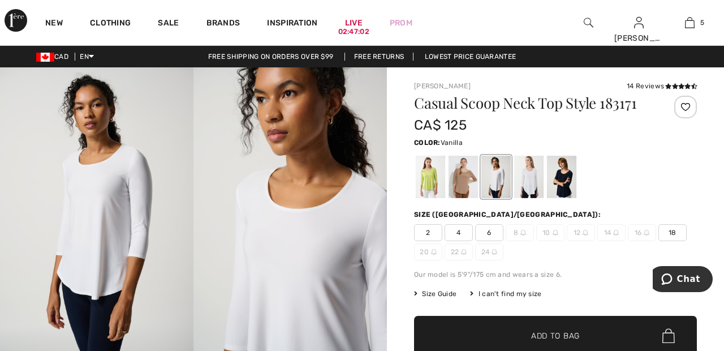
click at [468, 182] on div at bounding box center [463, 177] width 29 height 42
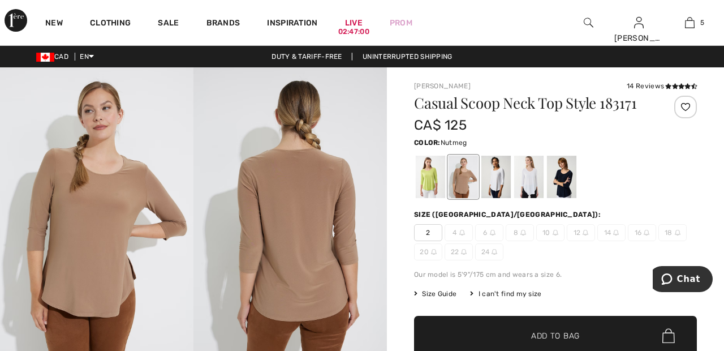
click at [434, 188] on div at bounding box center [430, 177] width 29 height 42
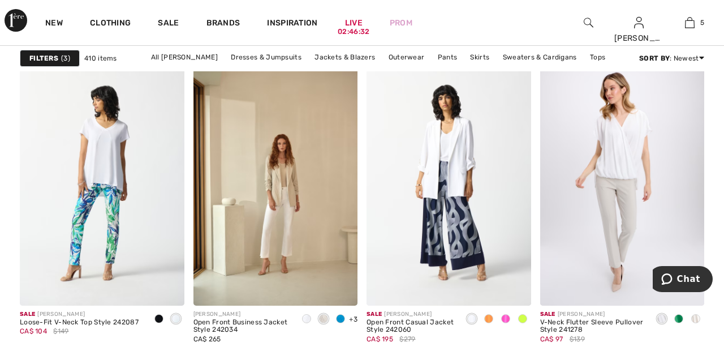
scroll to position [4163, 0]
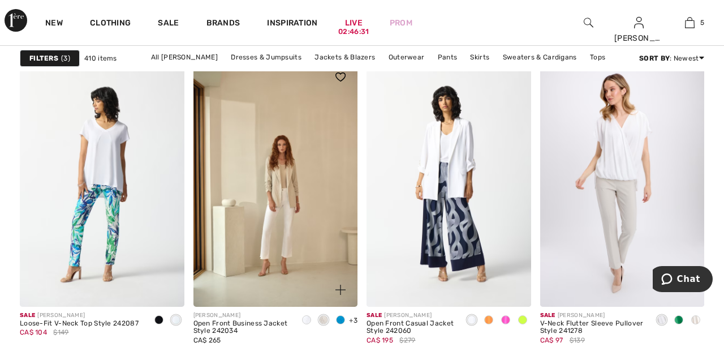
click at [277, 201] on img at bounding box center [276, 183] width 165 height 247
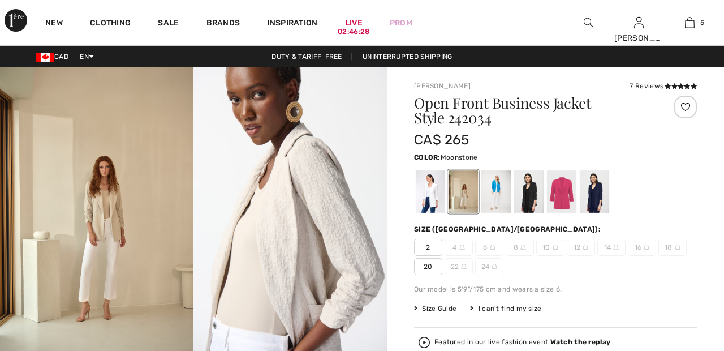
checkbox input "true"
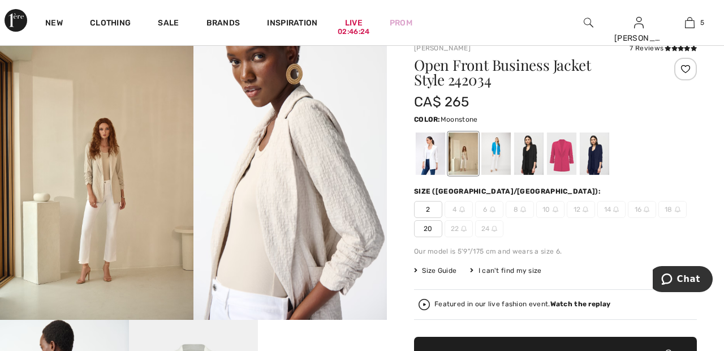
scroll to position [38, 0]
click at [431, 149] on div at bounding box center [430, 153] width 29 height 42
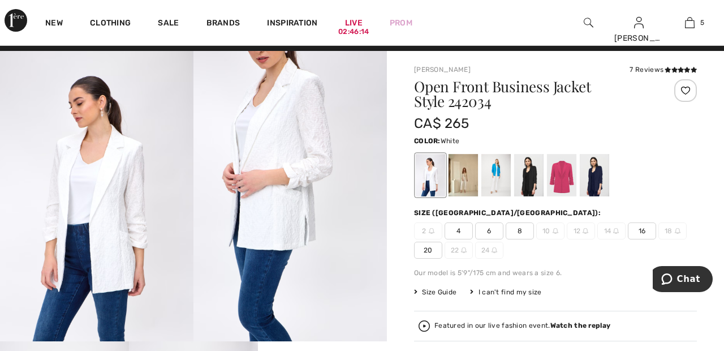
scroll to position [0, 0]
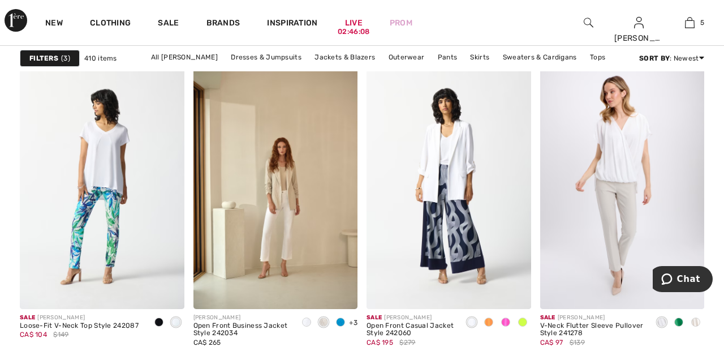
scroll to position [4153, 0]
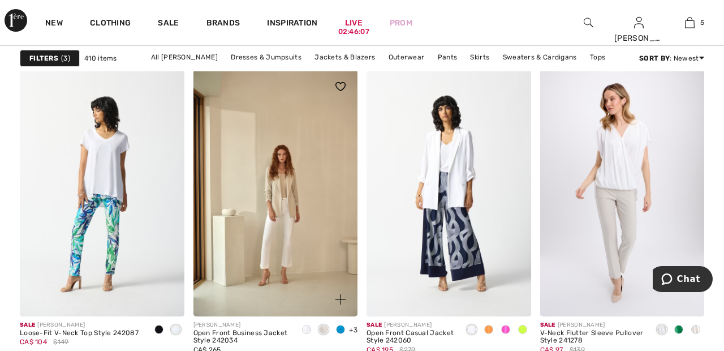
click at [278, 175] on img at bounding box center [276, 193] width 165 height 247
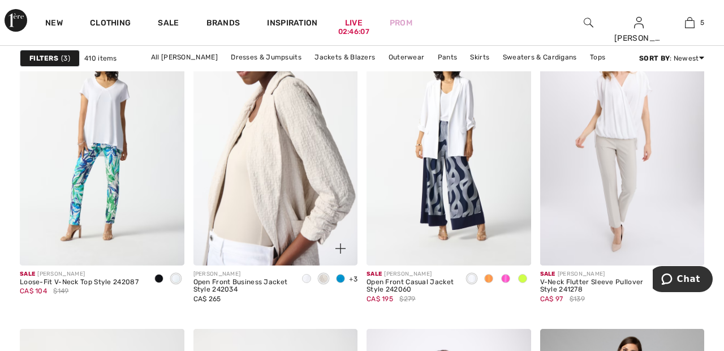
scroll to position [4208, 0]
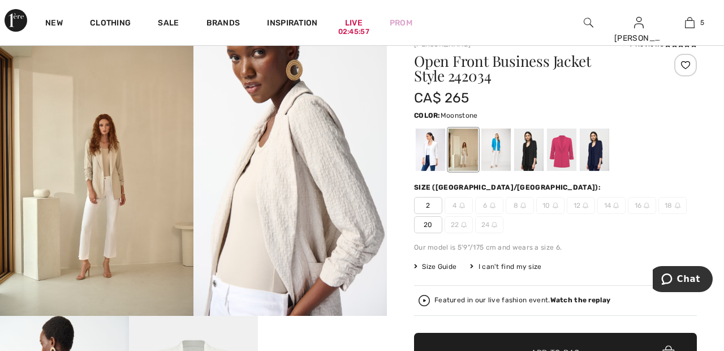
scroll to position [36, 0]
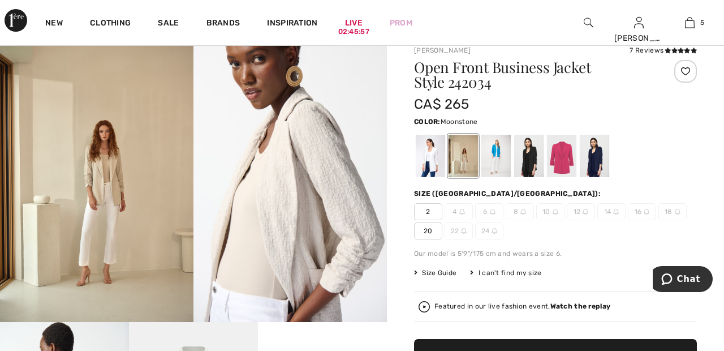
click at [602, 160] on div at bounding box center [594, 156] width 29 height 42
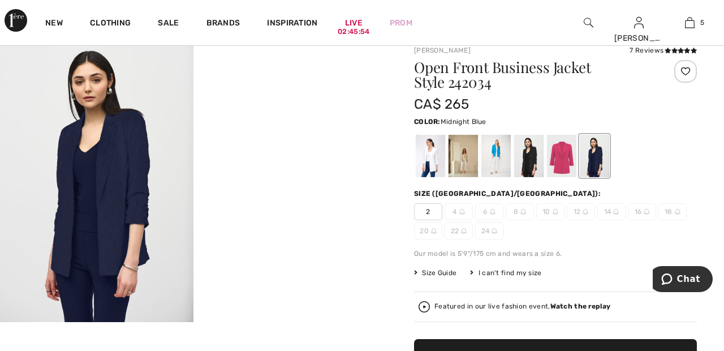
click at [565, 164] on div at bounding box center [561, 156] width 29 height 42
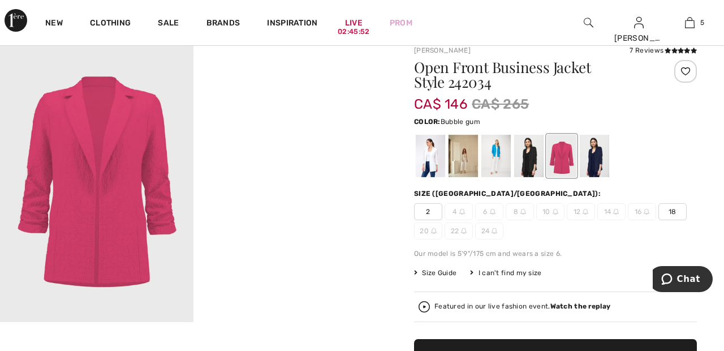
click at [531, 165] on div at bounding box center [528, 156] width 29 height 42
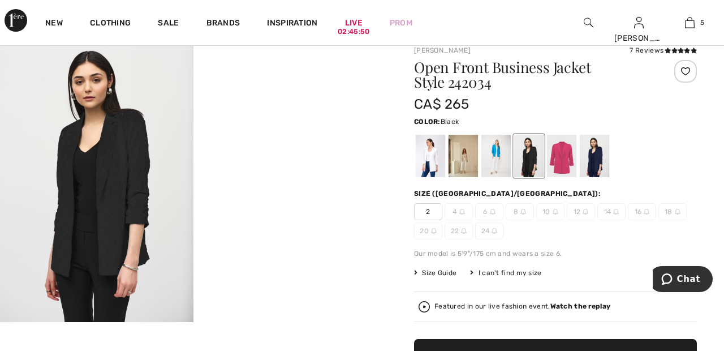
click at [499, 161] on div at bounding box center [496, 156] width 29 height 42
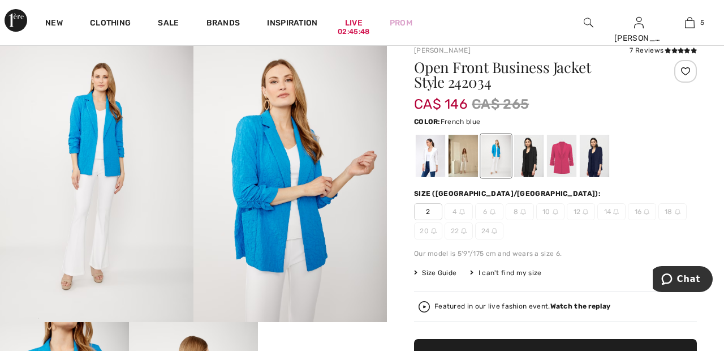
click at [463, 162] on div at bounding box center [463, 156] width 29 height 42
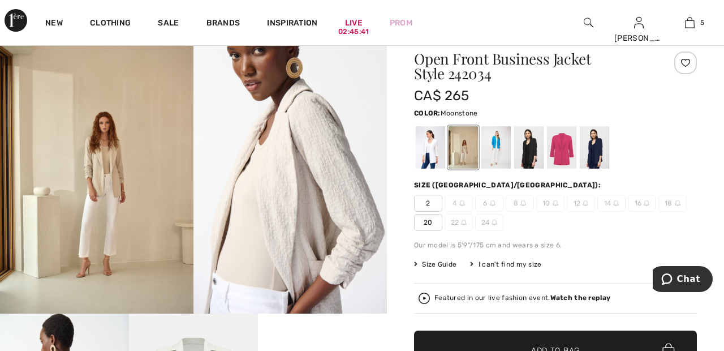
scroll to position [45, 0]
click at [430, 154] on div at bounding box center [430, 147] width 29 height 42
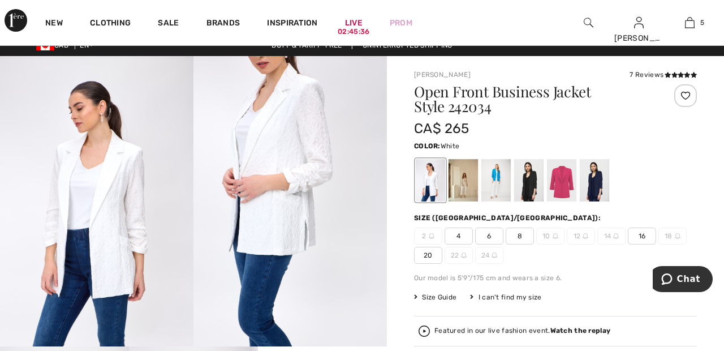
scroll to position [0, 0]
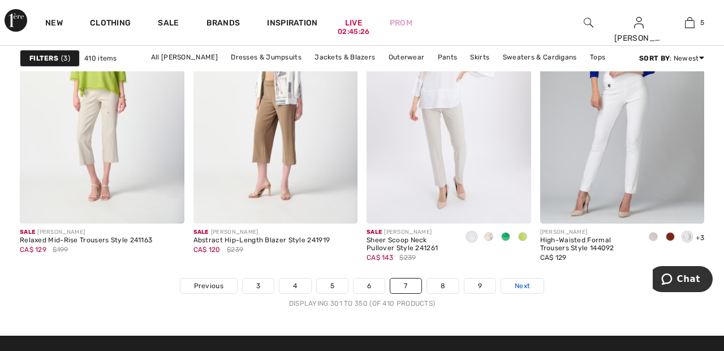
click at [529, 290] on span "Next" at bounding box center [522, 286] width 15 height 10
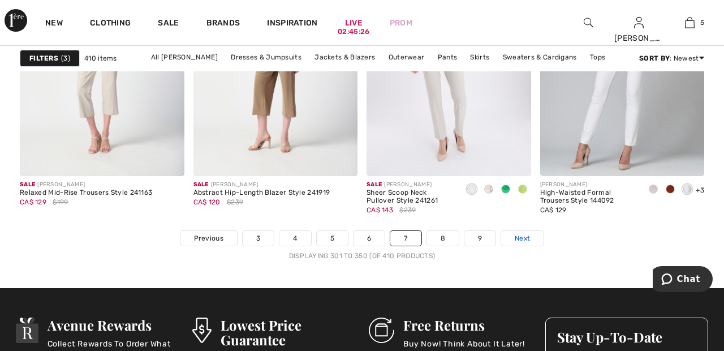
scroll to position [4610, 0]
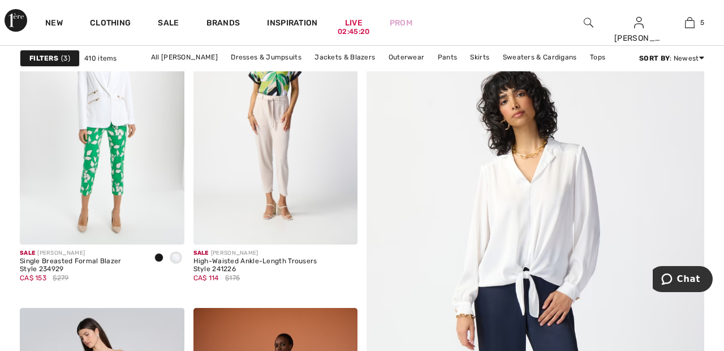
scroll to position [150, 0]
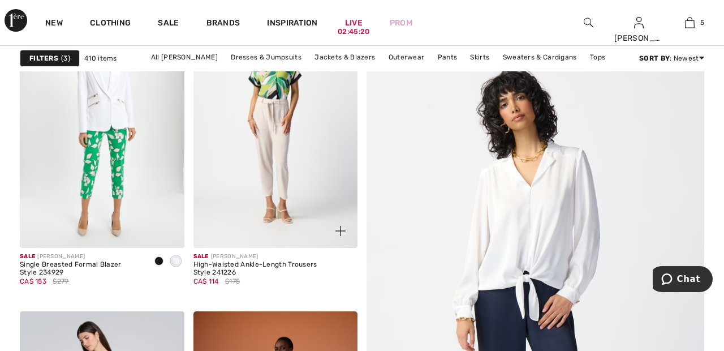
click at [291, 147] on img at bounding box center [276, 124] width 165 height 247
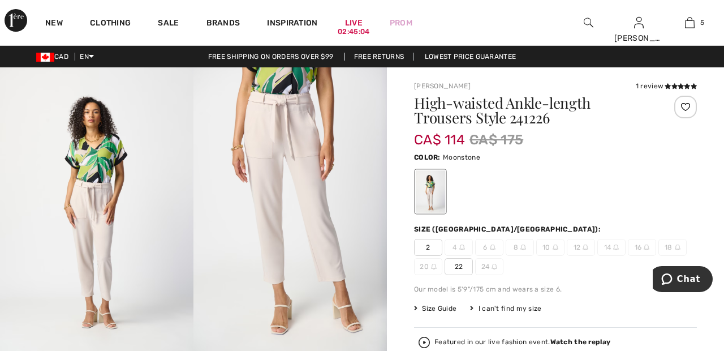
click at [693, 105] on div at bounding box center [686, 107] width 23 height 23
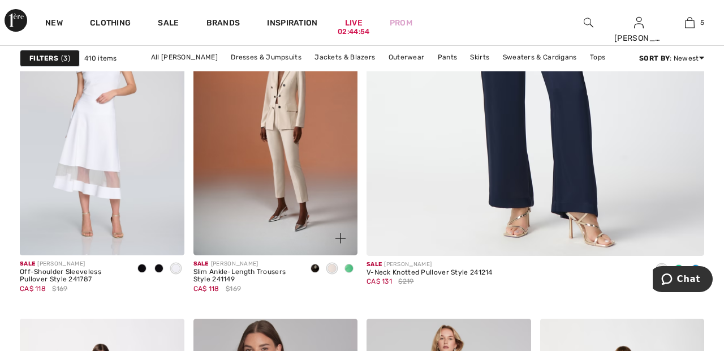
click at [293, 161] on img at bounding box center [276, 131] width 165 height 247
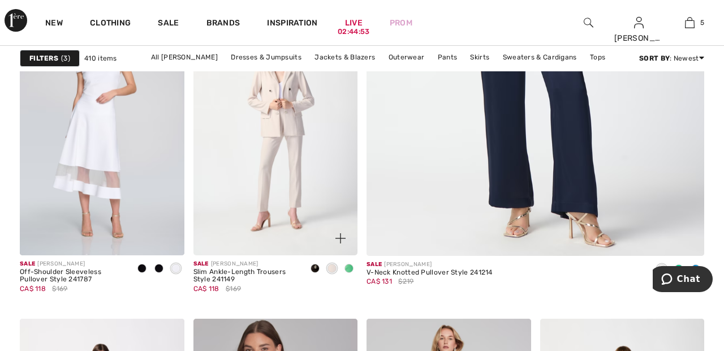
scroll to position [507, 0]
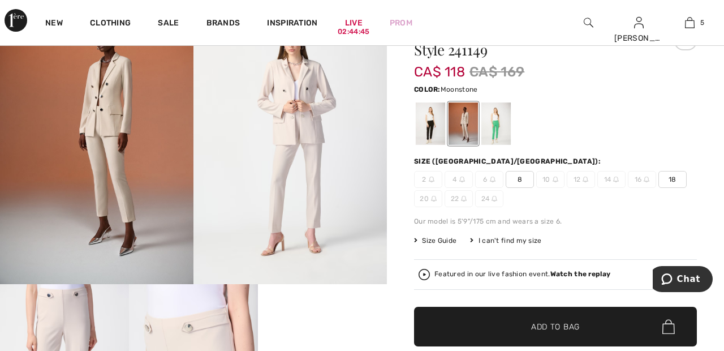
scroll to position [70, 0]
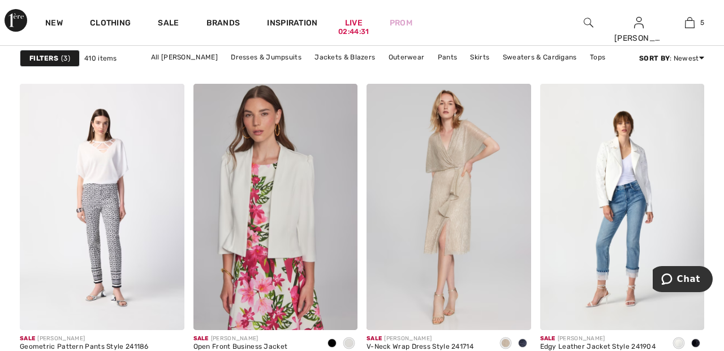
scroll to position [682, 0]
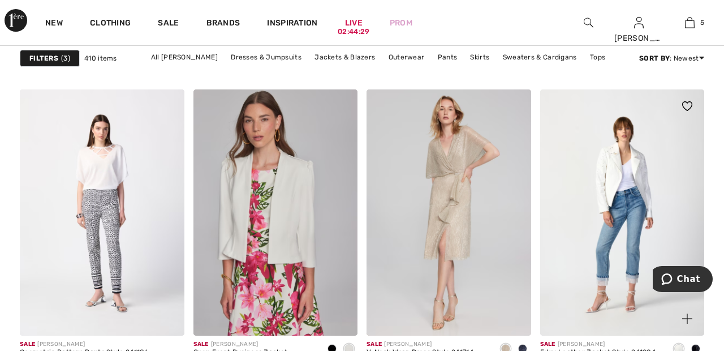
click at [638, 184] on img at bounding box center [622, 212] width 165 height 247
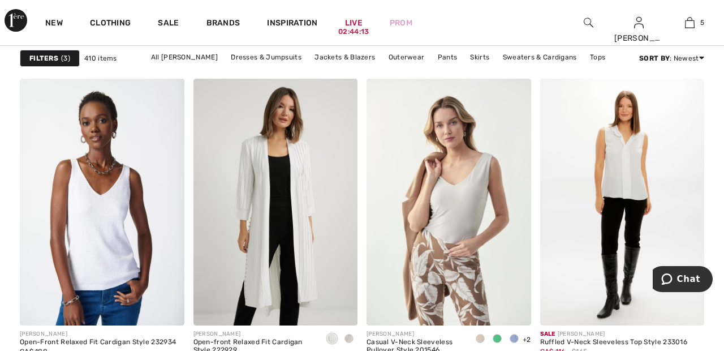
scroll to position [1431, 0]
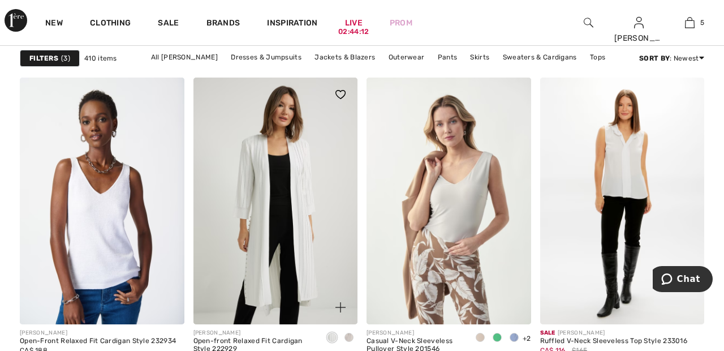
click at [297, 175] on img at bounding box center [276, 201] width 165 height 247
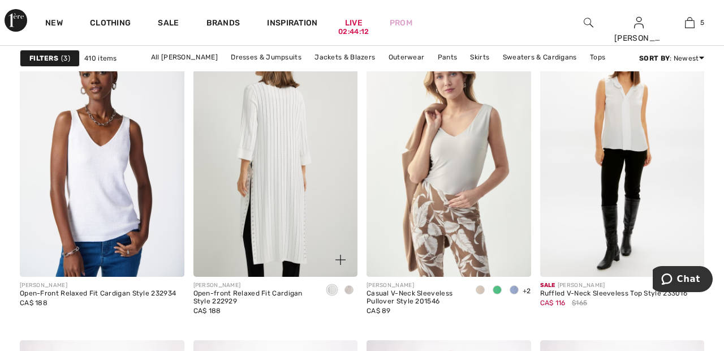
scroll to position [1485, 0]
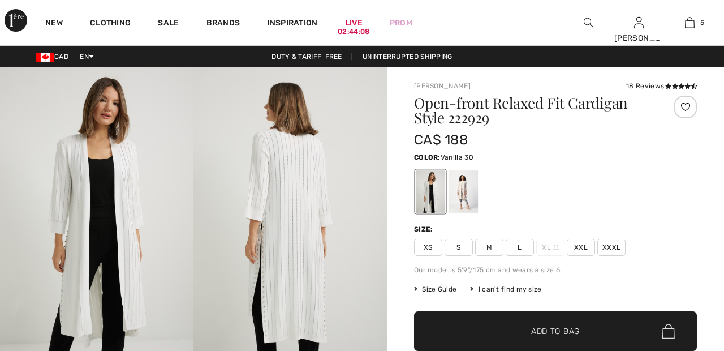
checkbox input "true"
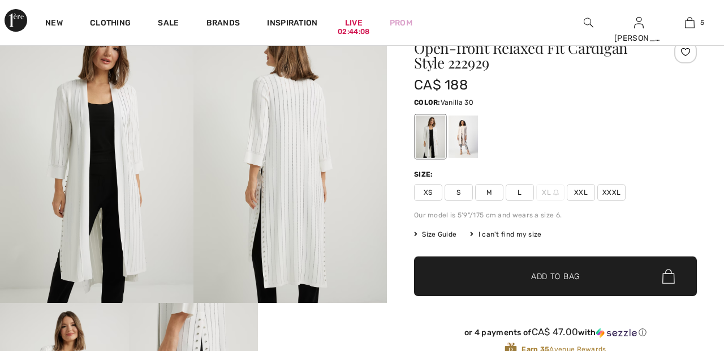
click at [470, 132] on div at bounding box center [463, 136] width 29 height 42
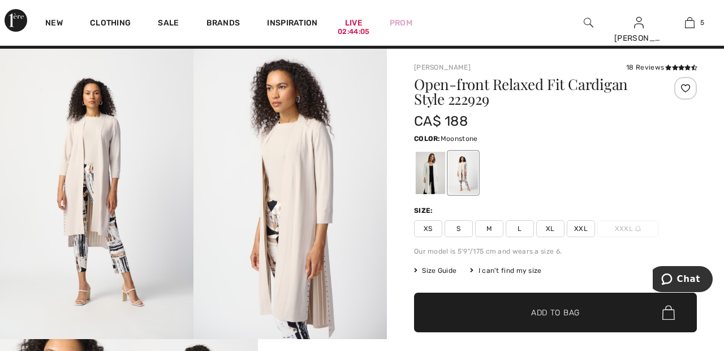
scroll to position [8, 0]
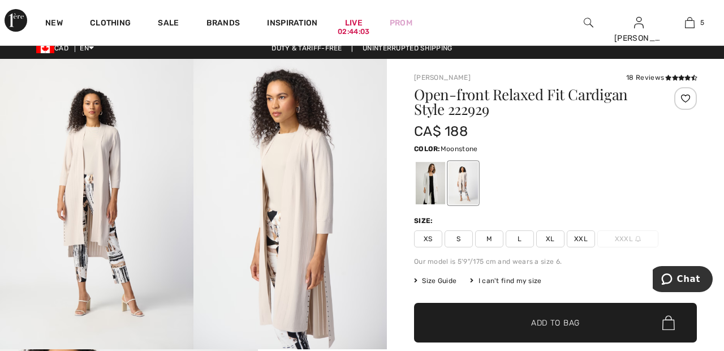
click at [692, 97] on div at bounding box center [686, 98] width 23 height 23
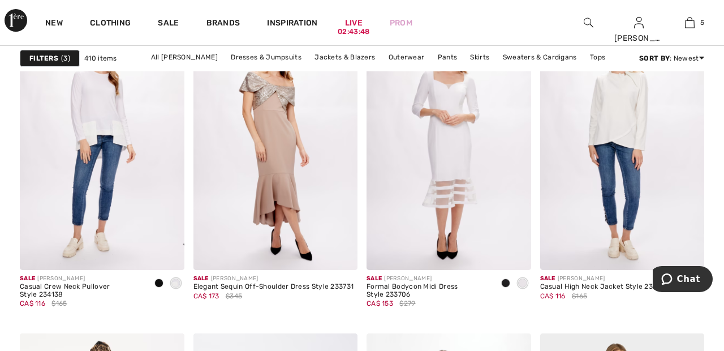
scroll to position [1795, 0]
click at [620, 138] on img at bounding box center [622, 147] width 165 height 247
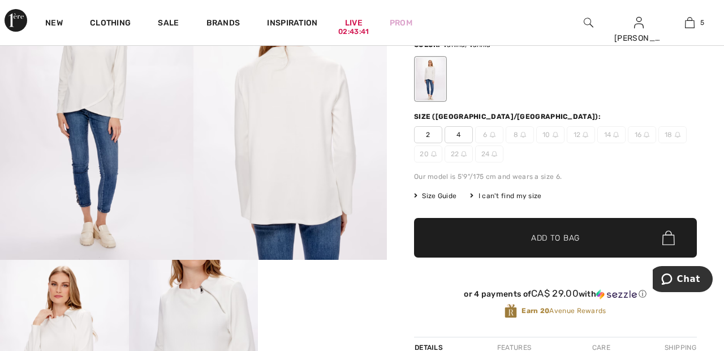
scroll to position [99, 0]
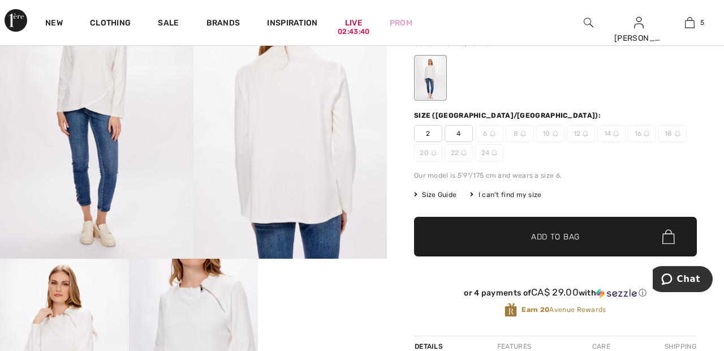
click at [342, 323] on video "Your browser does not support the video tag." at bounding box center [322, 291] width 129 height 65
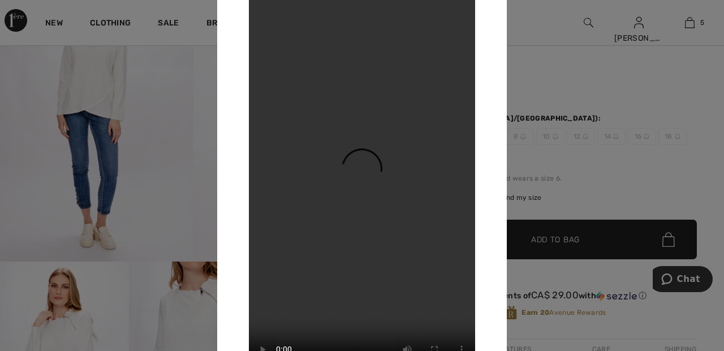
scroll to position [84, 0]
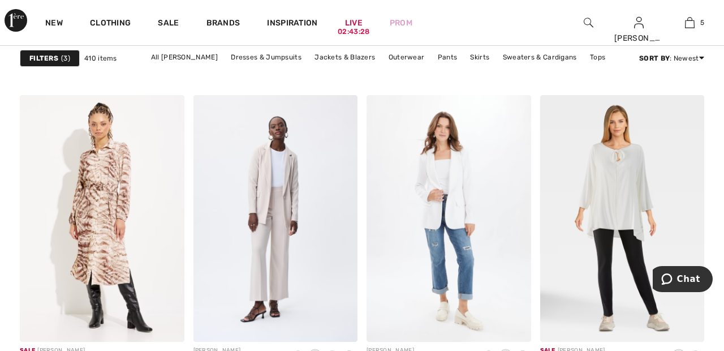
scroll to position [2026, 0]
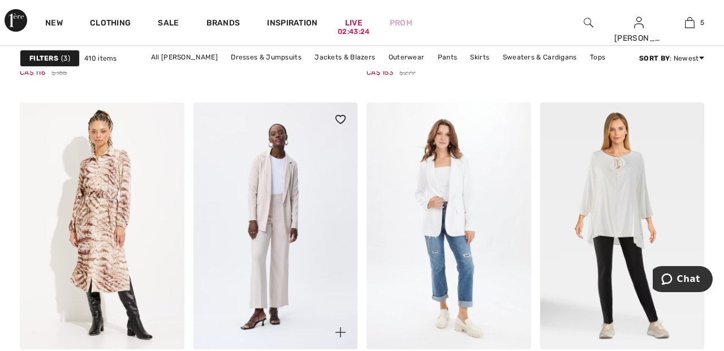
click at [289, 208] on img at bounding box center [276, 225] width 165 height 247
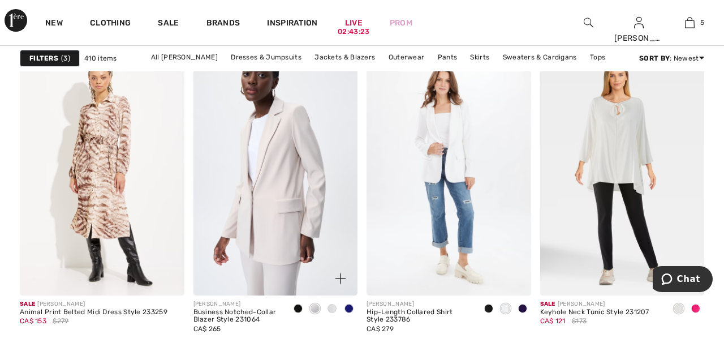
scroll to position [2080, 0]
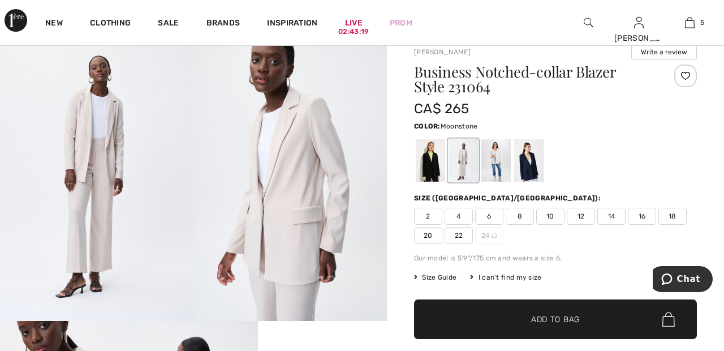
click at [502, 153] on div at bounding box center [496, 160] width 29 height 42
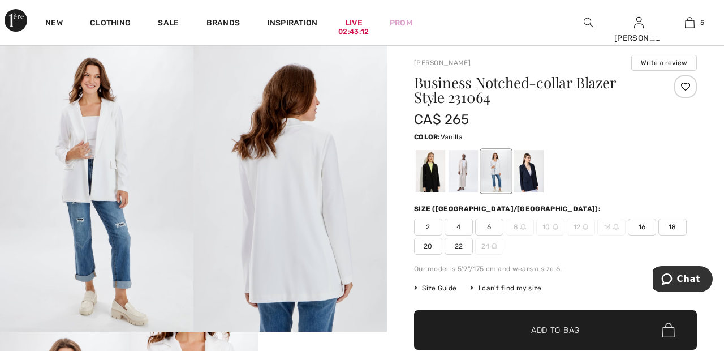
scroll to position [25, 0]
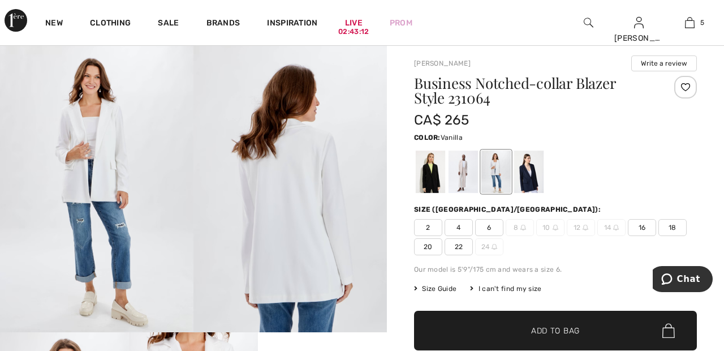
click at [465, 164] on div at bounding box center [463, 172] width 29 height 42
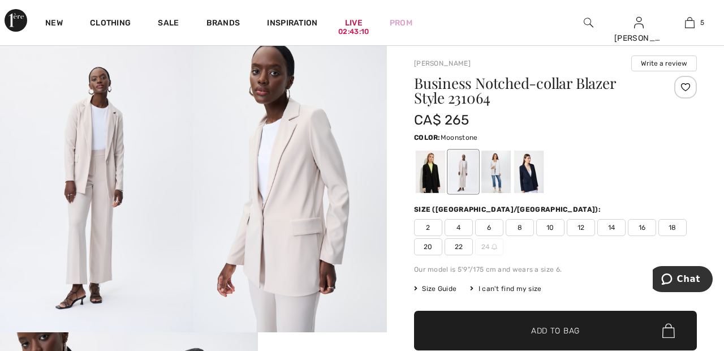
click at [694, 92] on div at bounding box center [686, 87] width 23 height 23
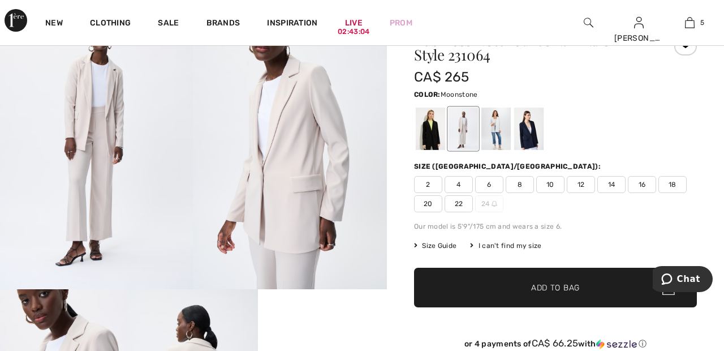
scroll to position [70, 0]
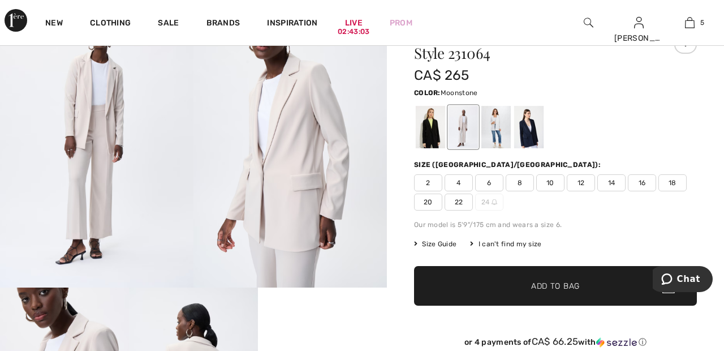
click at [500, 123] on div at bounding box center [496, 127] width 29 height 42
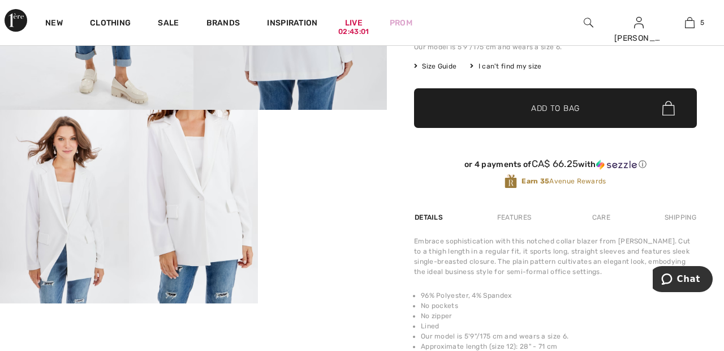
scroll to position [248, 0]
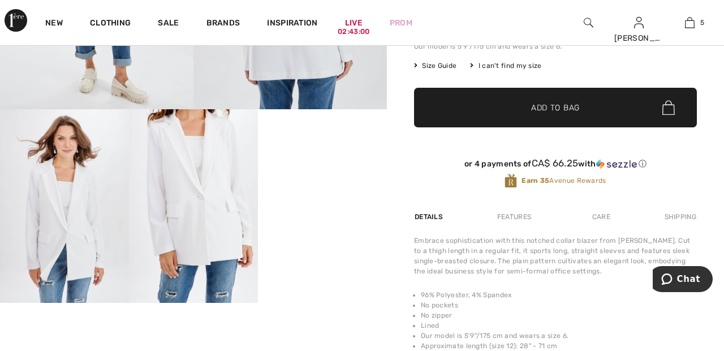
click at [324, 174] on video "Your browser does not support the video tag." at bounding box center [322, 141] width 129 height 65
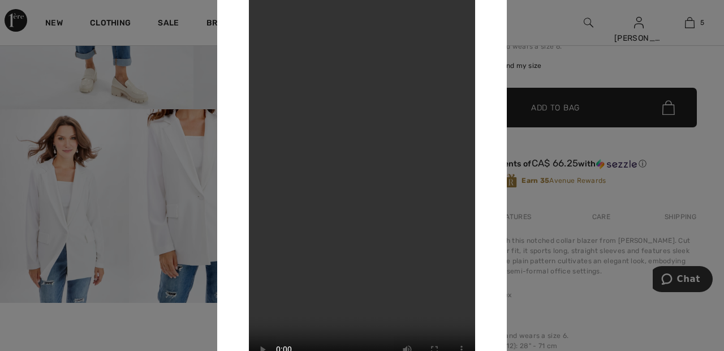
click at [647, 68] on div at bounding box center [362, 175] width 724 height 351
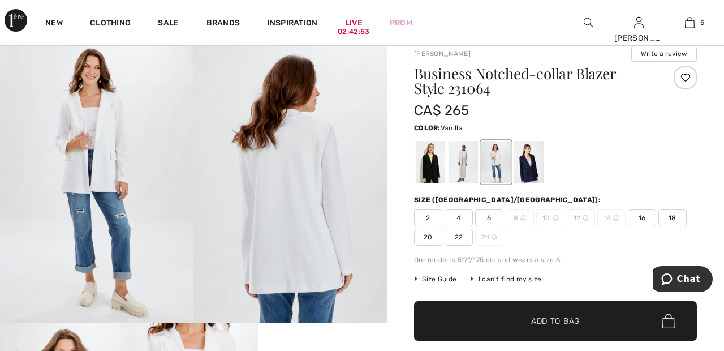
scroll to position [0, 0]
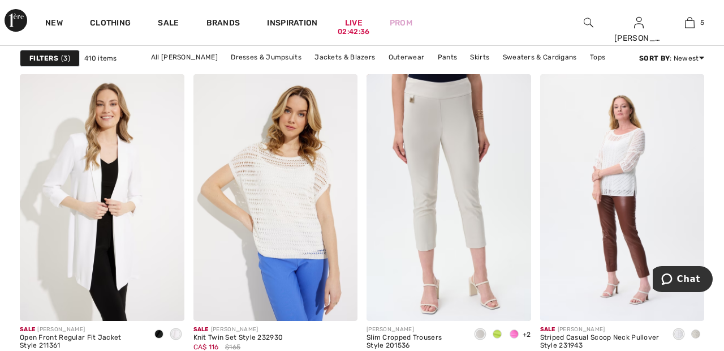
scroll to position [3840, 0]
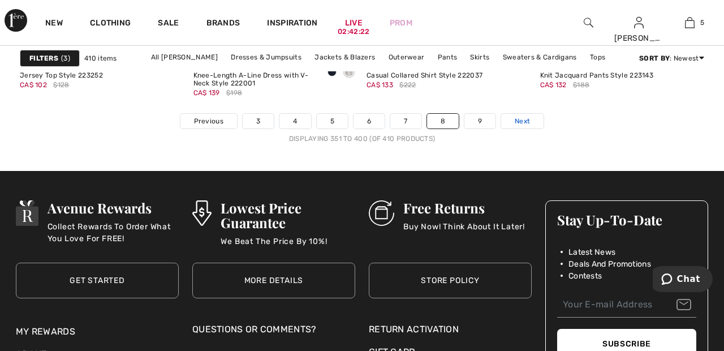
click at [531, 116] on link "Next" at bounding box center [522, 121] width 42 height 15
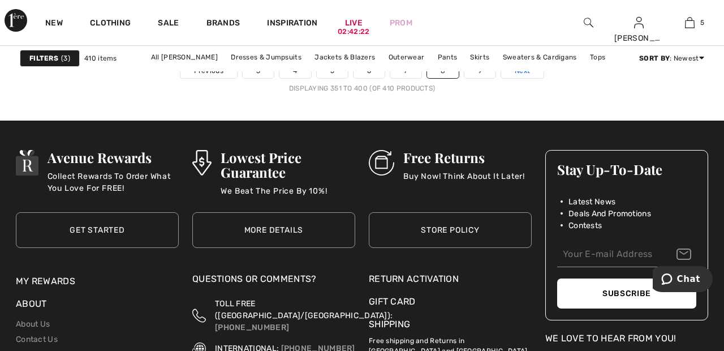
scroll to position [4775, 0]
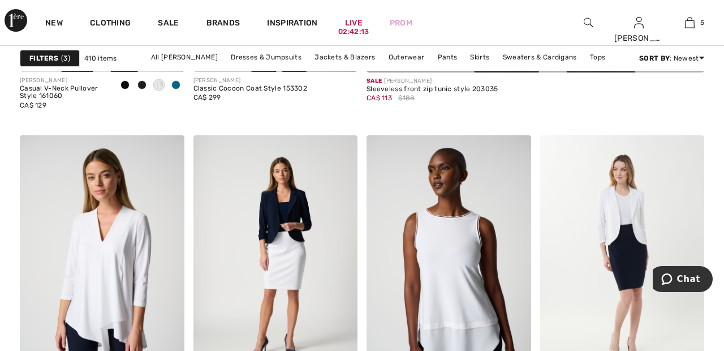
scroll to position [638, 0]
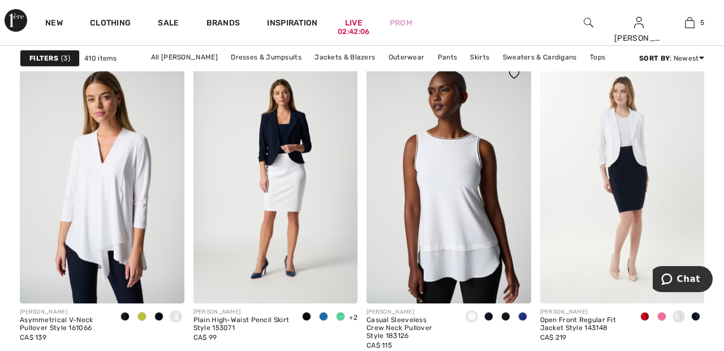
click at [474, 196] on img at bounding box center [449, 180] width 165 height 247
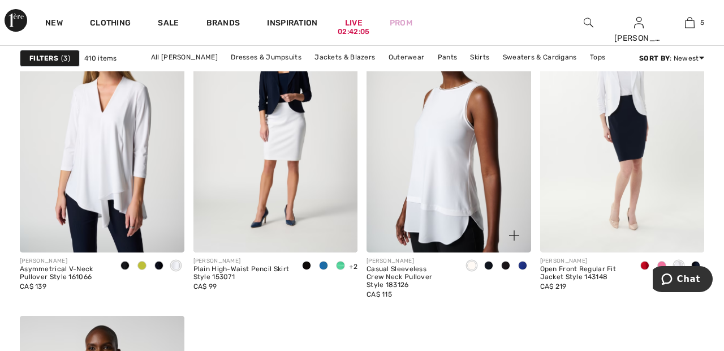
scroll to position [769, 0]
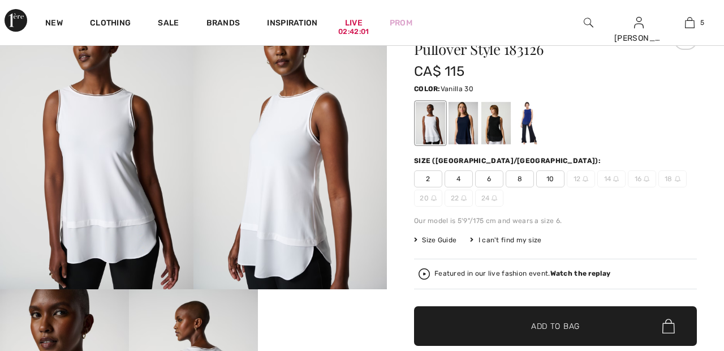
scroll to position [68, 0]
click at [467, 114] on div at bounding box center [463, 123] width 29 height 42
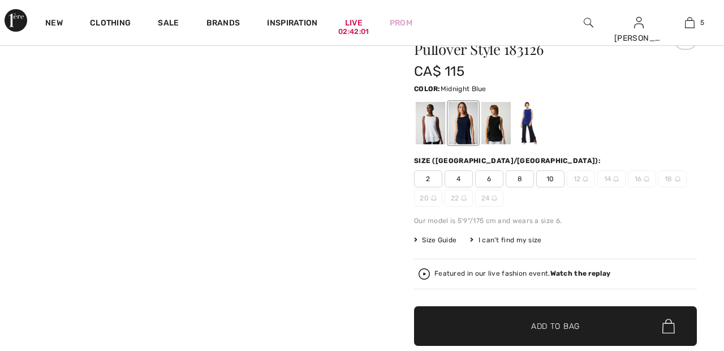
scroll to position [0, 0]
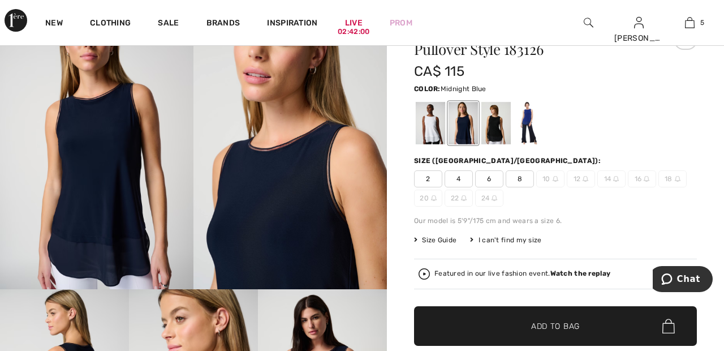
click at [495, 118] on div at bounding box center [496, 123] width 29 height 42
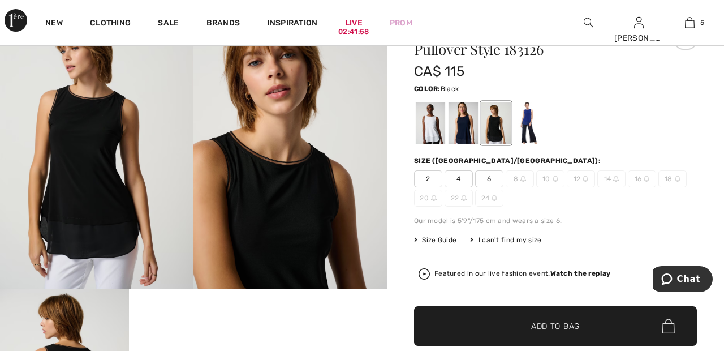
click at [531, 117] on div at bounding box center [528, 123] width 29 height 42
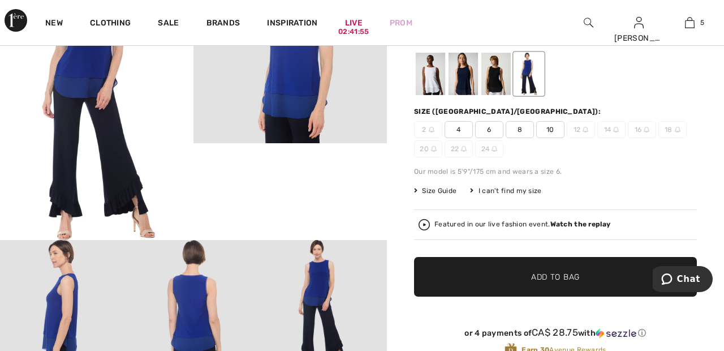
scroll to position [115, 0]
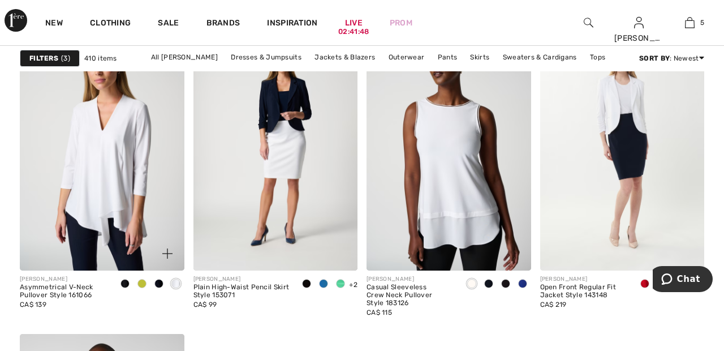
click at [111, 170] on img at bounding box center [102, 147] width 165 height 247
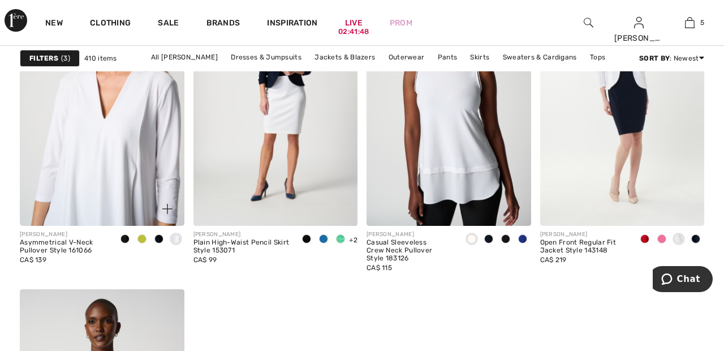
scroll to position [801, 0]
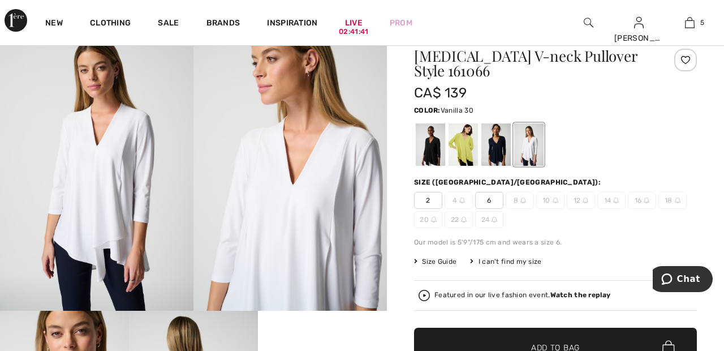
click at [499, 132] on div at bounding box center [496, 144] width 29 height 42
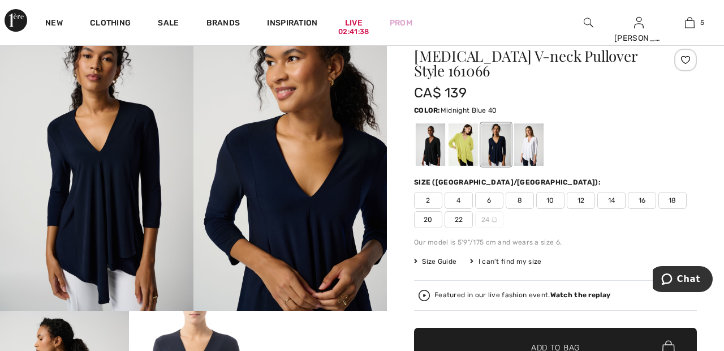
click at [434, 136] on div at bounding box center [430, 144] width 29 height 42
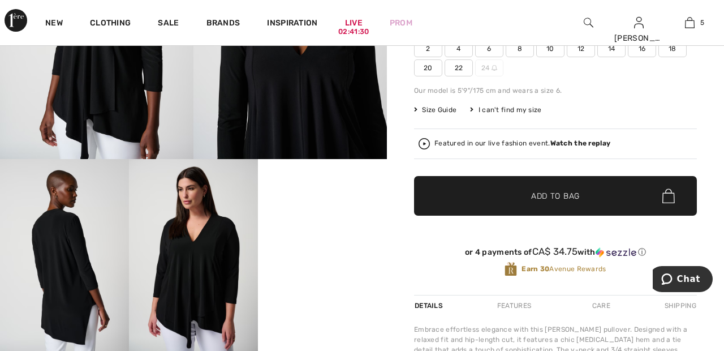
scroll to position [197, 0]
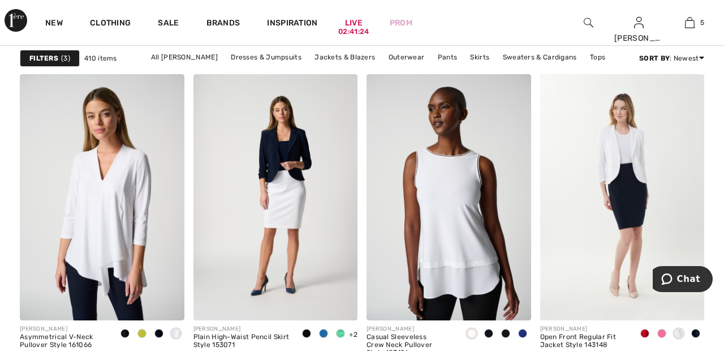
scroll to position [701, 0]
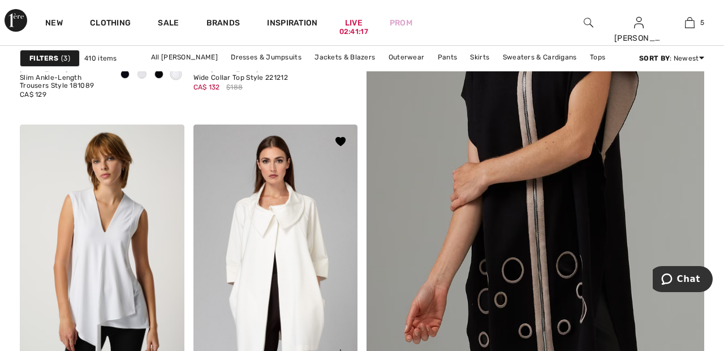
click at [311, 237] on img at bounding box center [276, 248] width 165 height 247
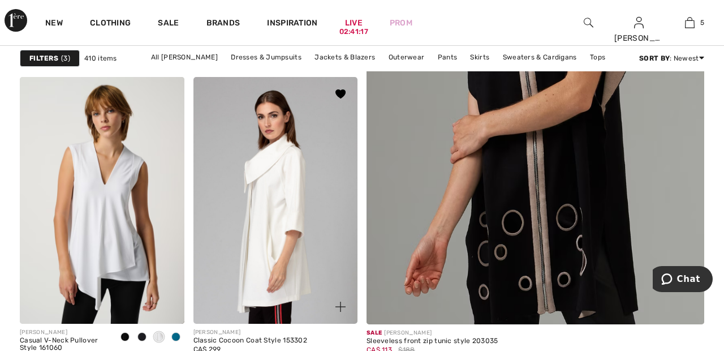
scroll to position [391, 0]
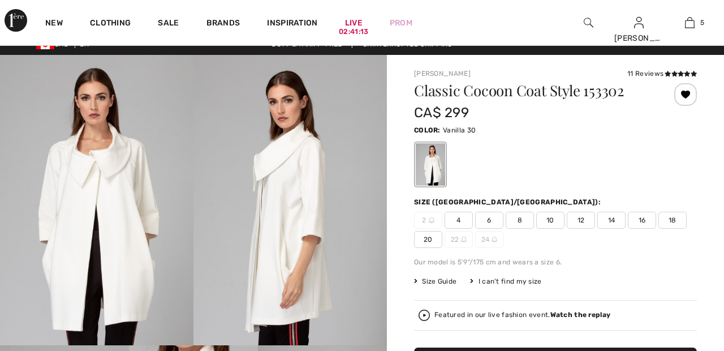
scroll to position [11, 0]
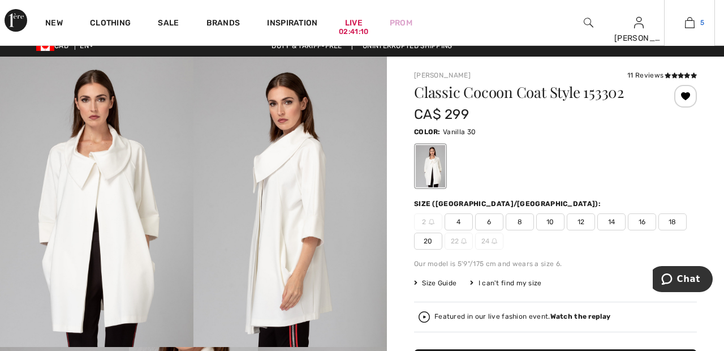
click at [690, 27] on img at bounding box center [690, 23] width 10 height 14
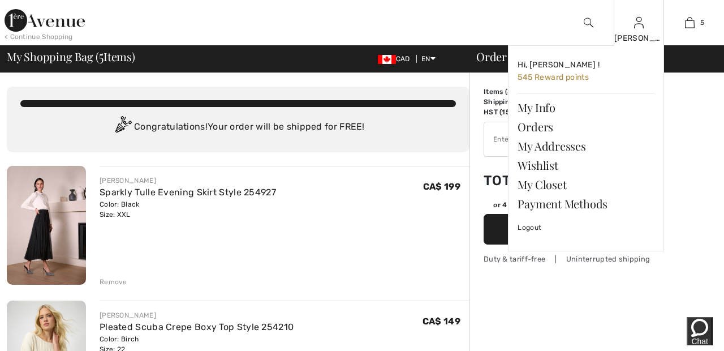
click at [642, 28] on img at bounding box center [639, 23] width 10 height 14
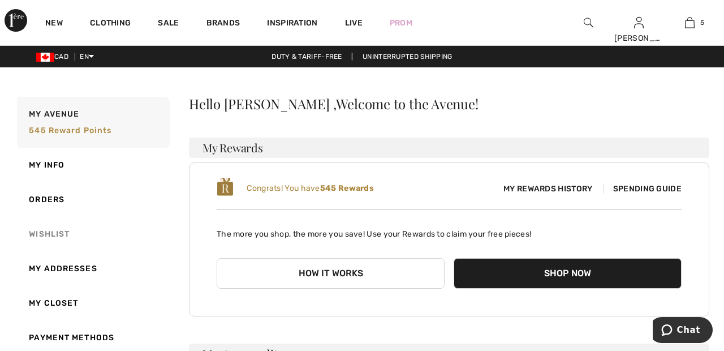
click at [50, 235] on link "Wishlist" at bounding box center [92, 234] width 155 height 35
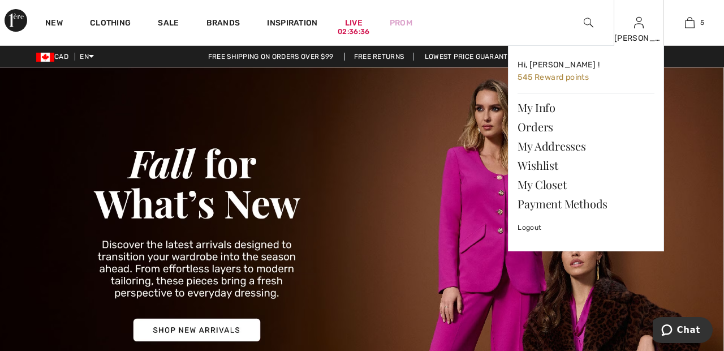
click at [639, 27] on img at bounding box center [639, 23] width 10 height 14
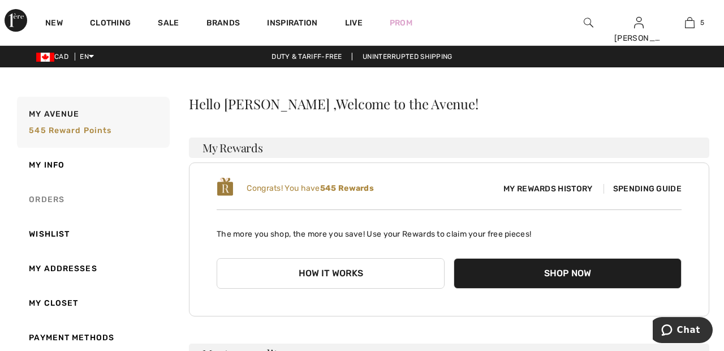
click at [59, 201] on link "Orders" at bounding box center [92, 199] width 155 height 35
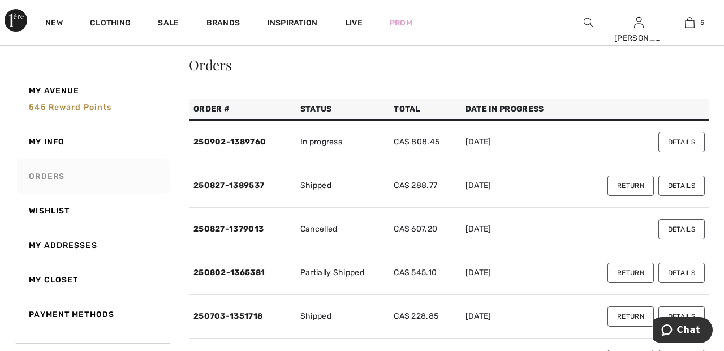
scroll to position [41, 0]
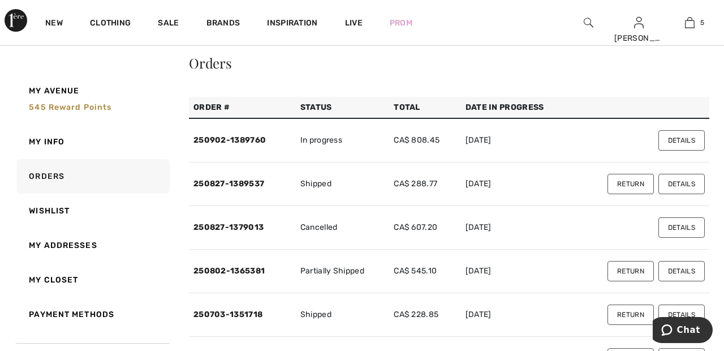
click at [686, 182] on button "Details" at bounding box center [682, 184] width 46 height 20
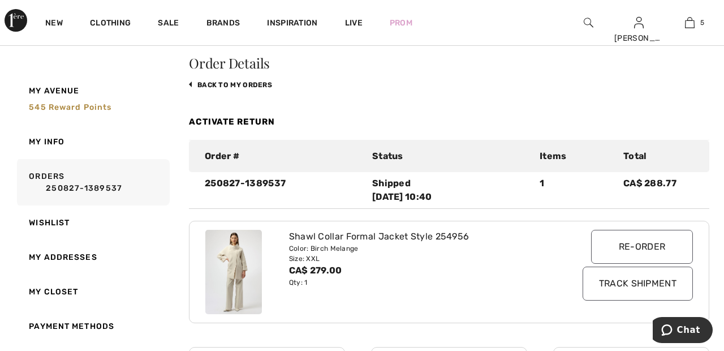
scroll to position [0, 0]
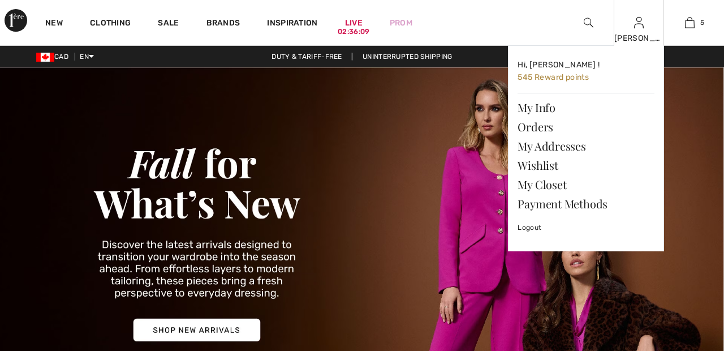
click at [648, 37] on div "[PERSON_NAME]" at bounding box center [640, 38] width 50 height 12
click at [548, 125] on link "Orders" at bounding box center [586, 126] width 137 height 19
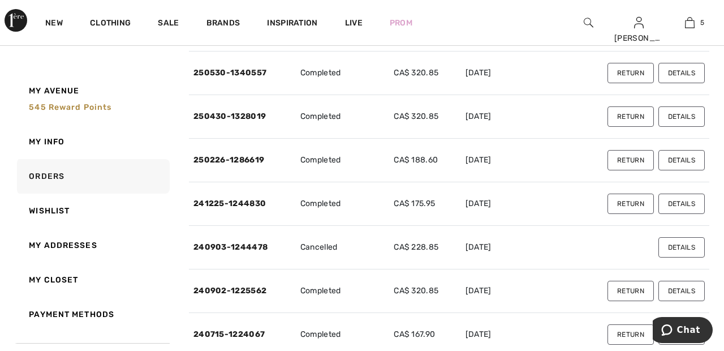
scroll to position [329, 0]
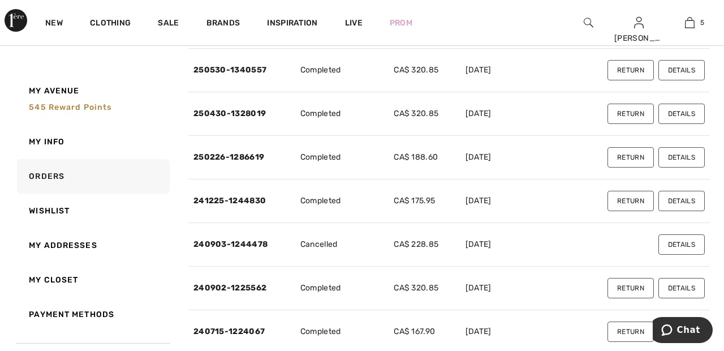
click at [697, 241] on button "Details" at bounding box center [682, 244] width 46 height 20
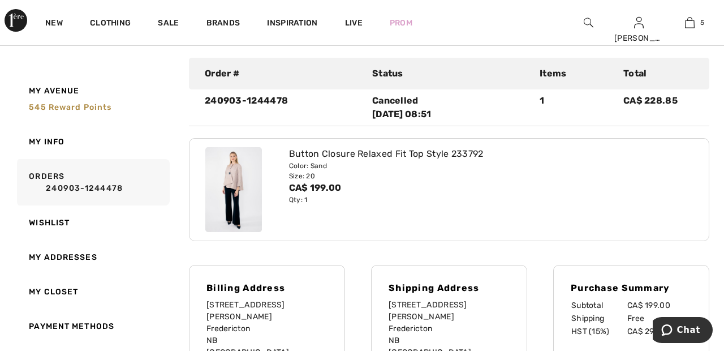
scroll to position [90, 0]
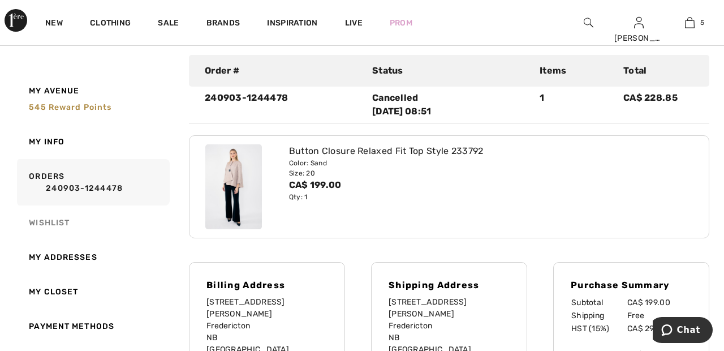
click at [57, 222] on link "Wishlist" at bounding box center [92, 222] width 155 height 35
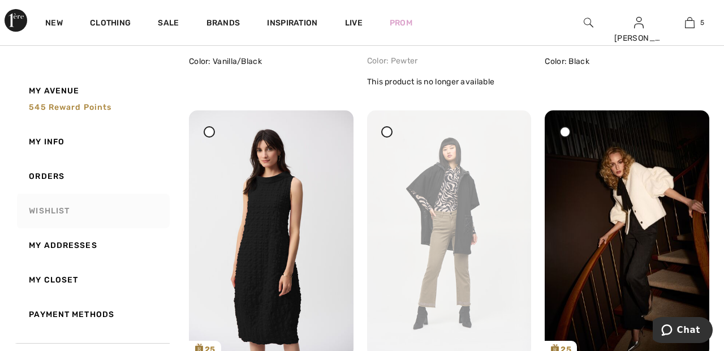
scroll to position [4685, 0]
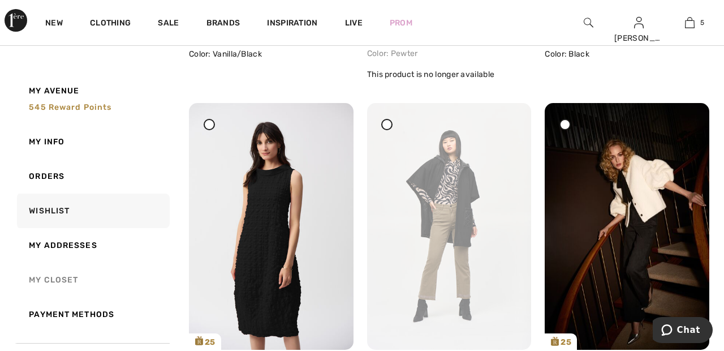
click at [63, 276] on link "My Closet" at bounding box center [92, 280] width 155 height 35
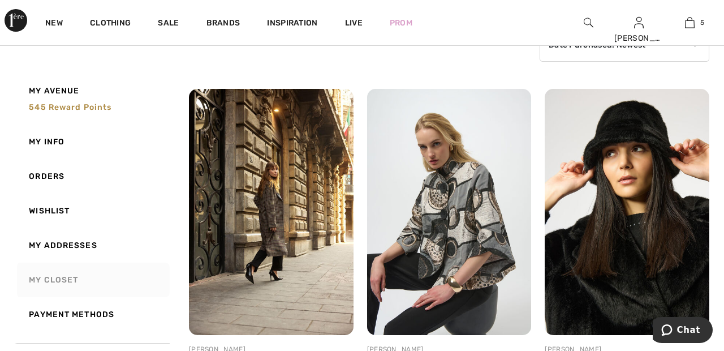
scroll to position [0, 0]
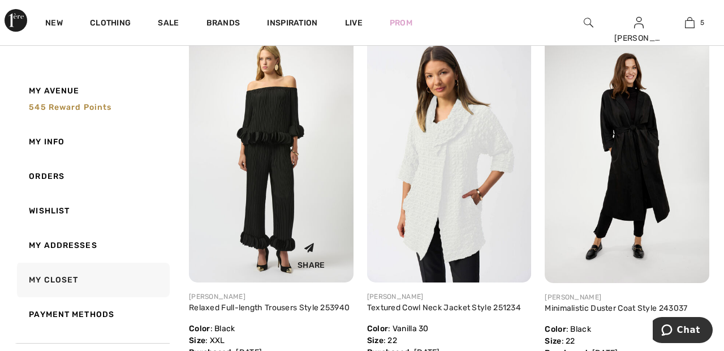
click at [289, 188] on img at bounding box center [271, 159] width 165 height 246
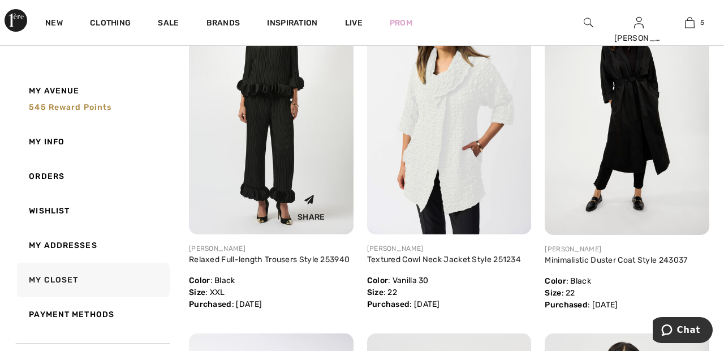
scroll to position [930, 0]
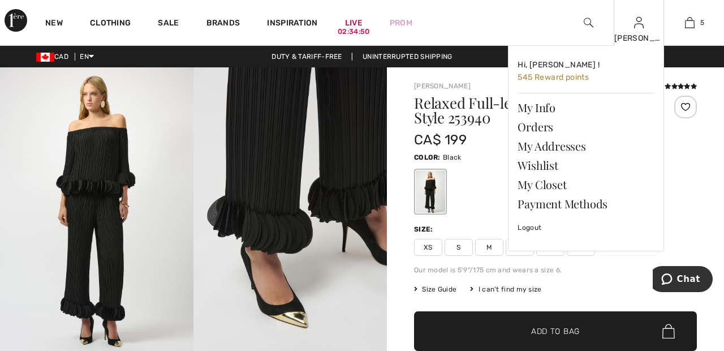
click at [637, 27] on img at bounding box center [639, 23] width 10 height 14
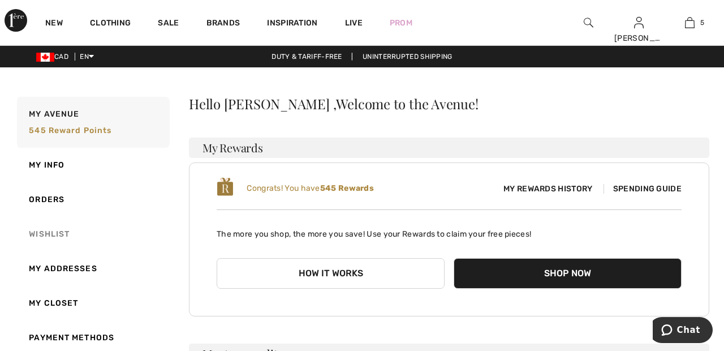
click at [62, 233] on link "Wishlist" at bounding box center [92, 234] width 155 height 35
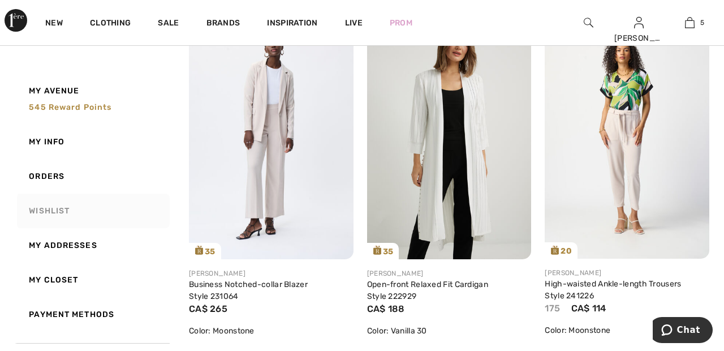
scroll to position [186, 0]
click at [57, 177] on link "Orders" at bounding box center [92, 176] width 155 height 35
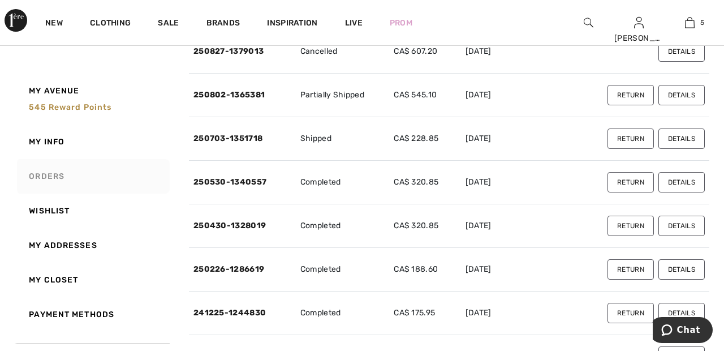
scroll to position [219, 0]
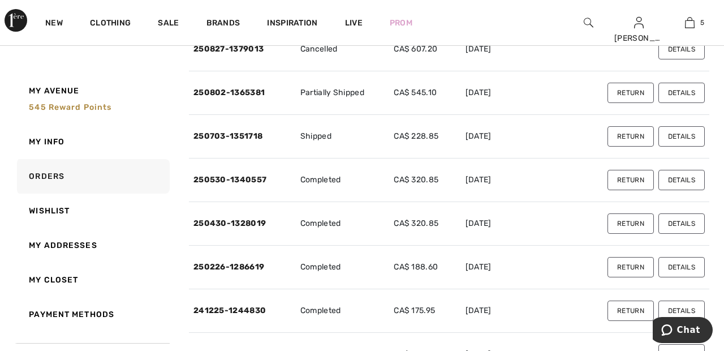
click at [688, 135] on button "Details" at bounding box center [682, 136] width 46 height 20
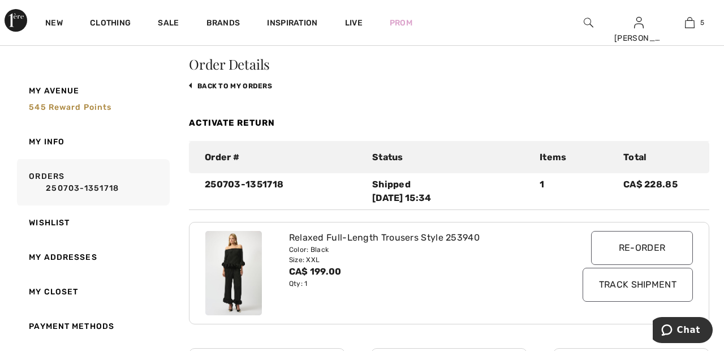
scroll to position [0, 0]
